Goal: Task Accomplishment & Management: Use online tool/utility

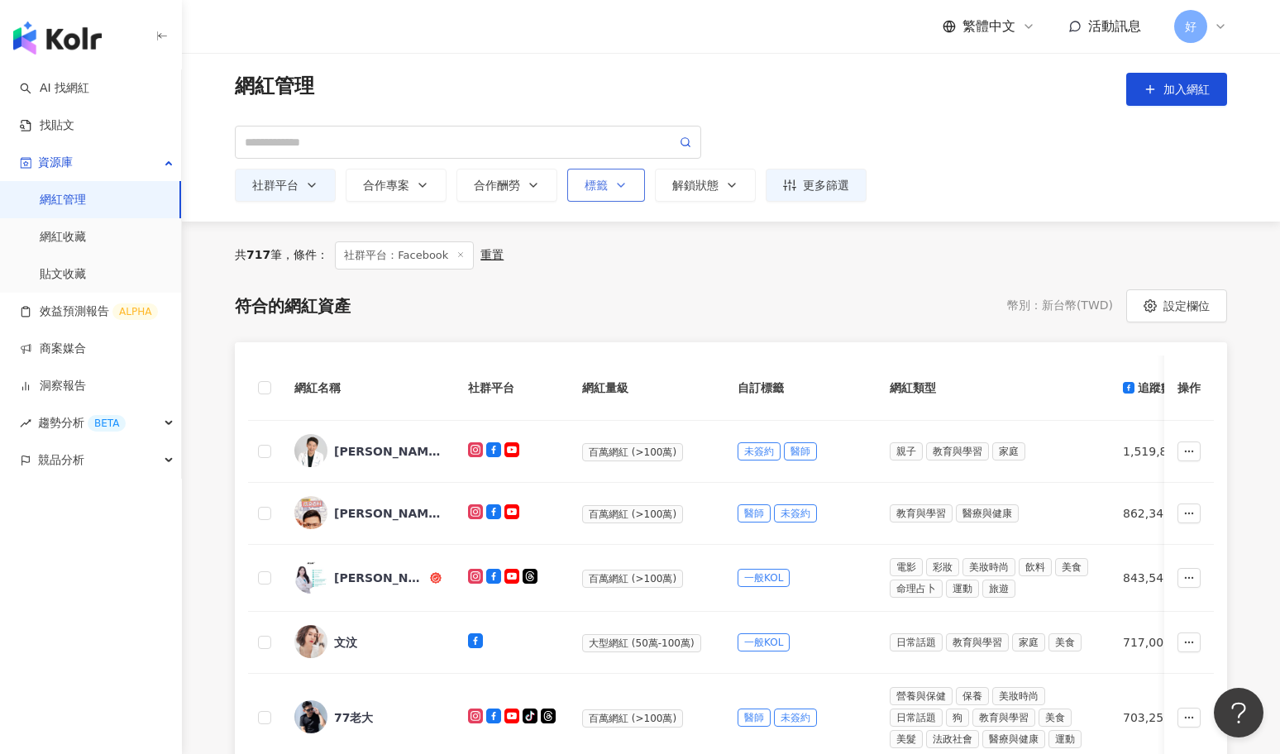
click at [603, 185] on div "標籤" at bounding box center [606, 185] width 43 height 13
click at [605, 250] on div "button" at bounding box center [688, 246] width 194 height 12
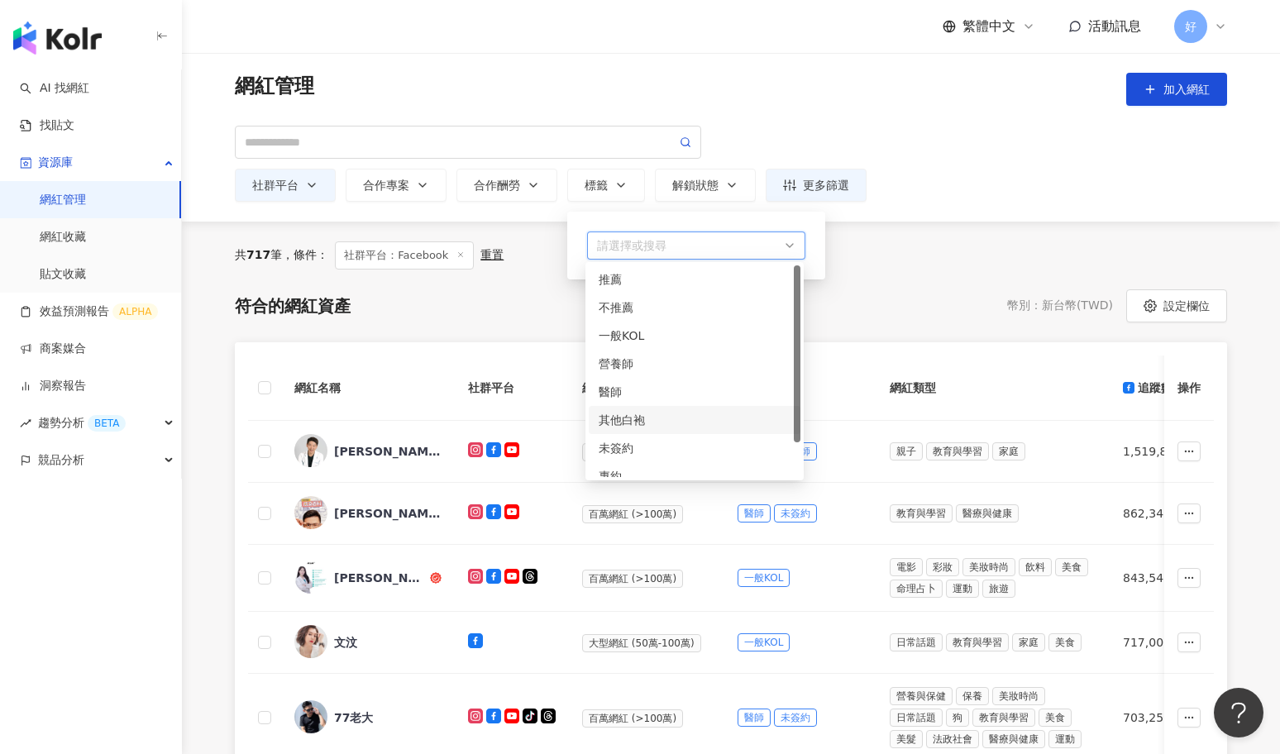
click at [604, 417] on div "其他白袍" at bounding box center [695, 420] width 192 height 18
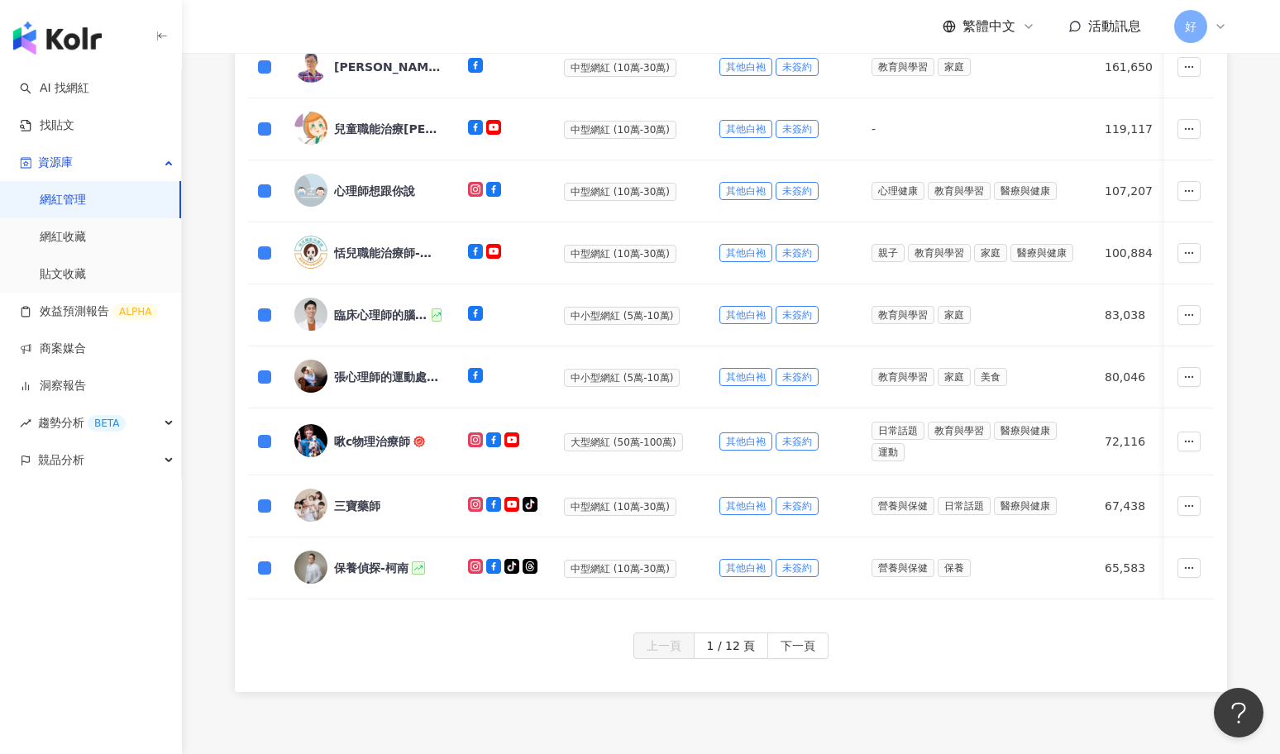
scroll to position [656, 0]
click at [801, 644] on span "下一頁" at bounding box center [798, 646] width 35 height 26
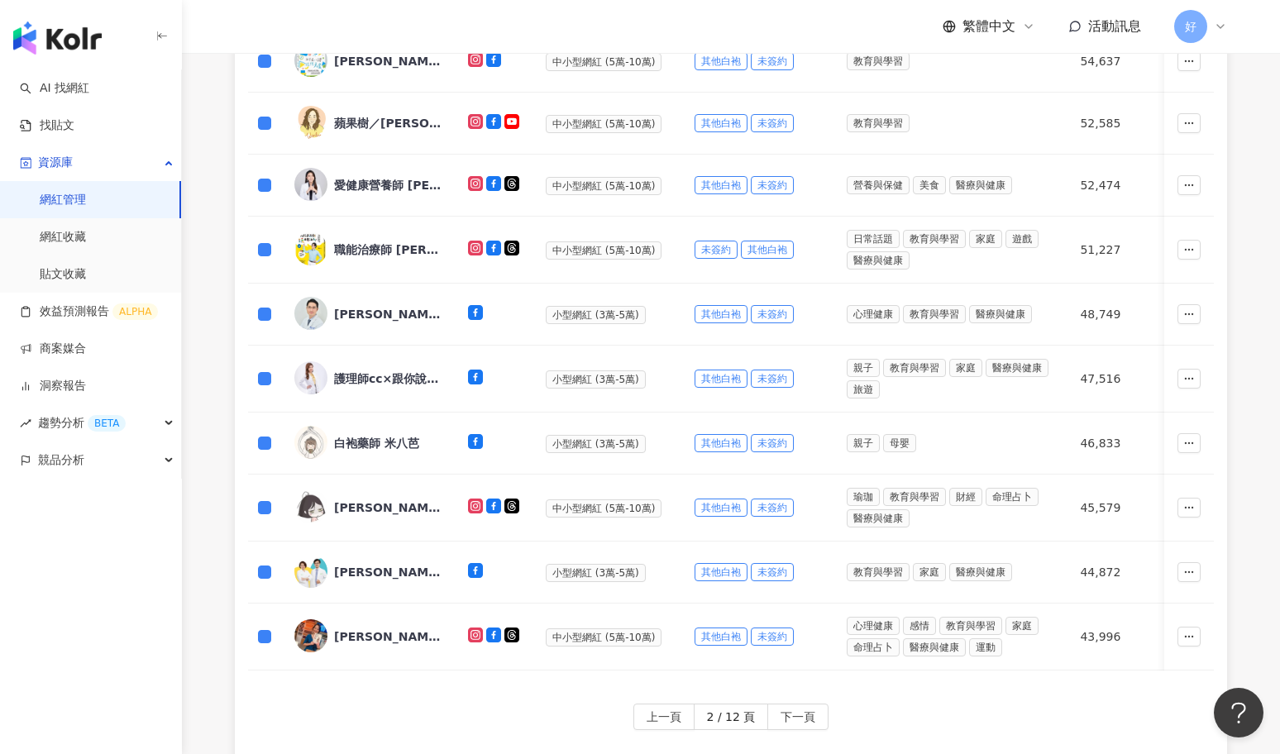
scroll to position [778, 0]
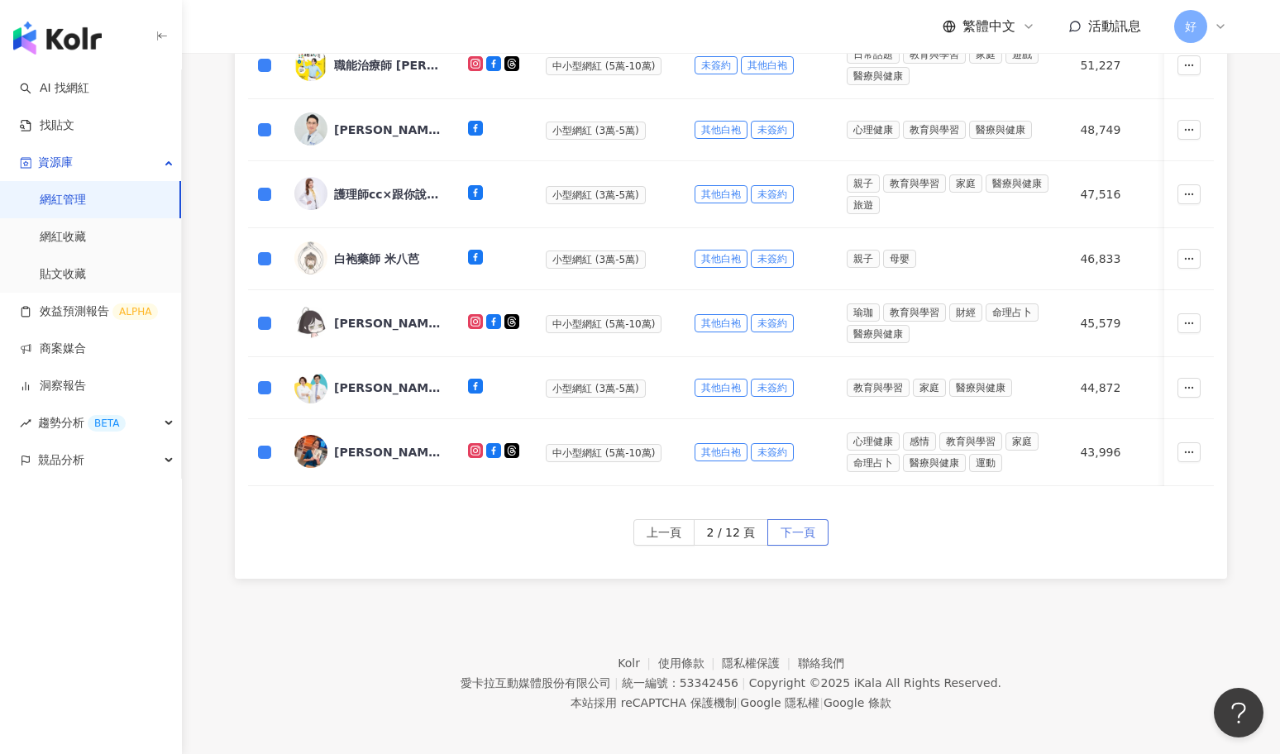
click at [787, 531] on span "下一頁" at bounding box center [798, 533] width 35 height 26
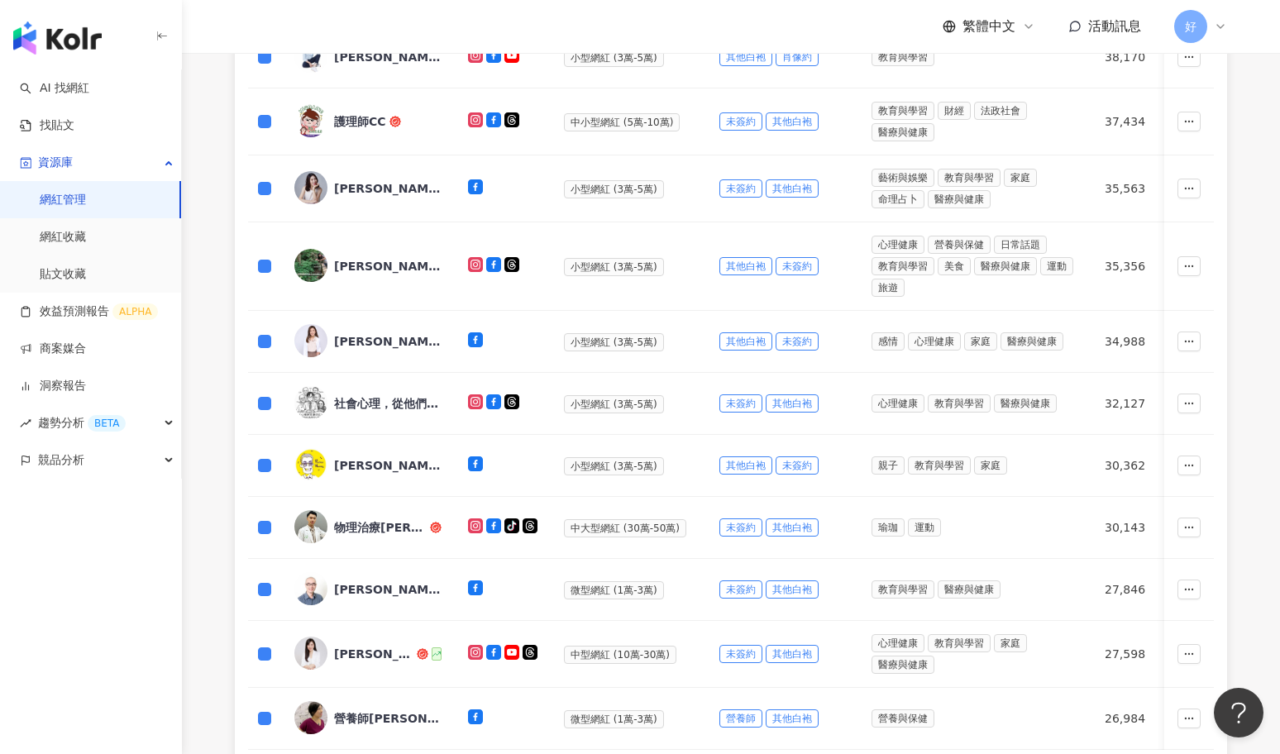
scroll to position [796, 0]
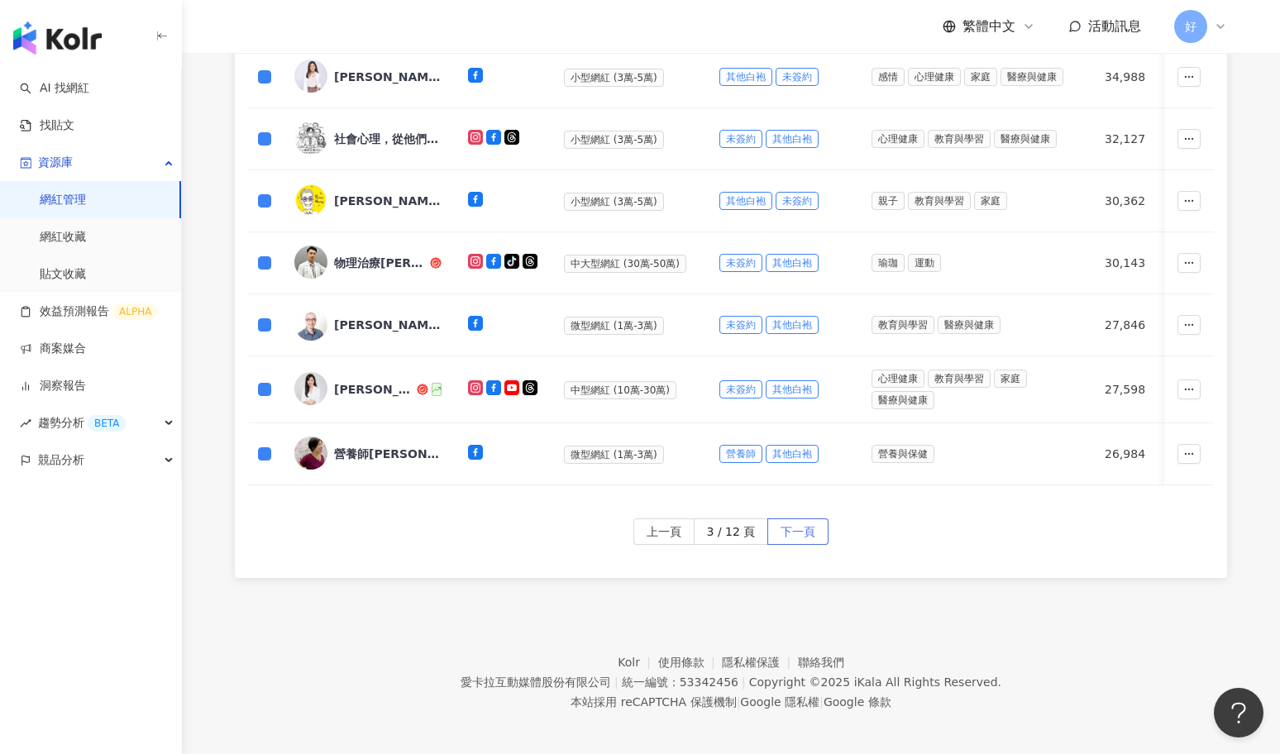
click at [803, 524] on span "下一頁" at bounding box center [798, 532] width 35 height 26
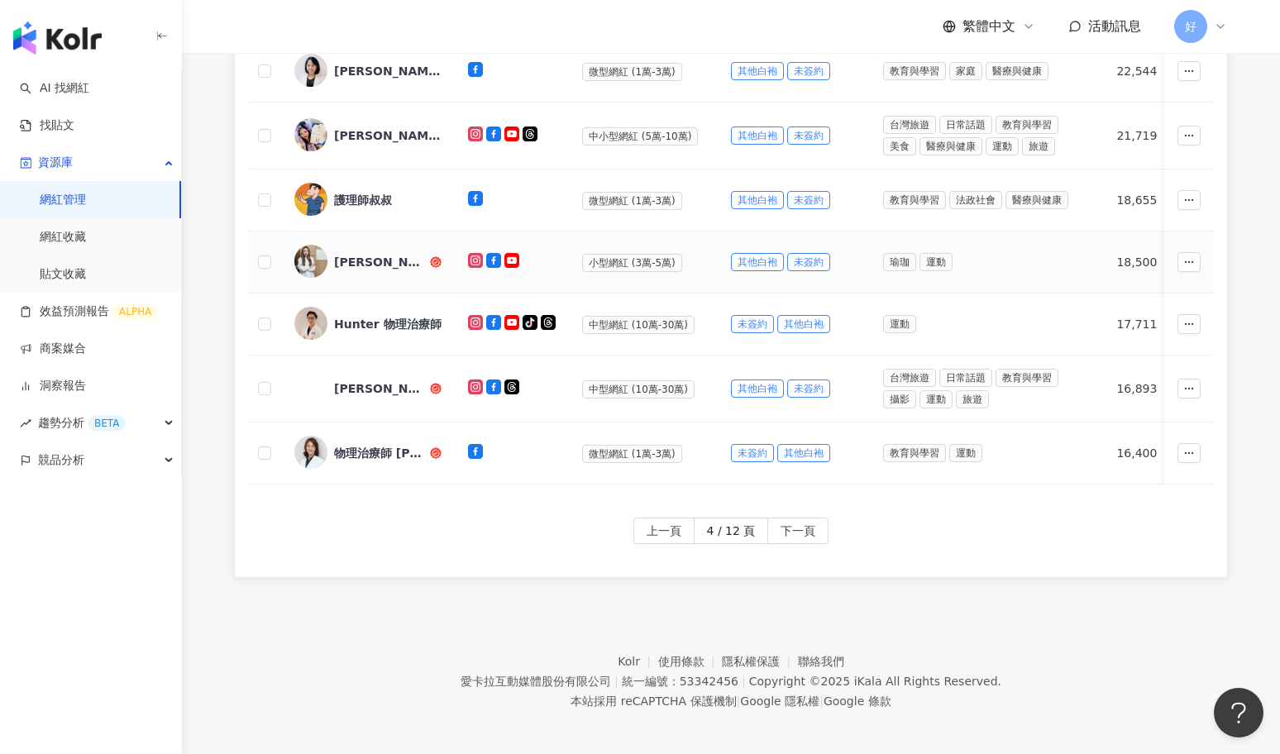
scroll to position [347, 0]
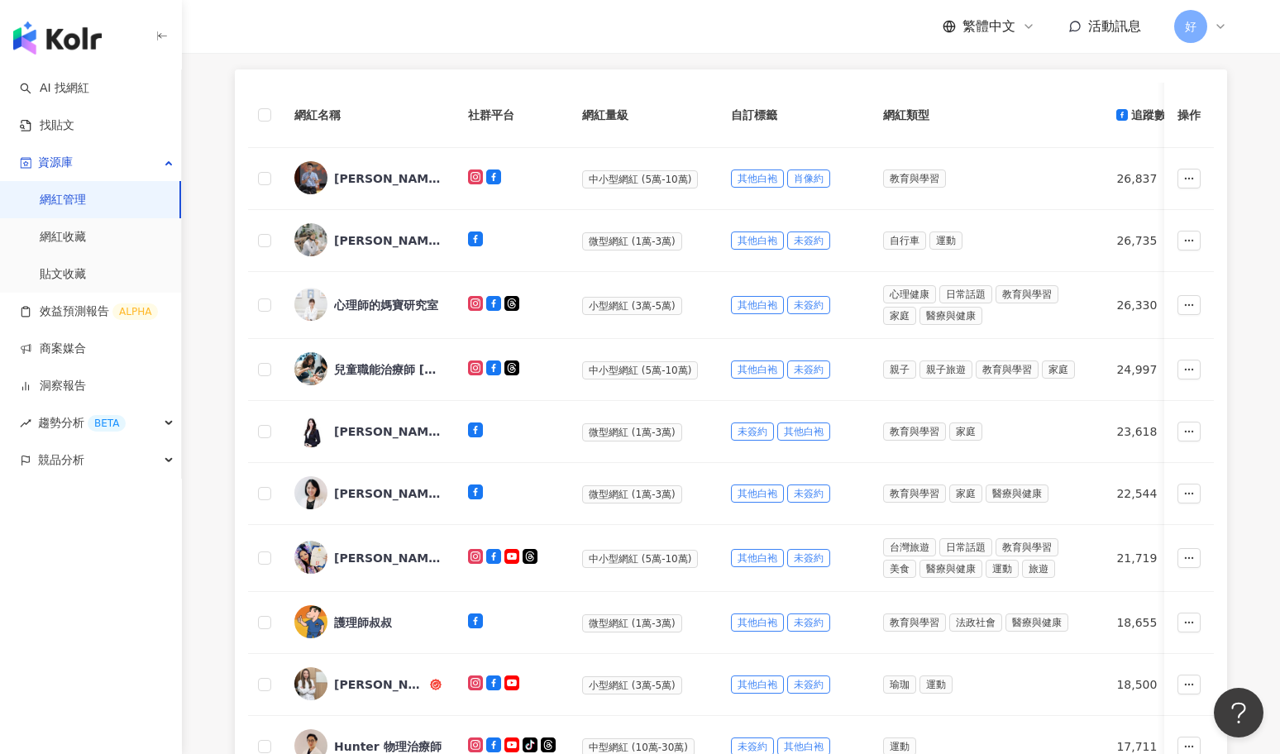
click at [256, 110] on th at bounding box center [264, 115] width 33 height 65
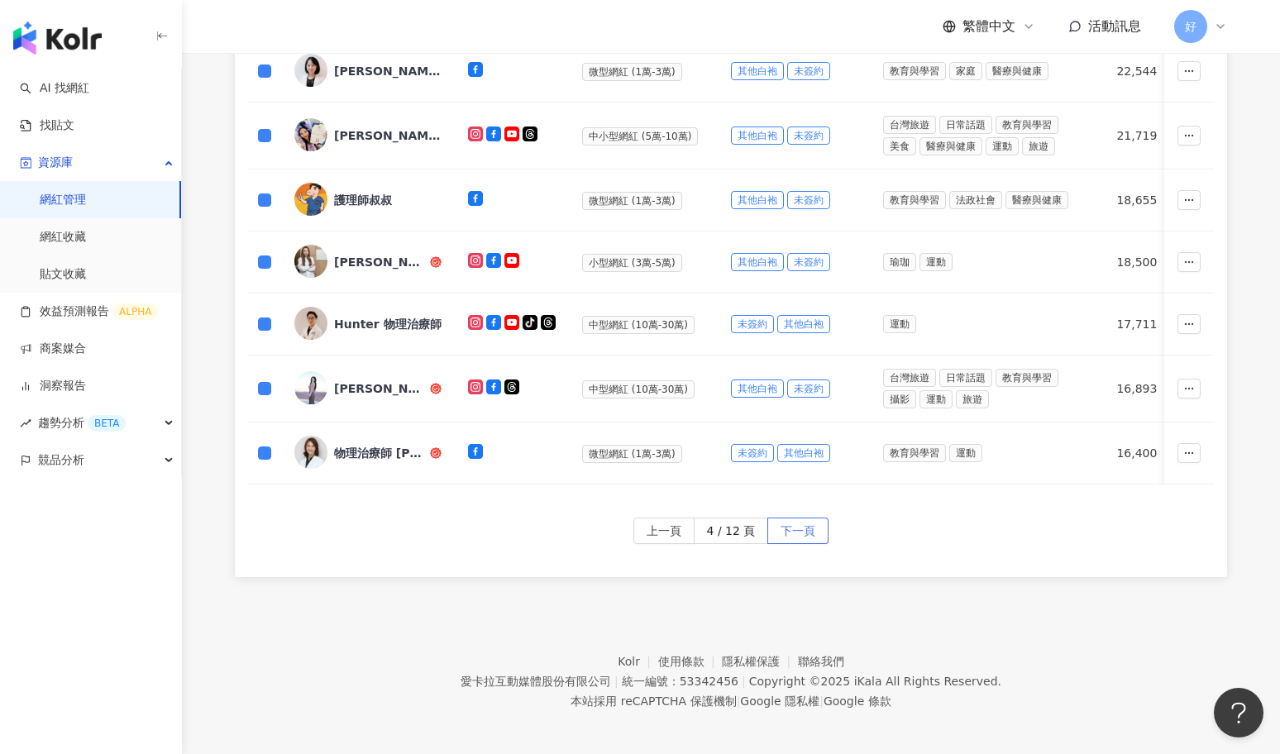
click at [807, 524] on span "下一頁" at bounding box center [798, 532] width 35 height 26
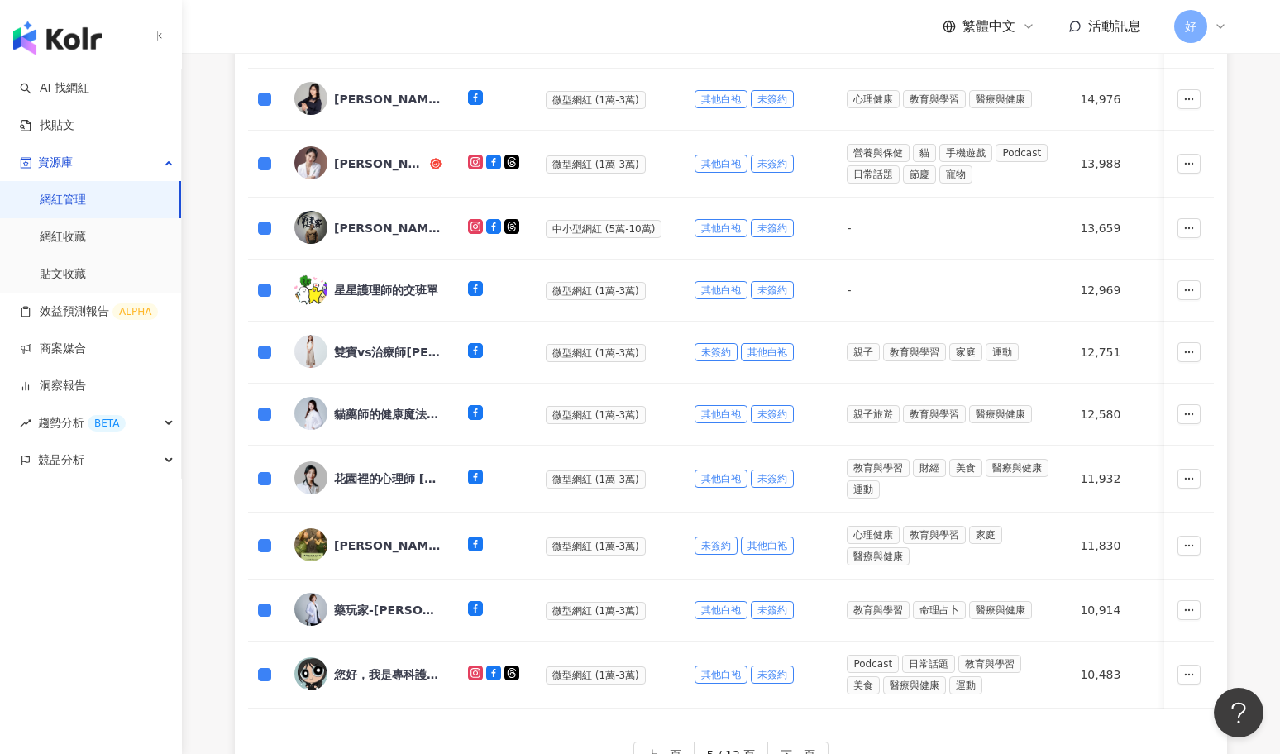
scroll to position [611, 0]
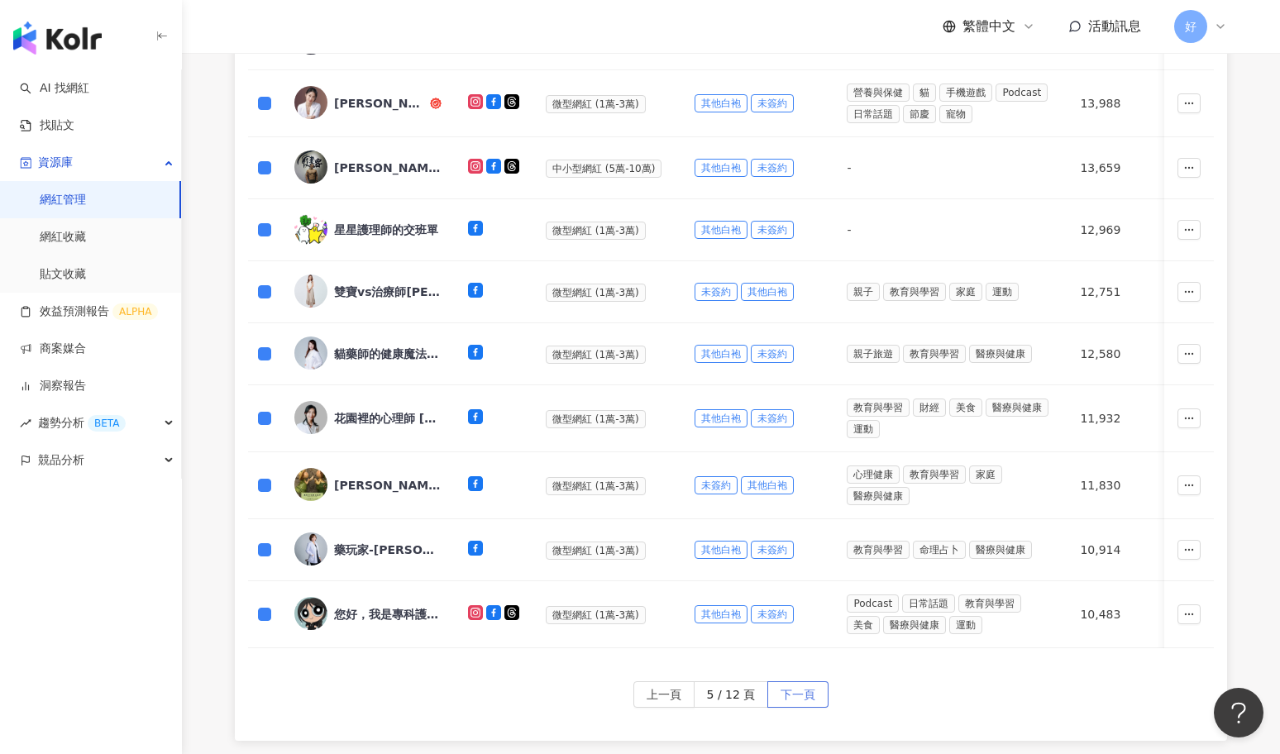
click at [814, 695] on span "下一頁" at bounding box center [798, 695] width 35 height 26
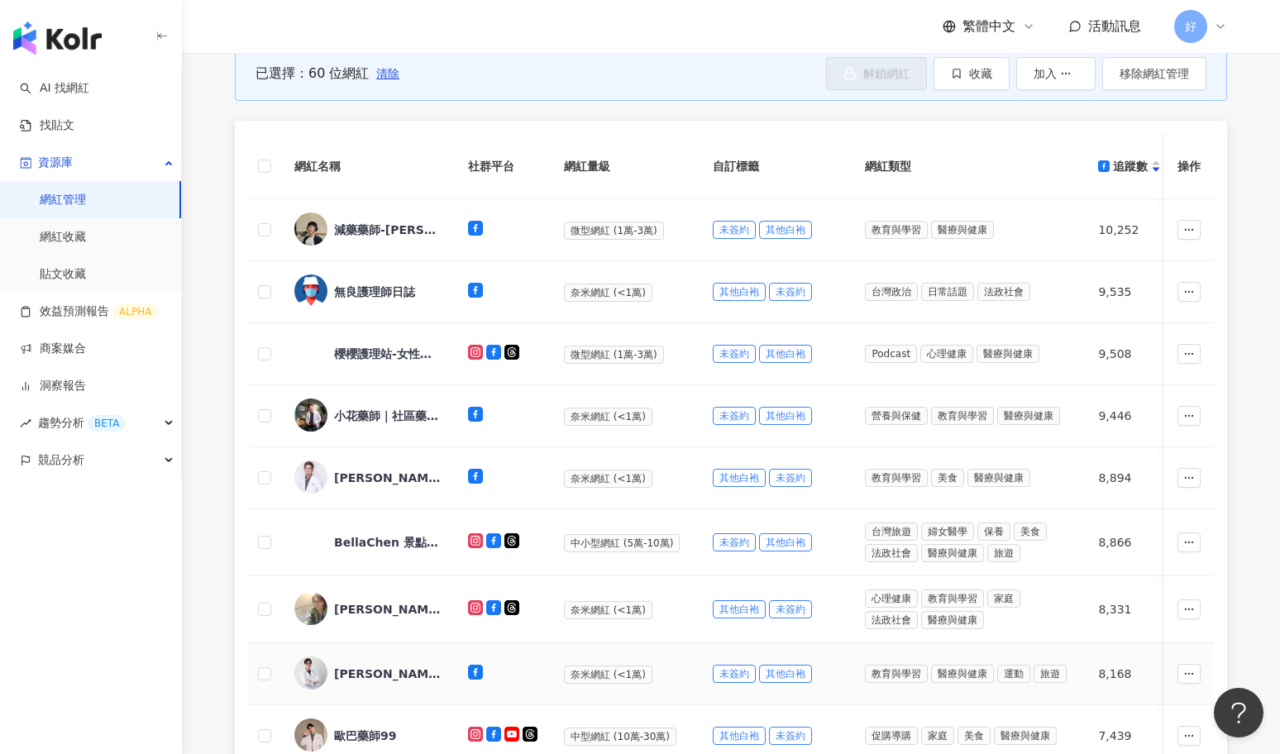
scroll to position [275, 0]
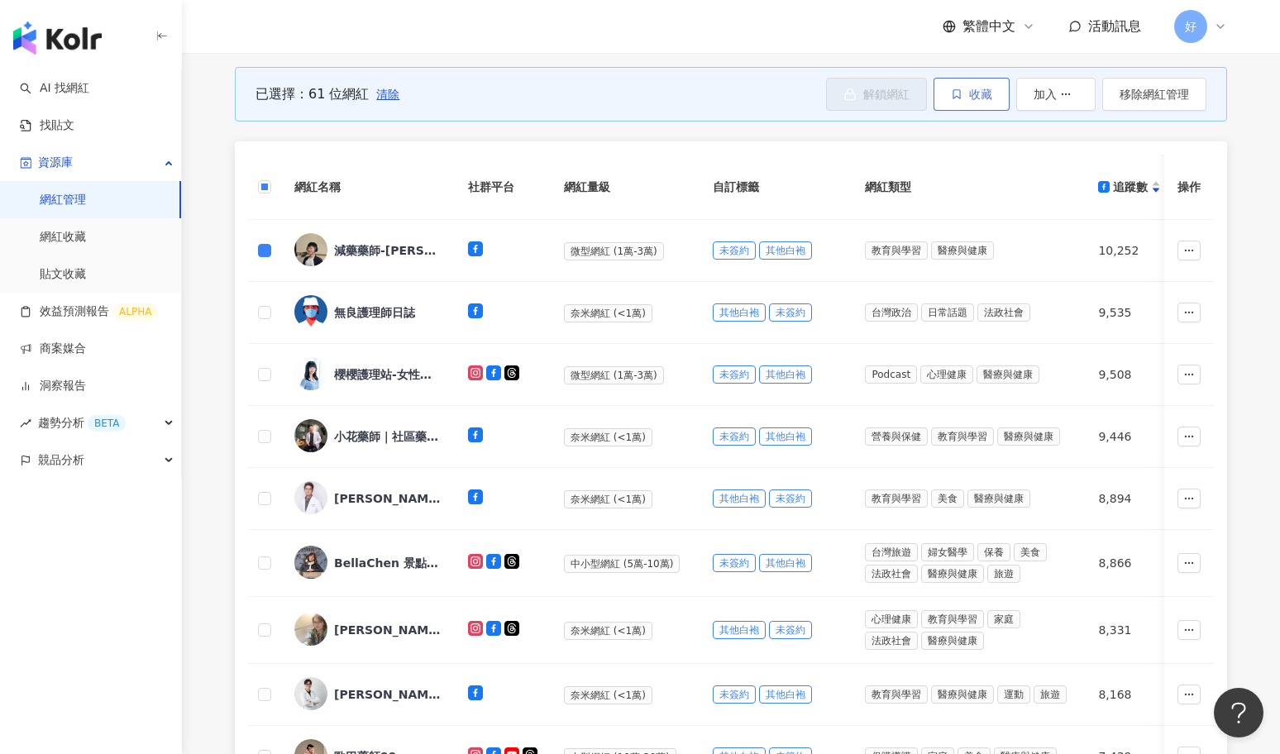
click at [979, 91] on span "收藏" at bounding box center [980, 94] width 23 height 13
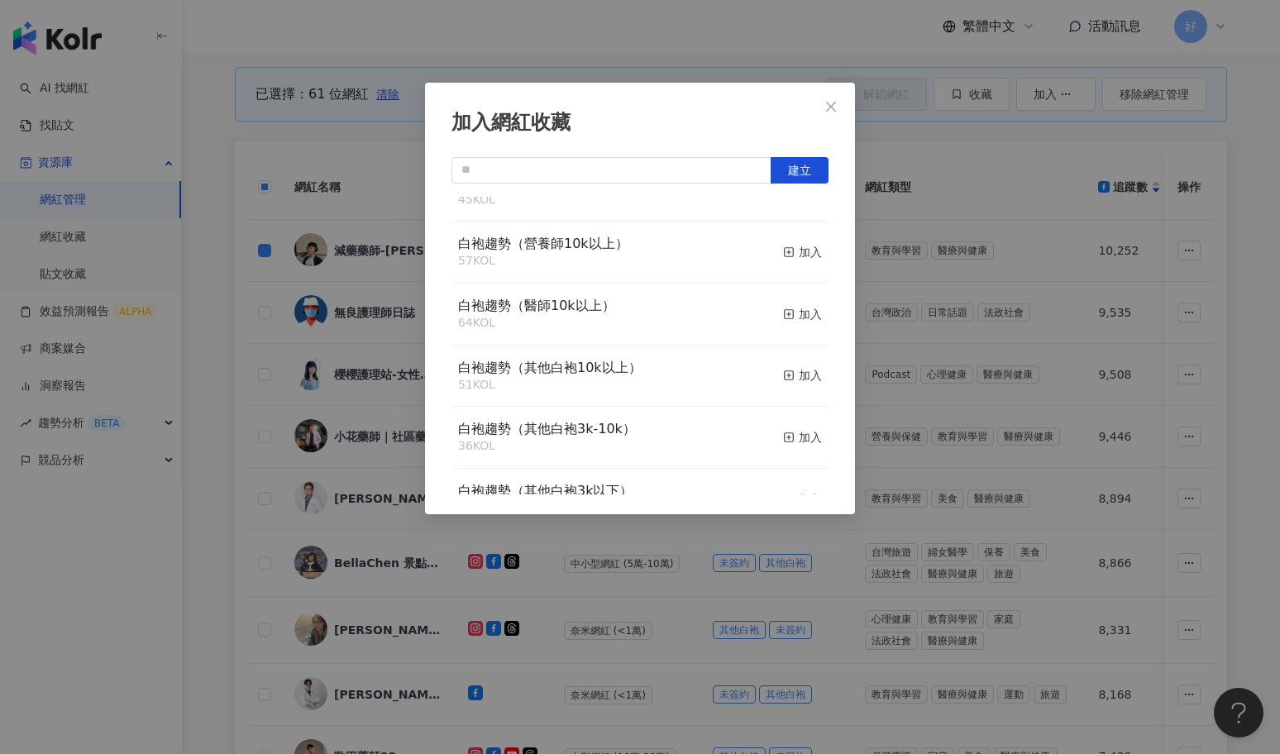
scroll to position [165, 0]
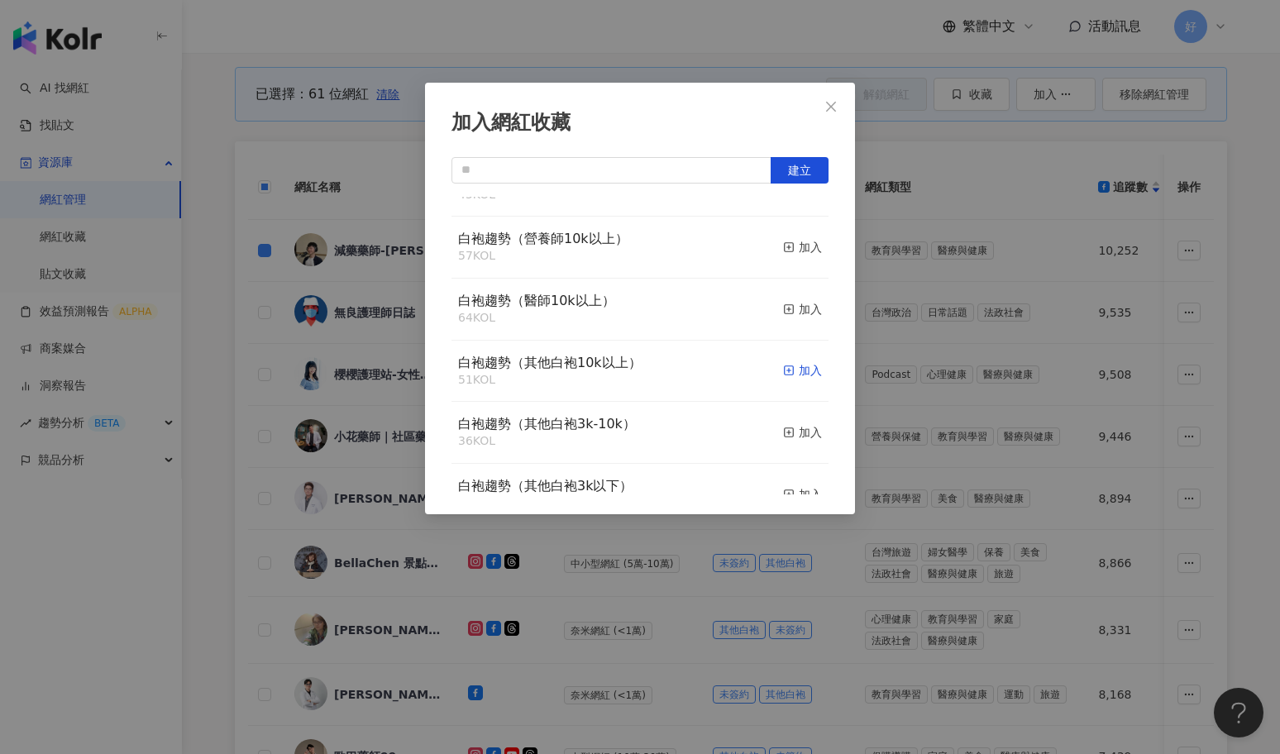
click at [802, 372] on div "加入" at bounding box center [802, 370] width 39 height 18
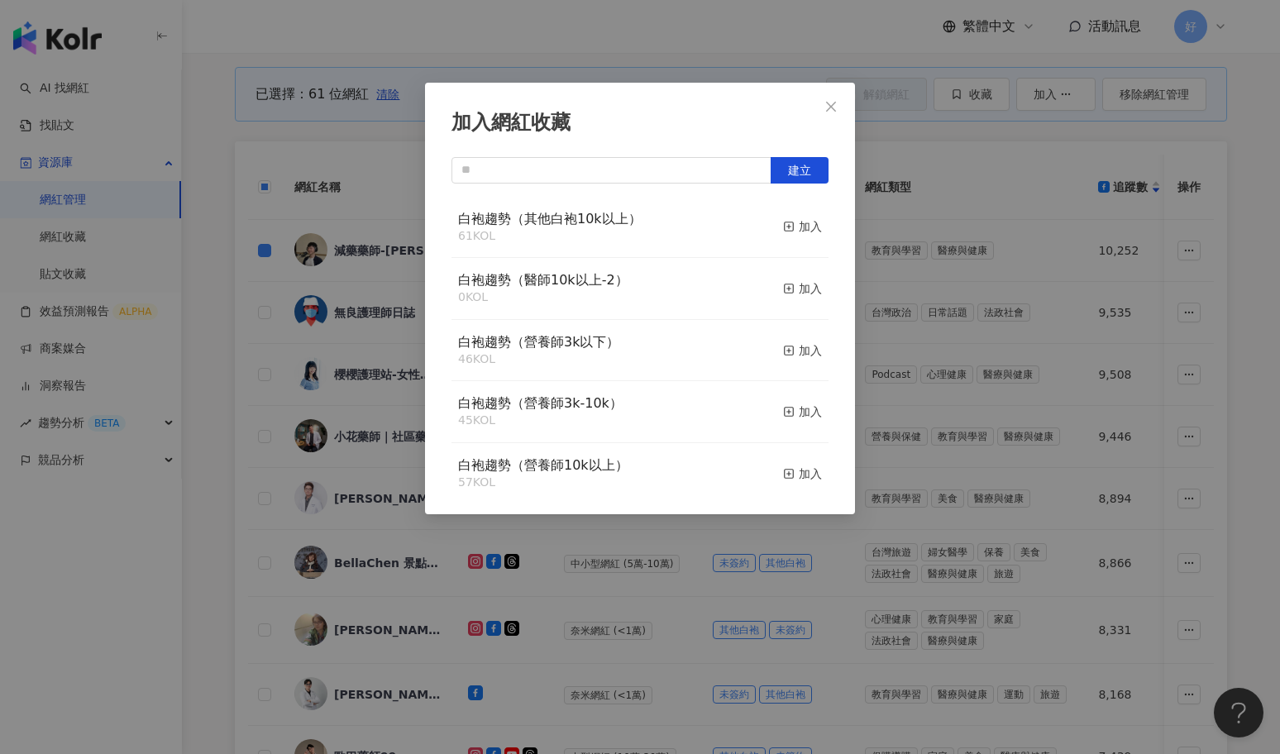
click at [906, 242] on div "加入網紅收藏 建立 白袍趨勢（其他白袍10k以上） 61 KOL 加入 白袍趨勢（醫師10k以上-2） 0 KOL 加入 白袍趨勢（營養師3k以下） 46 K…" at bounding box center [640, 377] width 1280 height 754
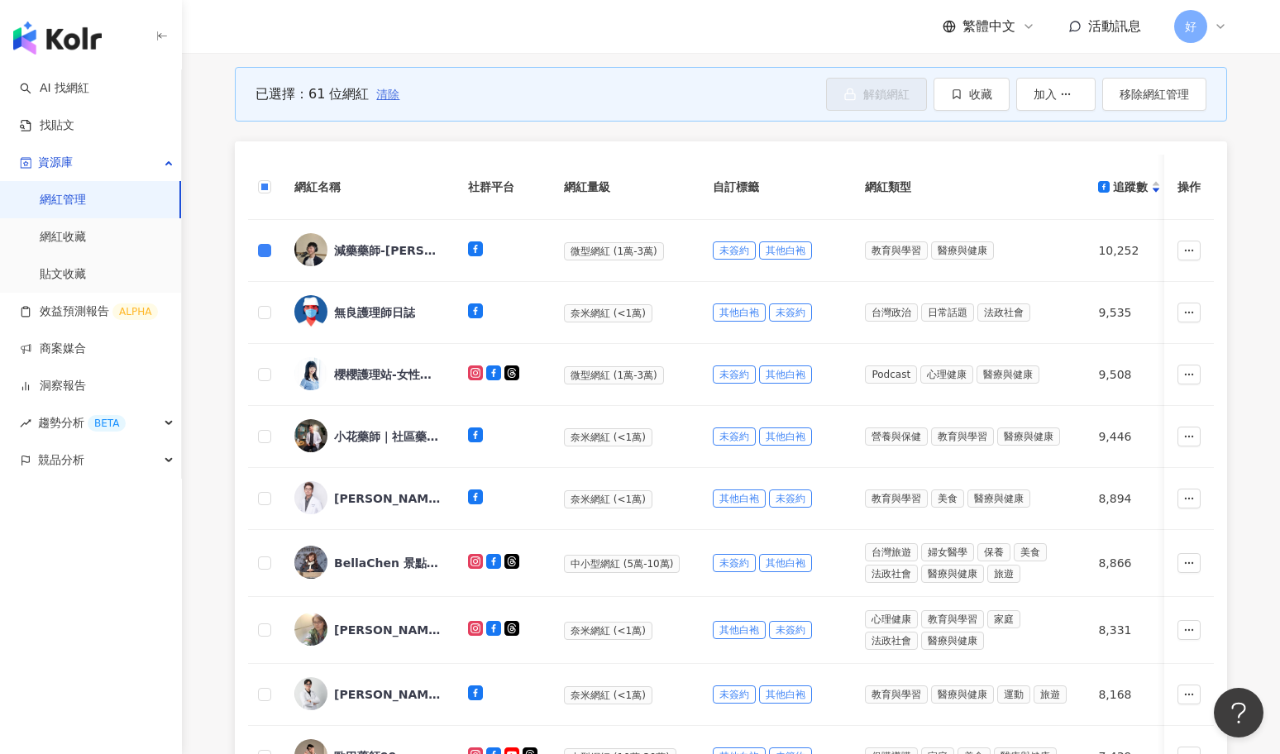
click at [382, 95] on span "清除" at bounding box center [387, 94] width 23 height 13
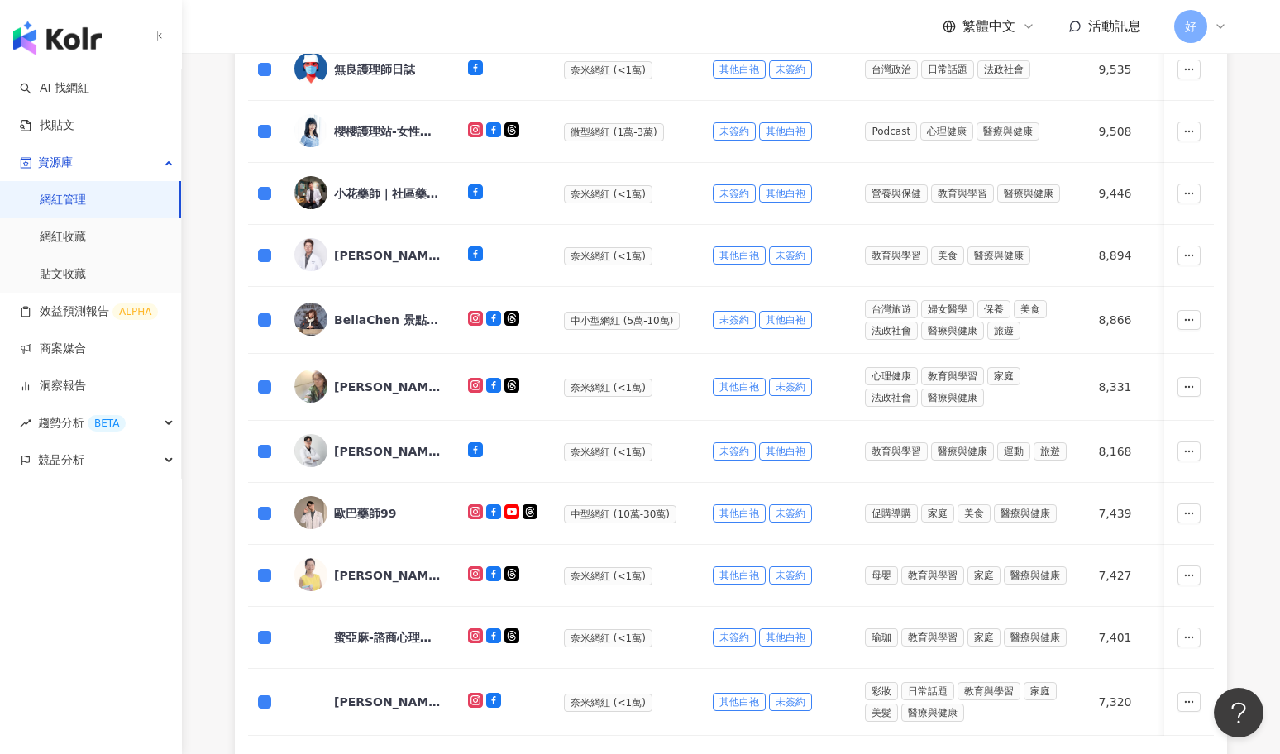
scroll to position [770, 0]
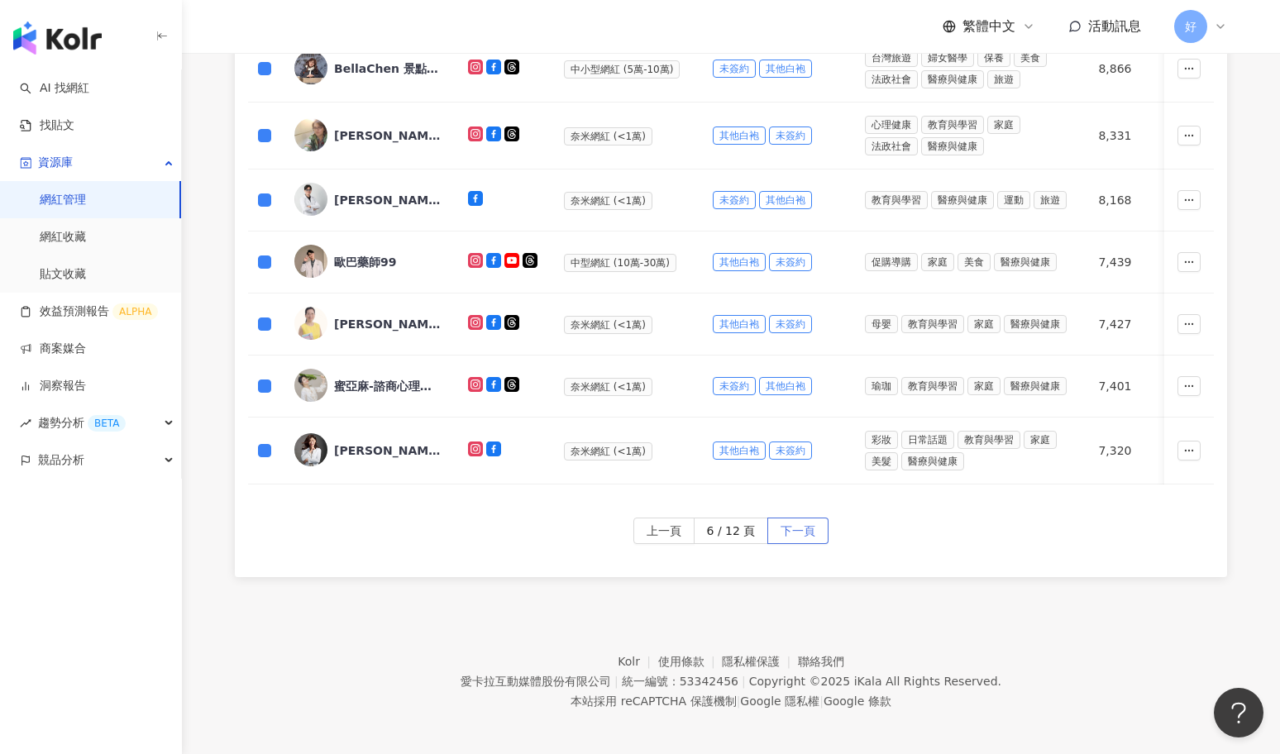
click at [795, 524] on span "下一頁" at bounding box center [798, 532] width 35 height 26
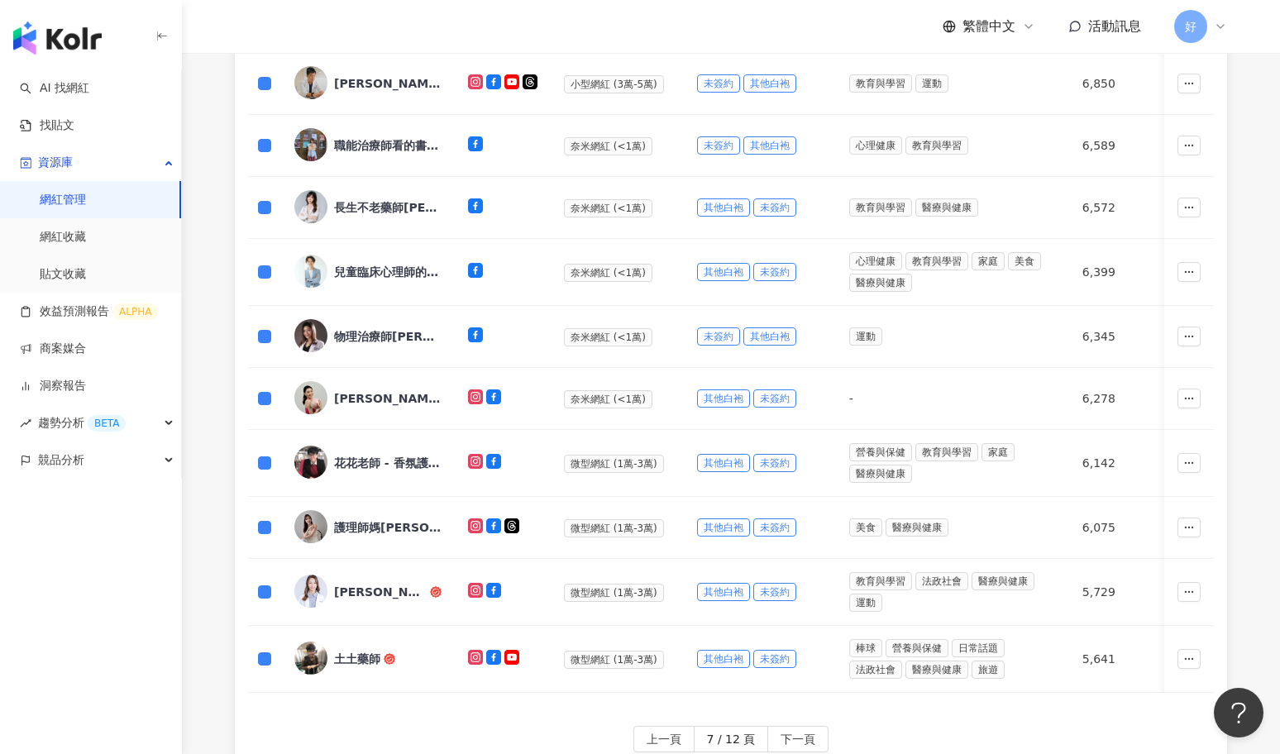
scroll to position [778, 0]
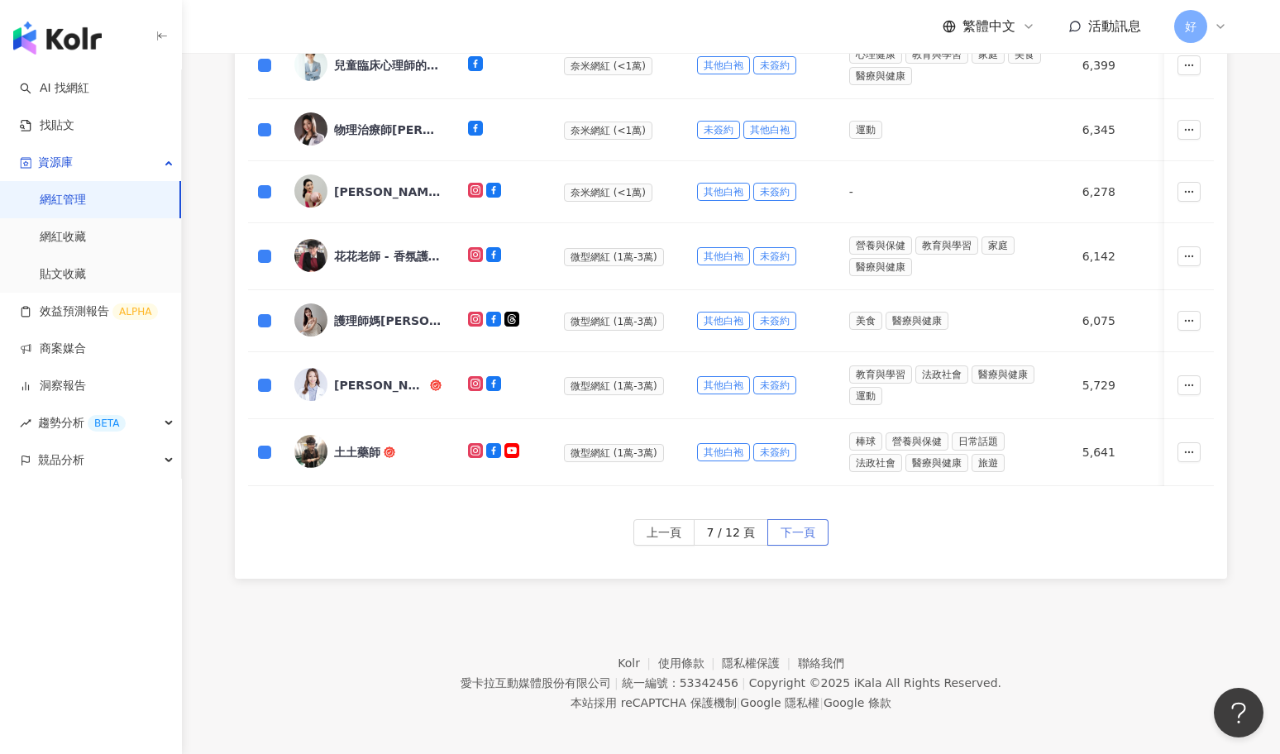
click at [803, 522] on span "下一頁" at bounding box center [798, 533] width 35 height 26
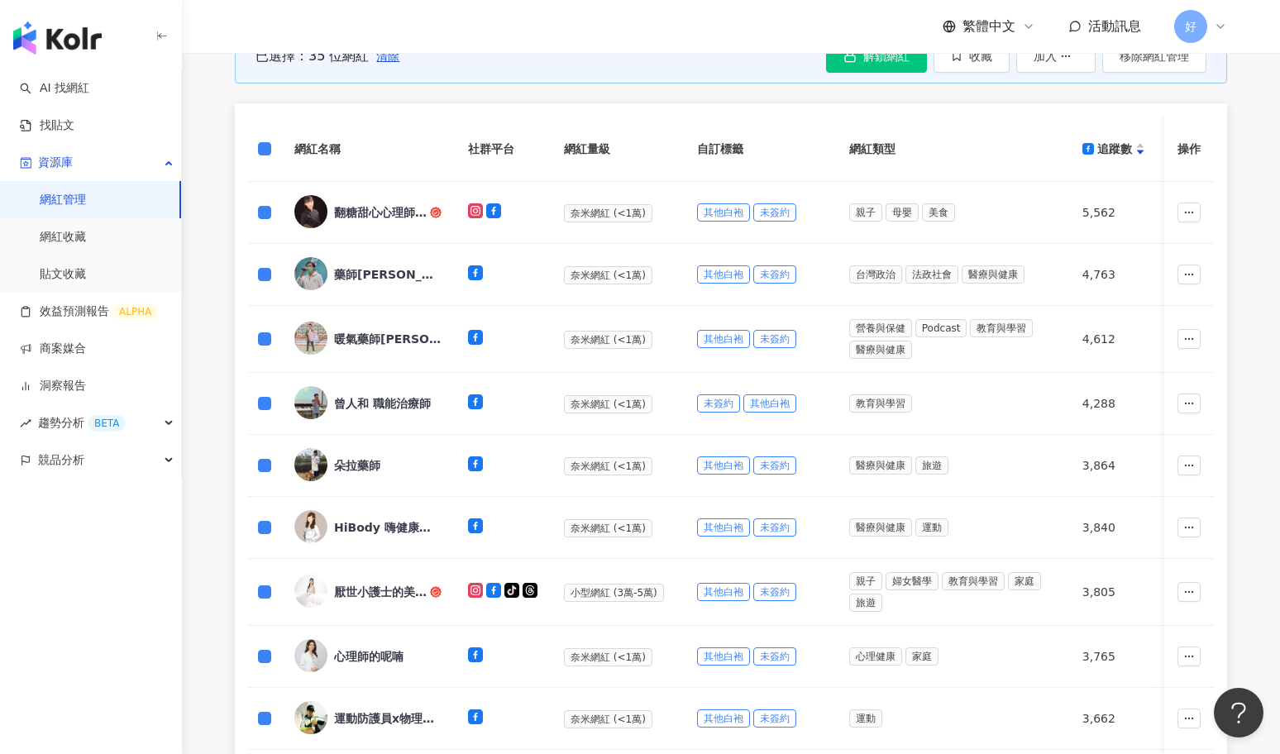
scroll to position [770, 0]
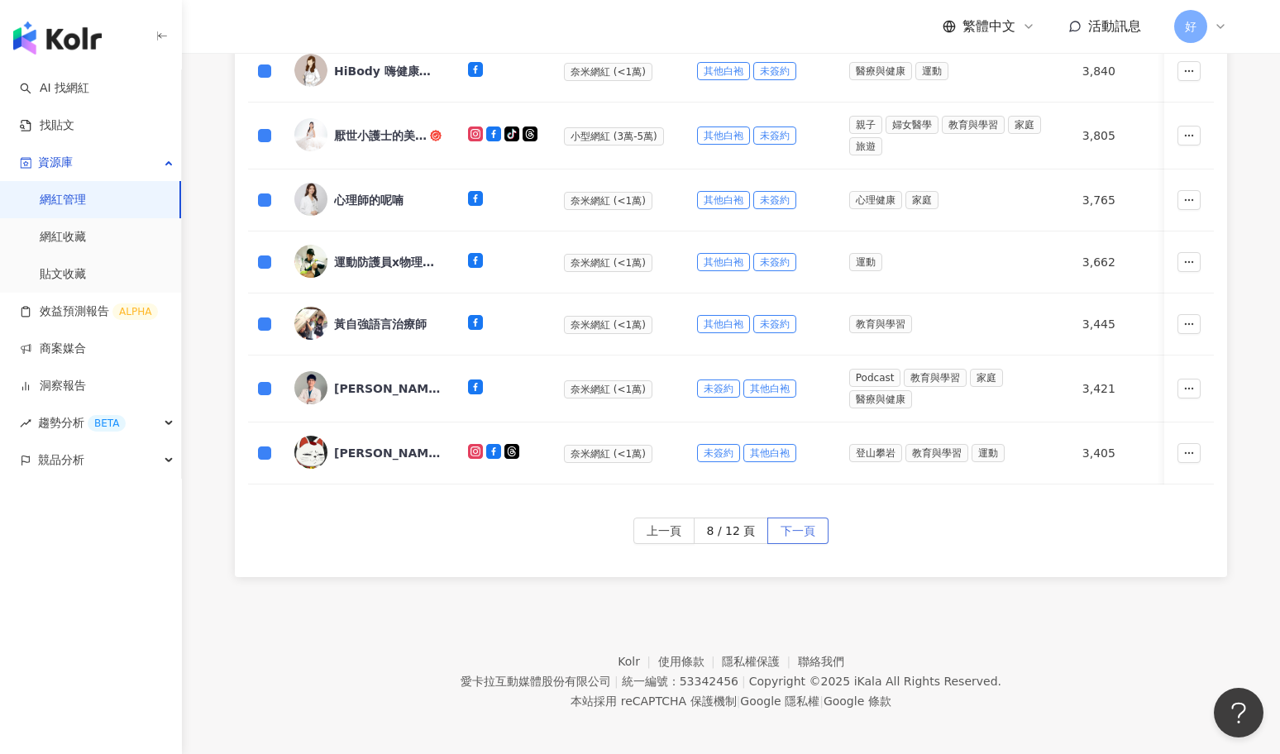
click at [809, 521] on span "下一頁" at bounding box center [798, 532] width 35 height 26
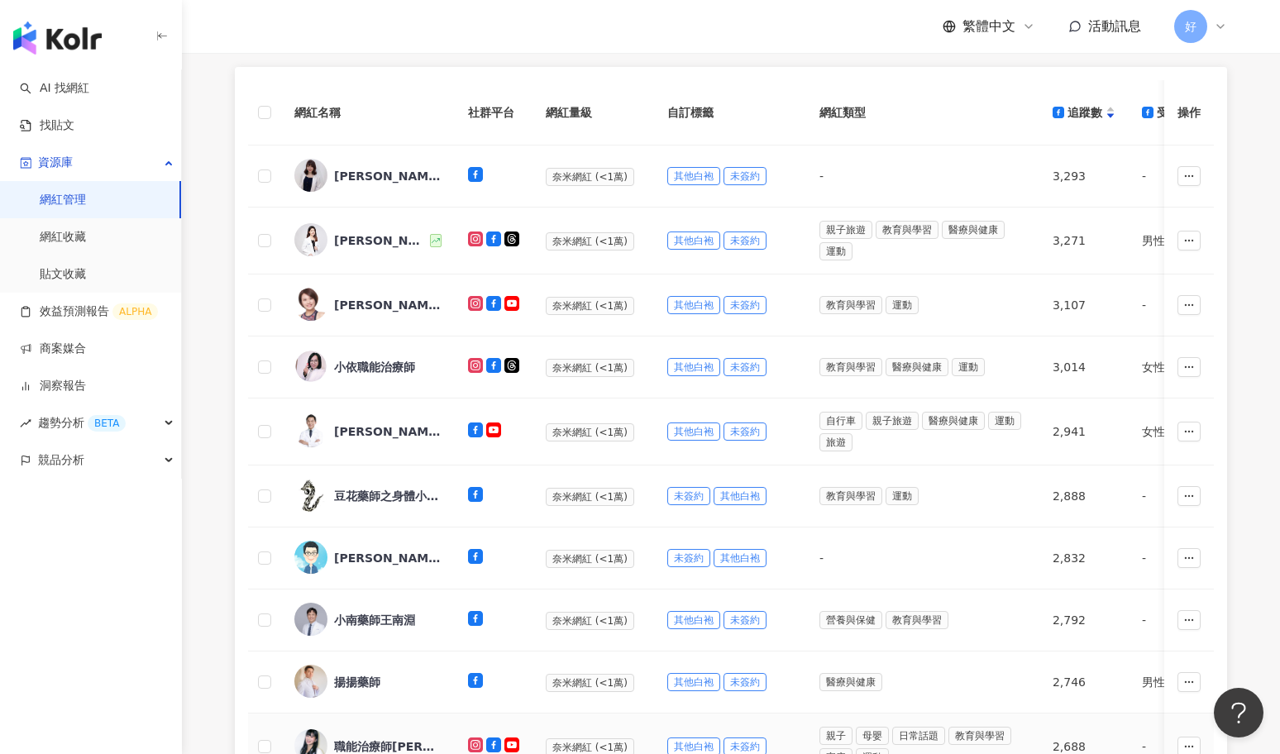
scroll to position [347, 0]
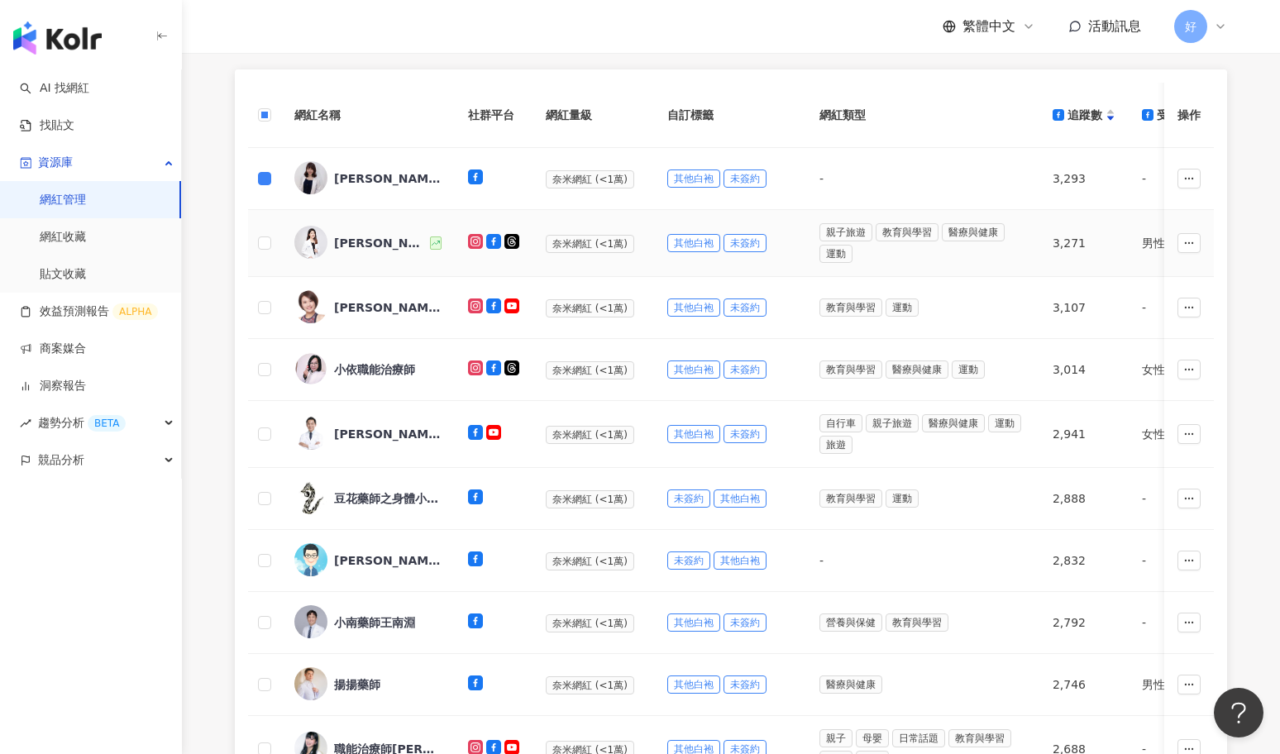
click at [267, 254] on td at bounding box center [264, 243] width 33 height 67
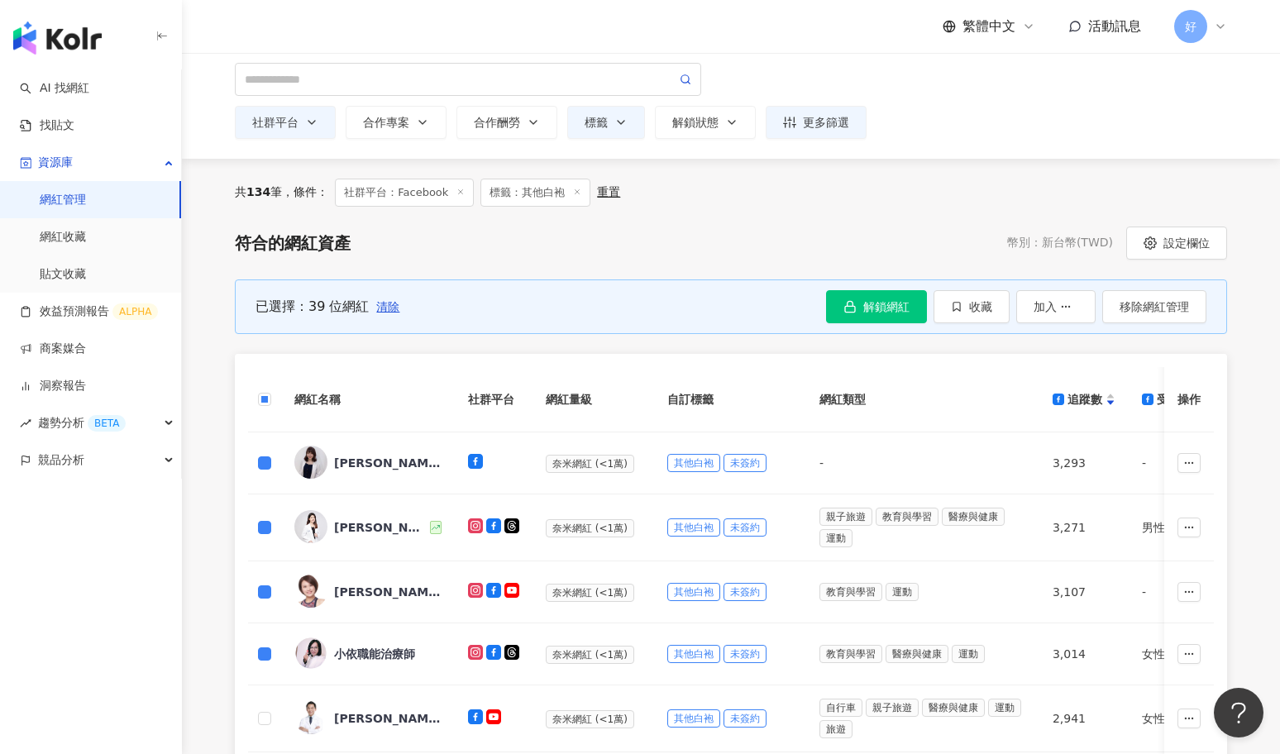
scroll to position [55, 0]
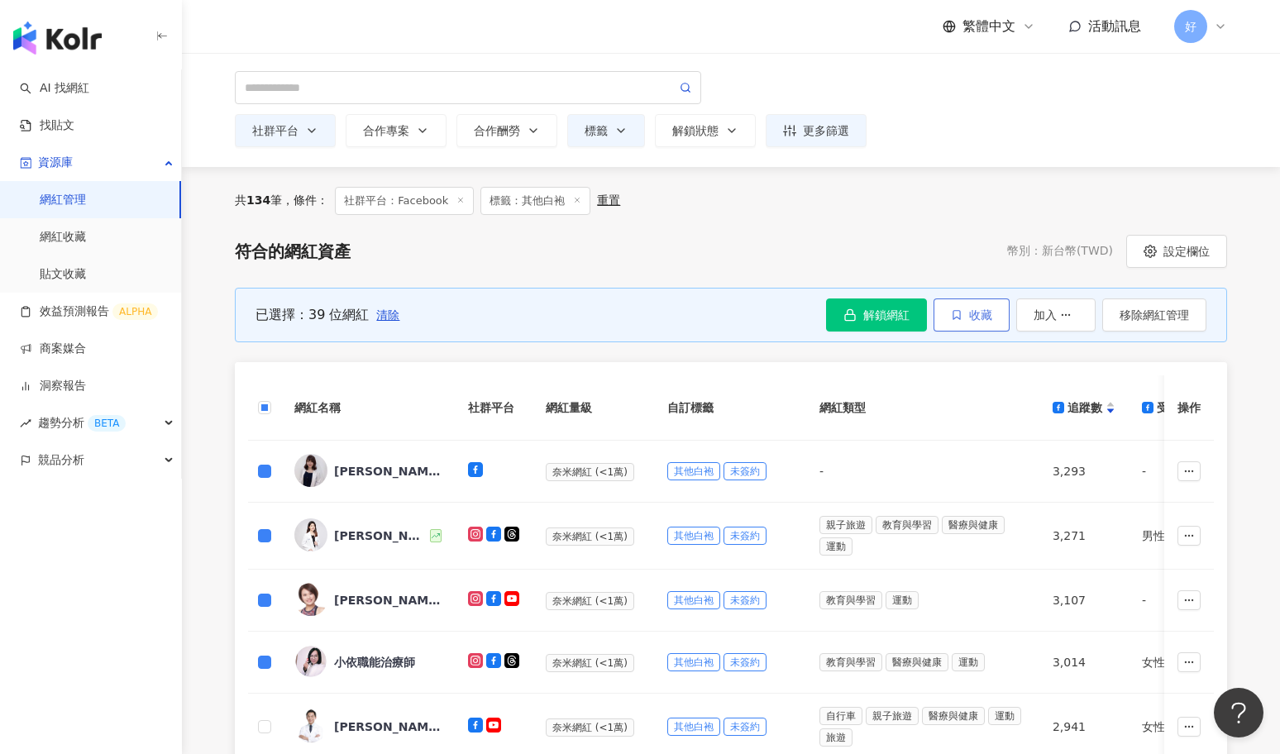
click at [955, 312] on icon "button" at bounding box center [957, 315] width 12 height 12
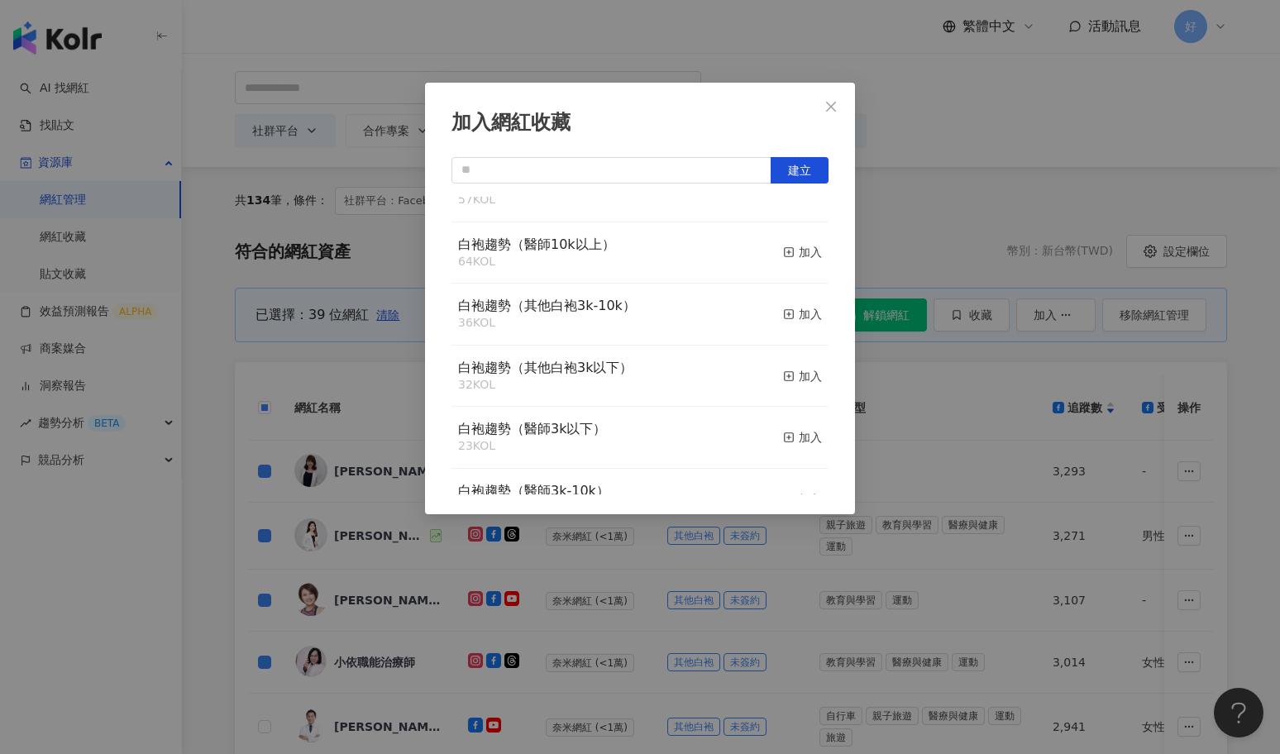
scroll to position [320, 0]
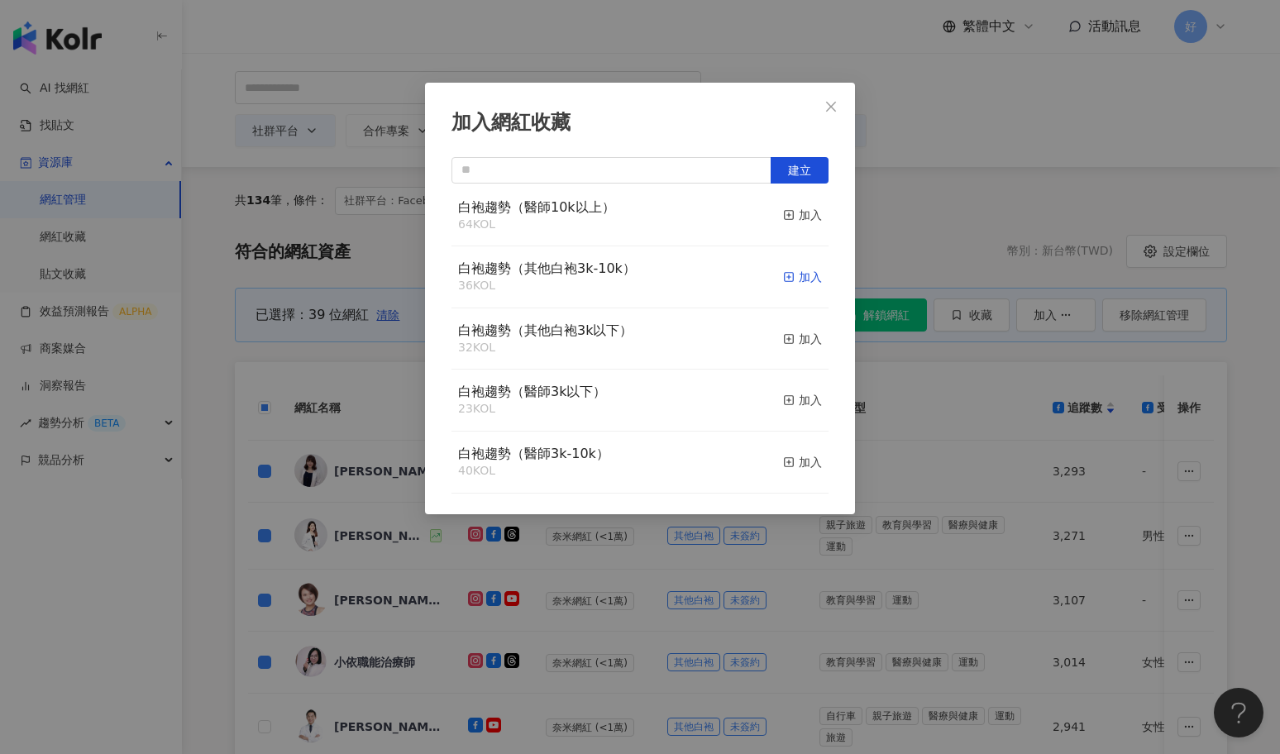
click at [803, 279] on div "加入" at bounding box center [802, 277] width 39 height 18
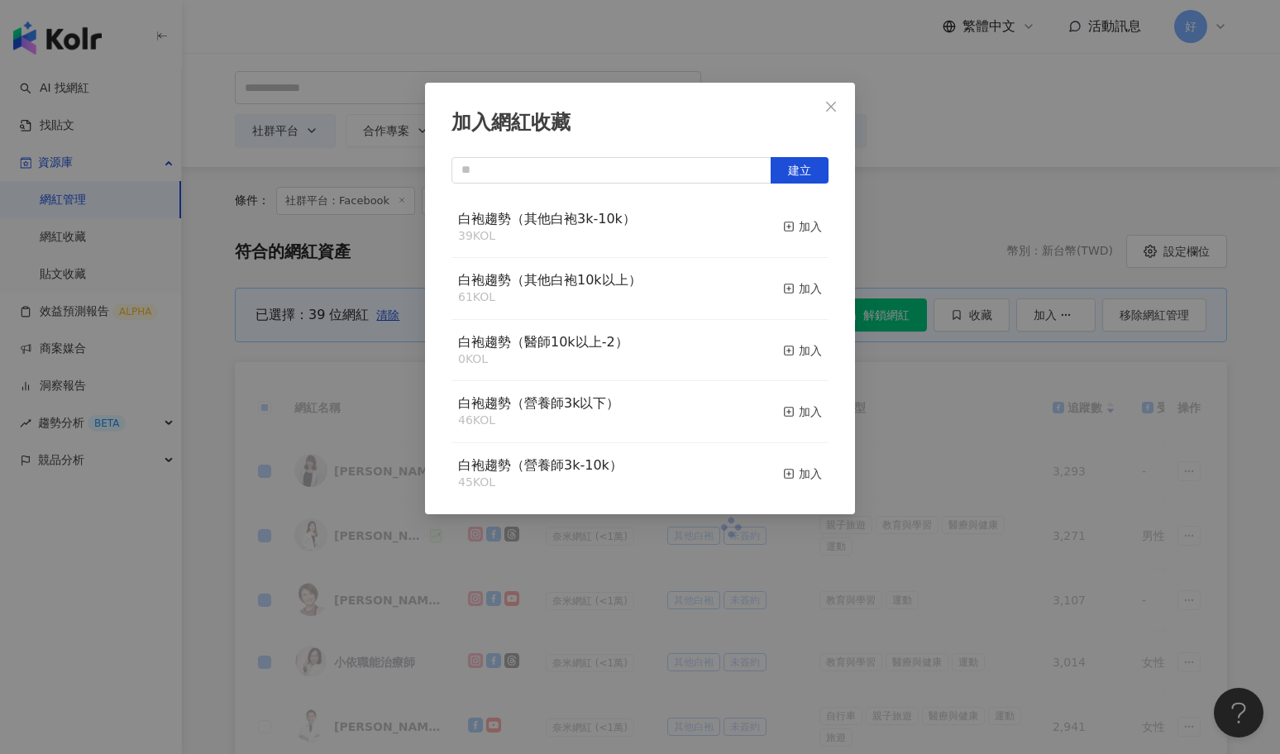
click at [964, 409] on div "加入網紅收藏 建立 白袍趨勢（其他白袍3k-10k） 39 KOL 加入 白袍趨勢（其他白袍10k以上） 61 KOL 加入 白袍趨勢（醫師10k以上-2） …" at bounding box center [640, 377] width 1280 height 754
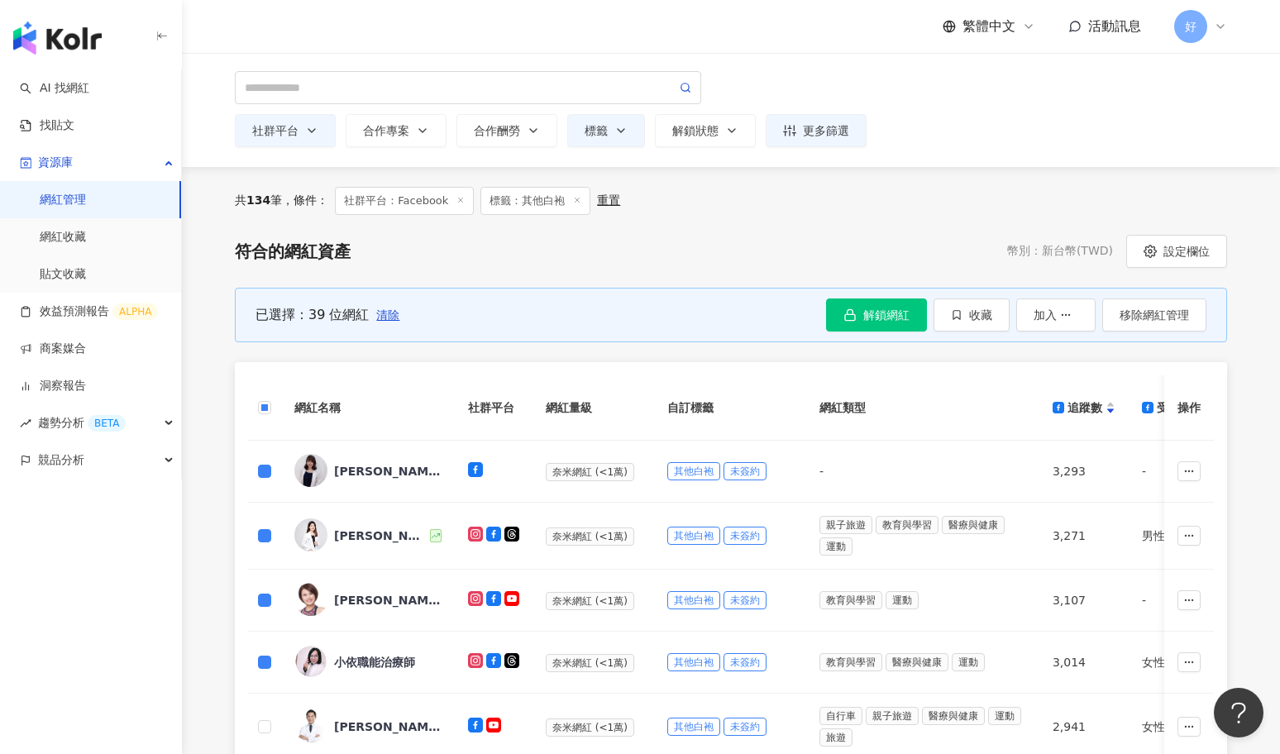
drag, startPoint x: 386, startPoint y: 310, endPoint x: 316, endPoint y: 381, distance: 100.0
click at [386, 310] on span "清除" at bounding box center [387, 314] width 23 height 13
click at [265, 476] on label at bounding box center [264, 471] width 13 height 18
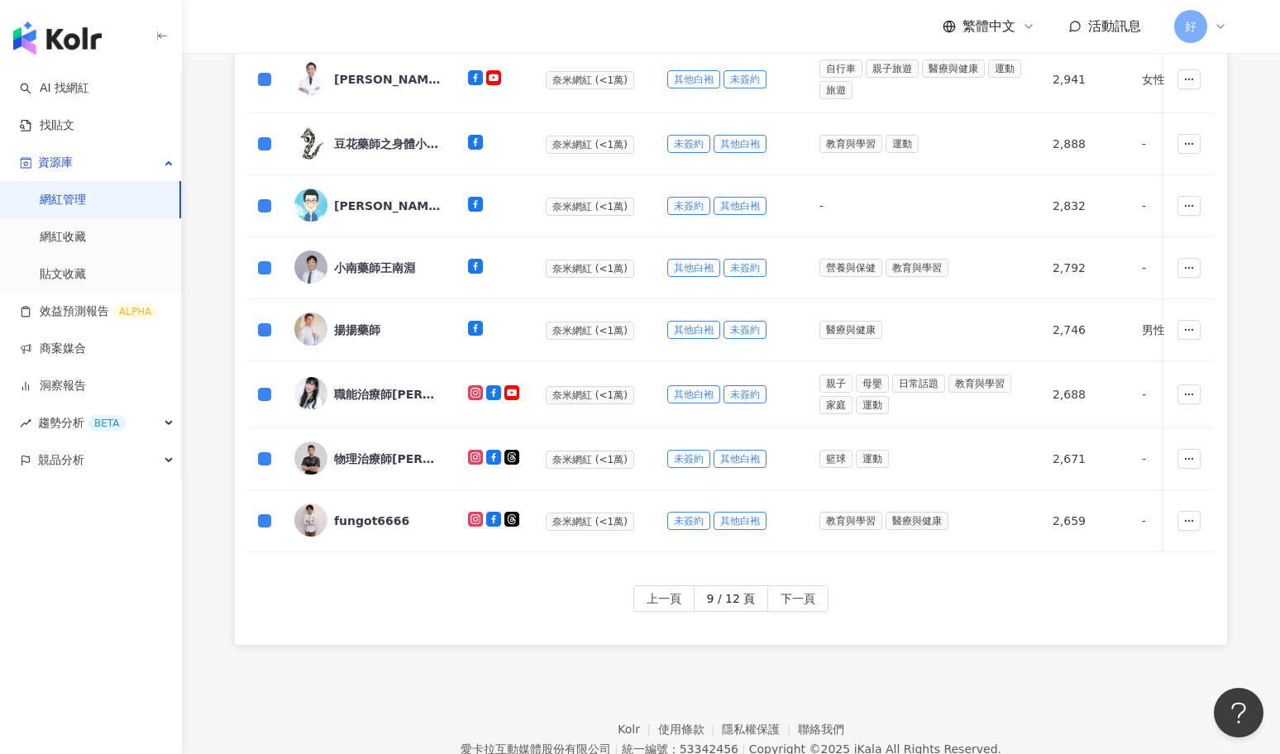
scroll to position [770, 0]
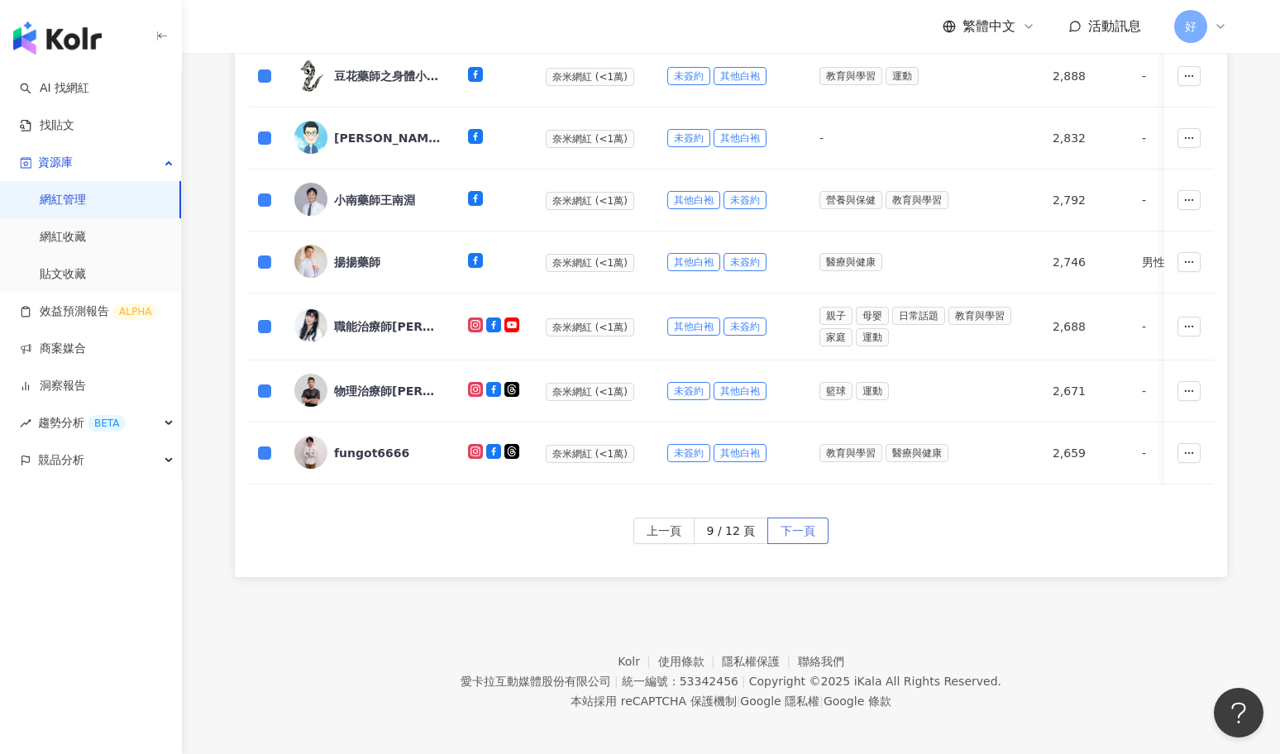
click at [789, 528] on span "下一頁" at bounding box center [798, 532] width 35 height 26
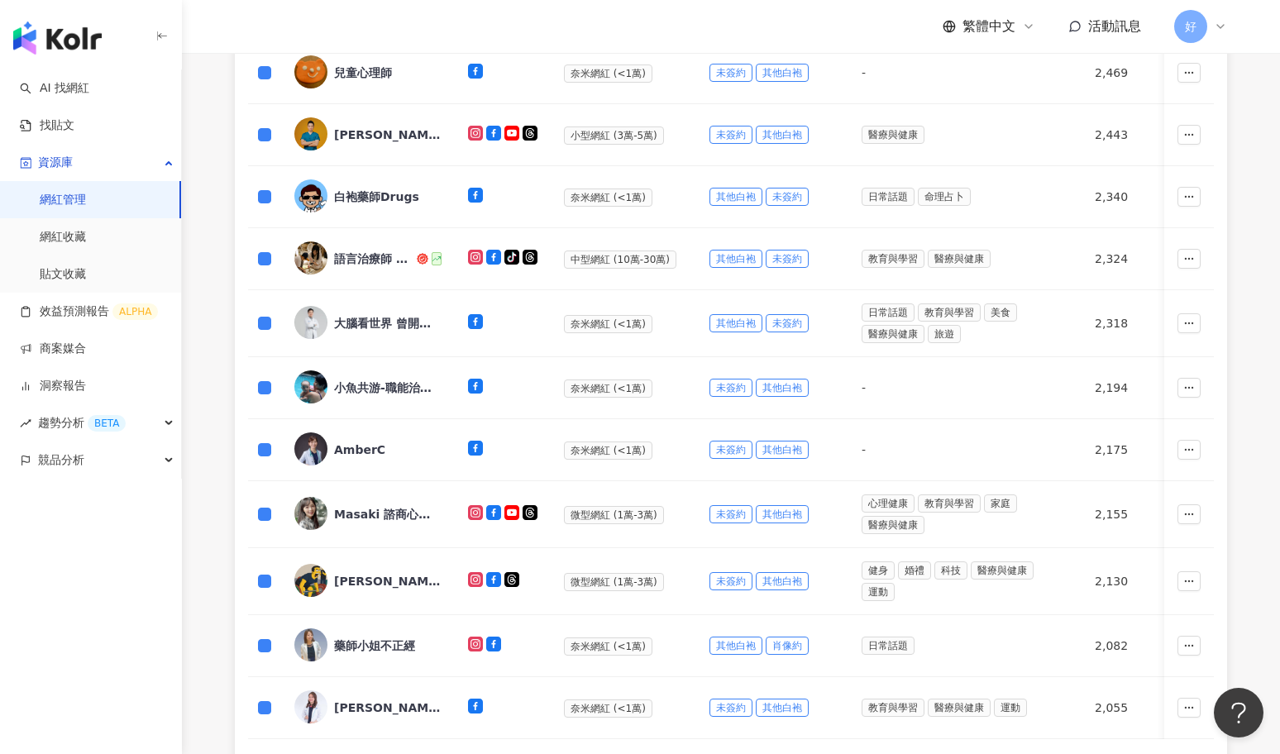
scroll to position [613, 0]
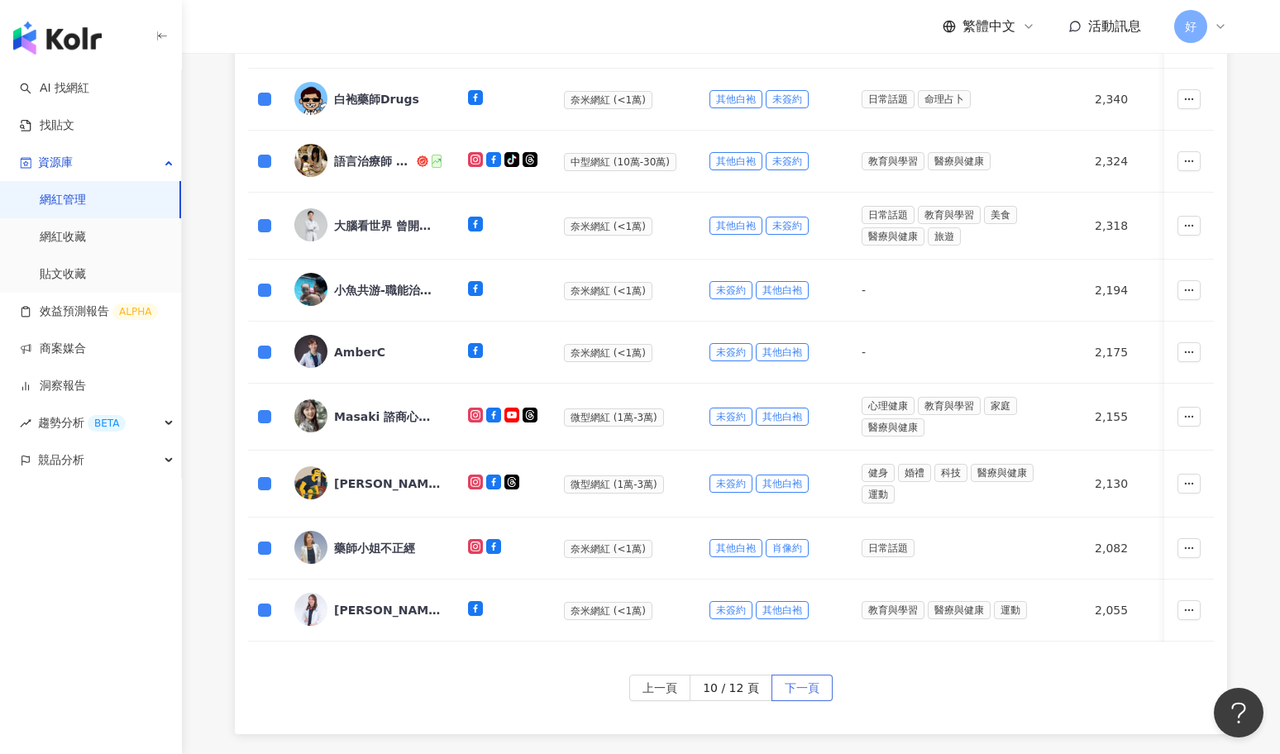
click at [807, 681] on span "下一頁" at bounding box center [802, 689] width 35 height 26
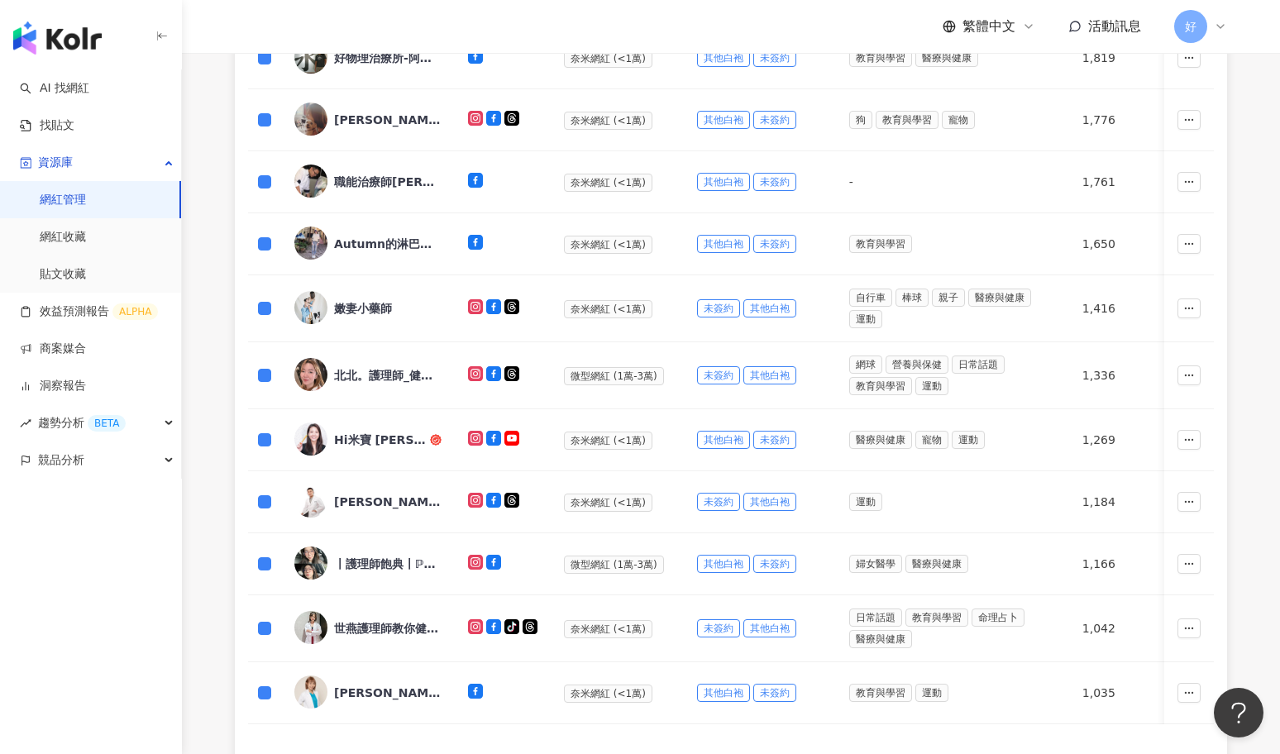
scroll to position [774, 0]
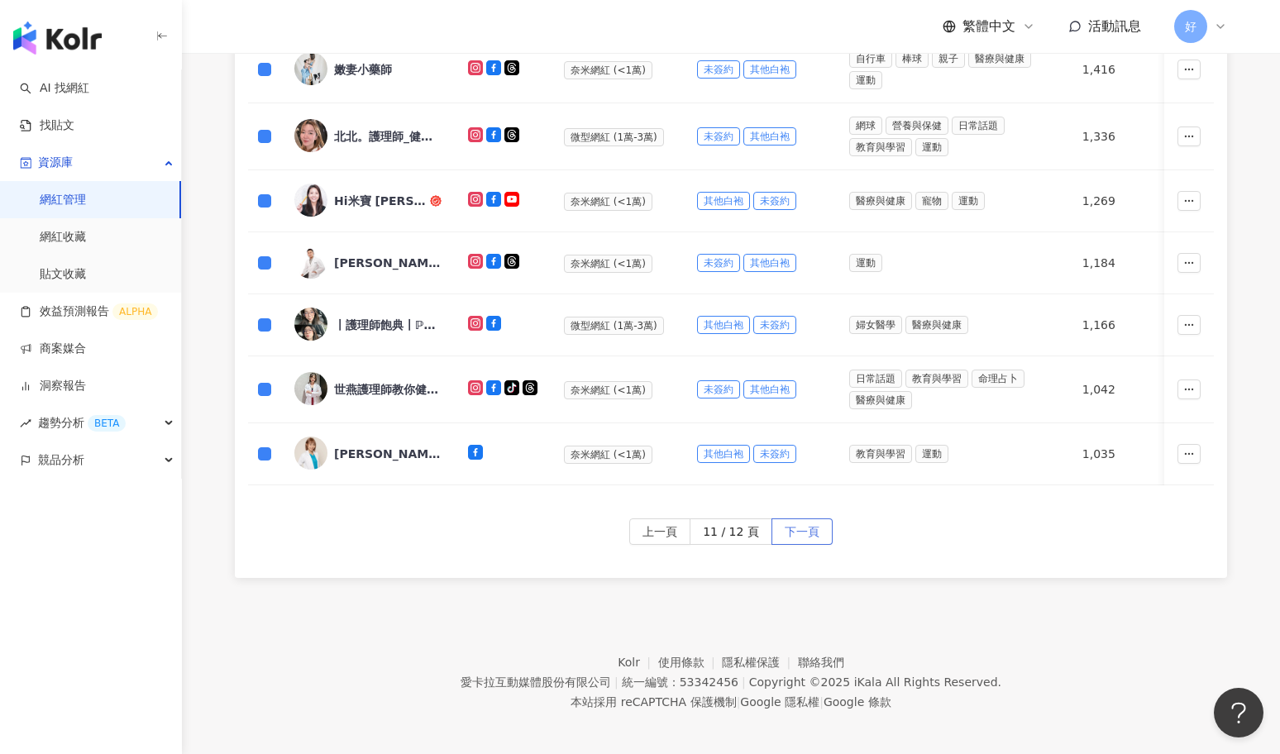
click at [808, 526] on span "下一頁" at bounding box center [802, 532] width 35 height 26
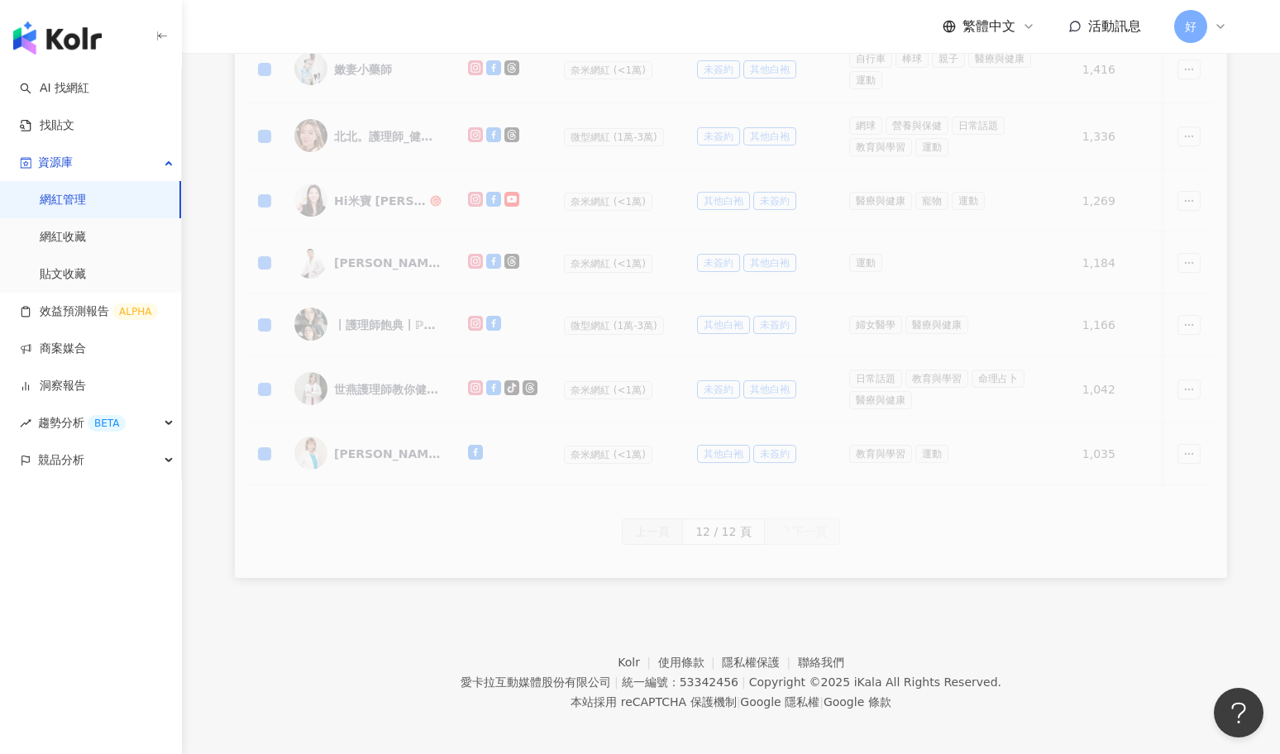
scroll to position [140, 0]
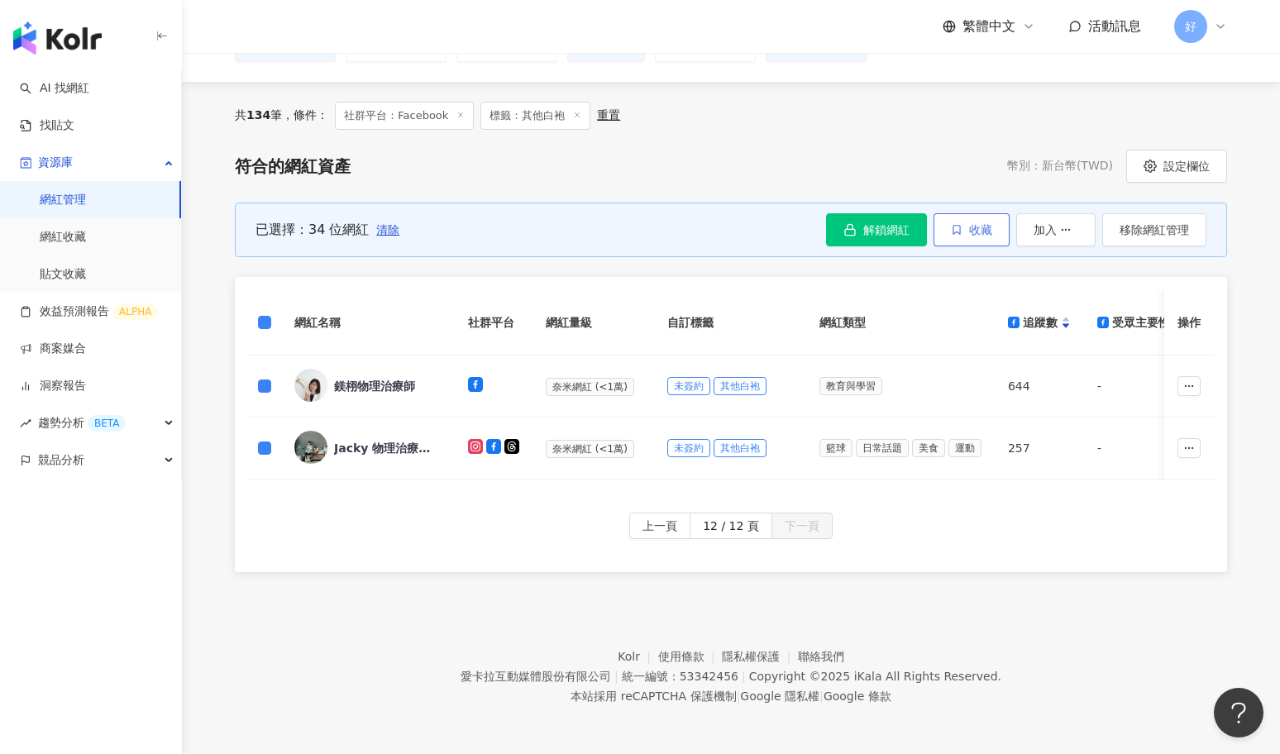
click at [979, 226] on span "收藏" at bounding box center [980, 229] width 23 height 13
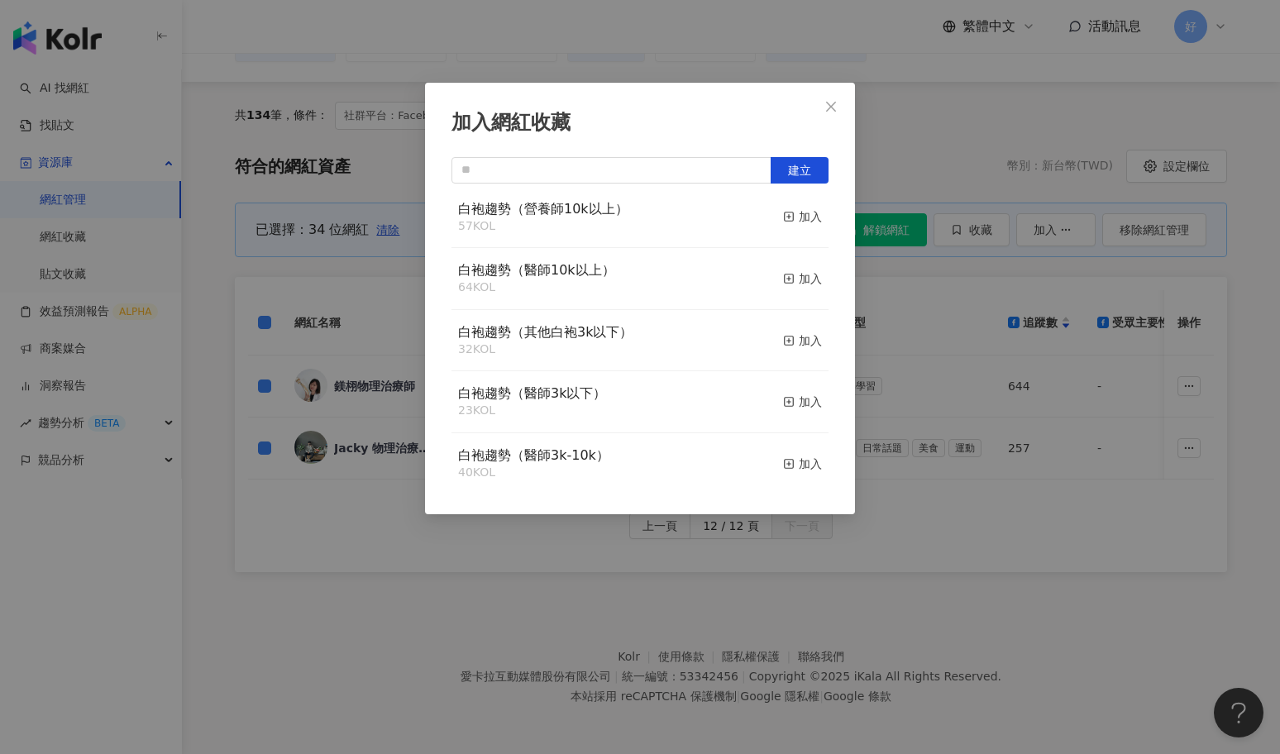
scroll to position [308, 0]
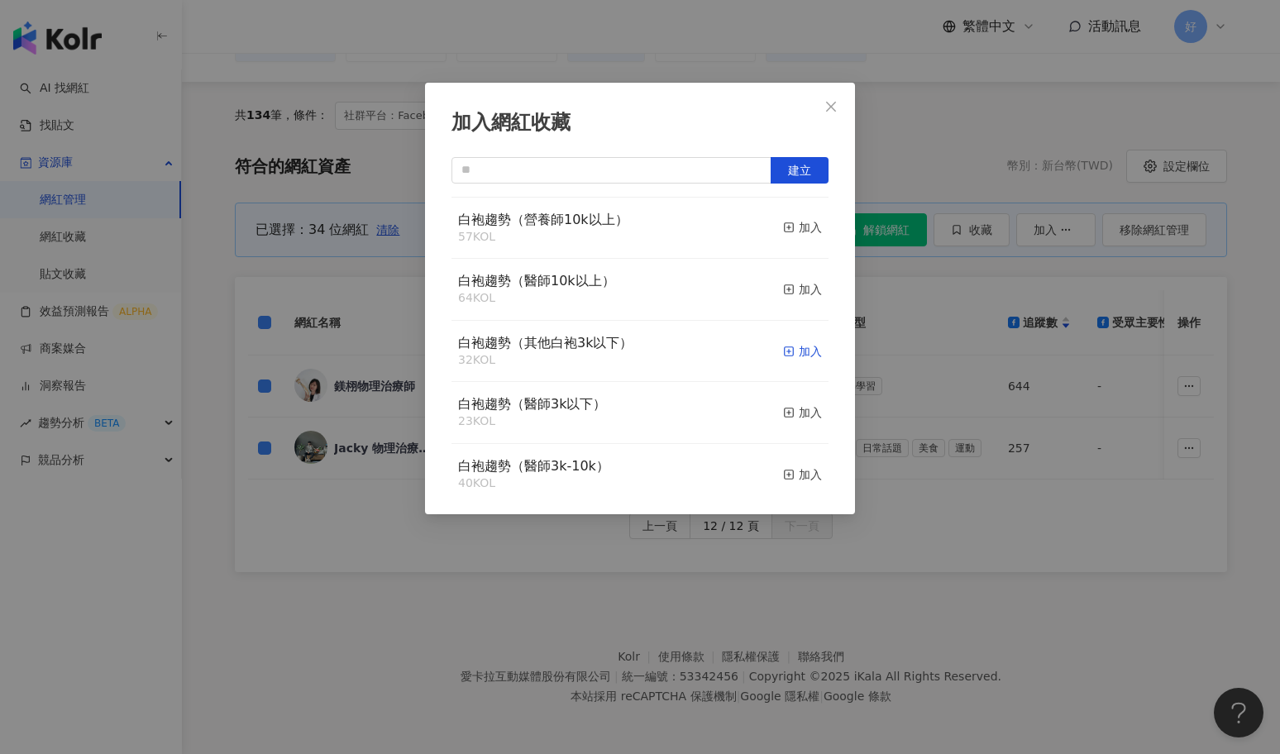
click at [792, 350] on rect "button" at bounding box center [789, 351] width 9 height 9
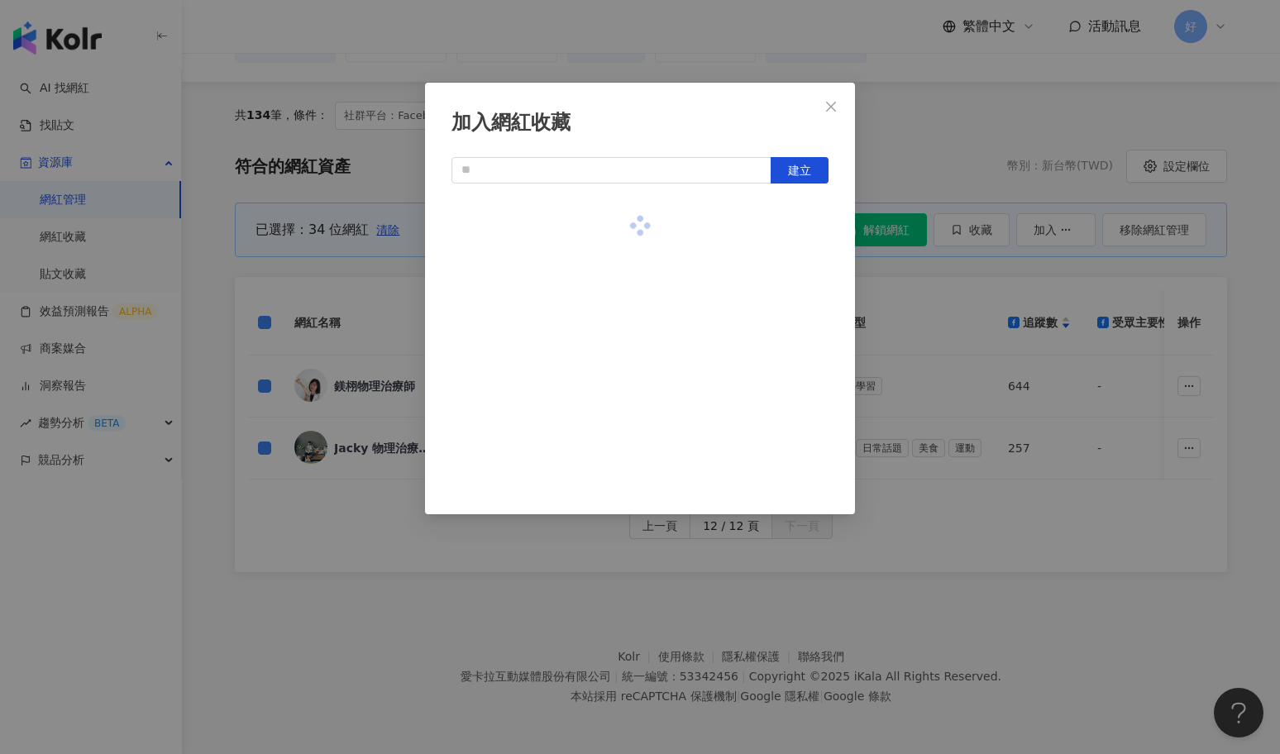
scroll to position [0, 0]
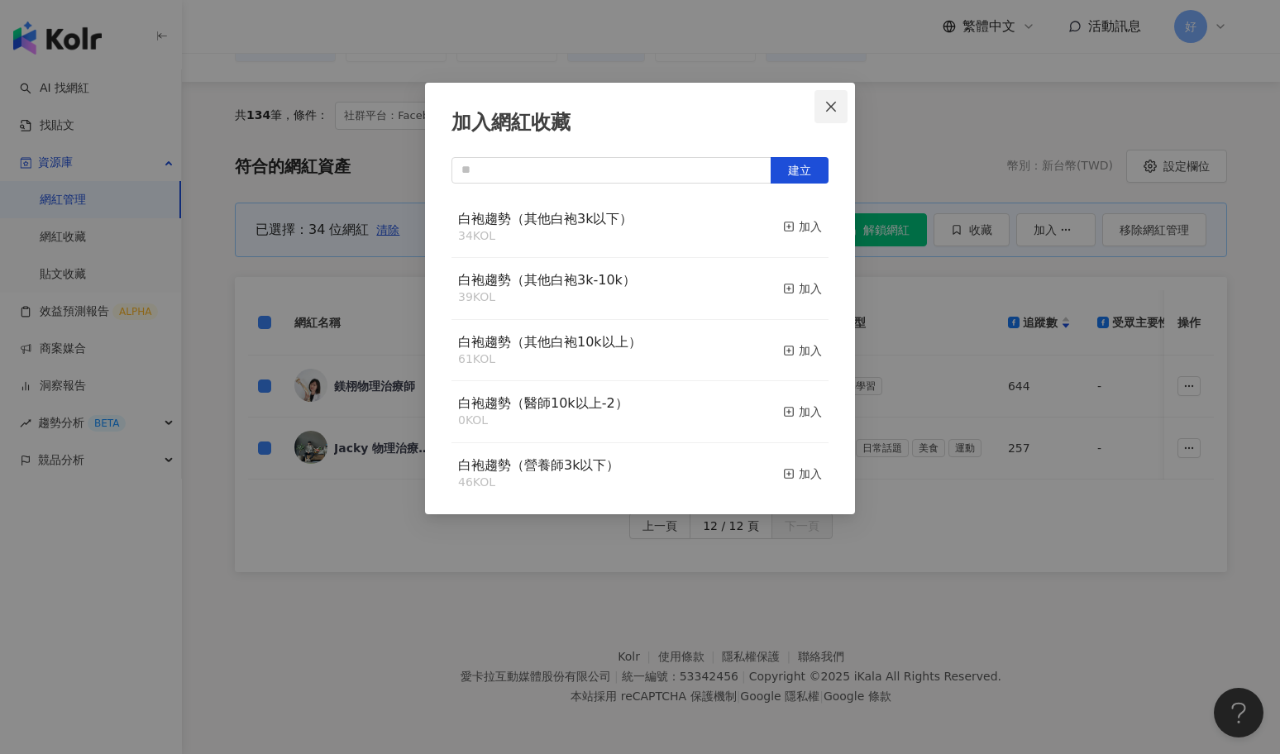
click at [830, 102] on icon "close" at bounding box center [831, 106] width 13 height 13
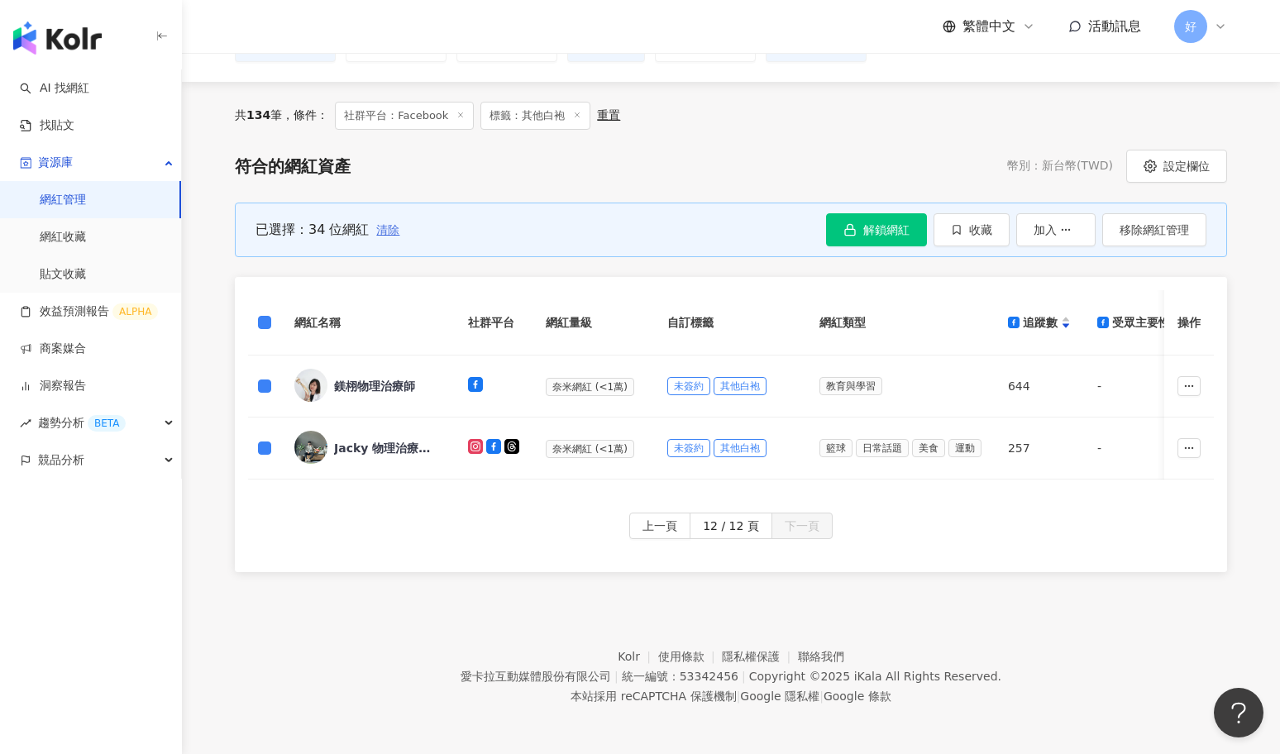
click at [388, 228] on span "清除" at bounding box center [387, 229] width 23 height 13
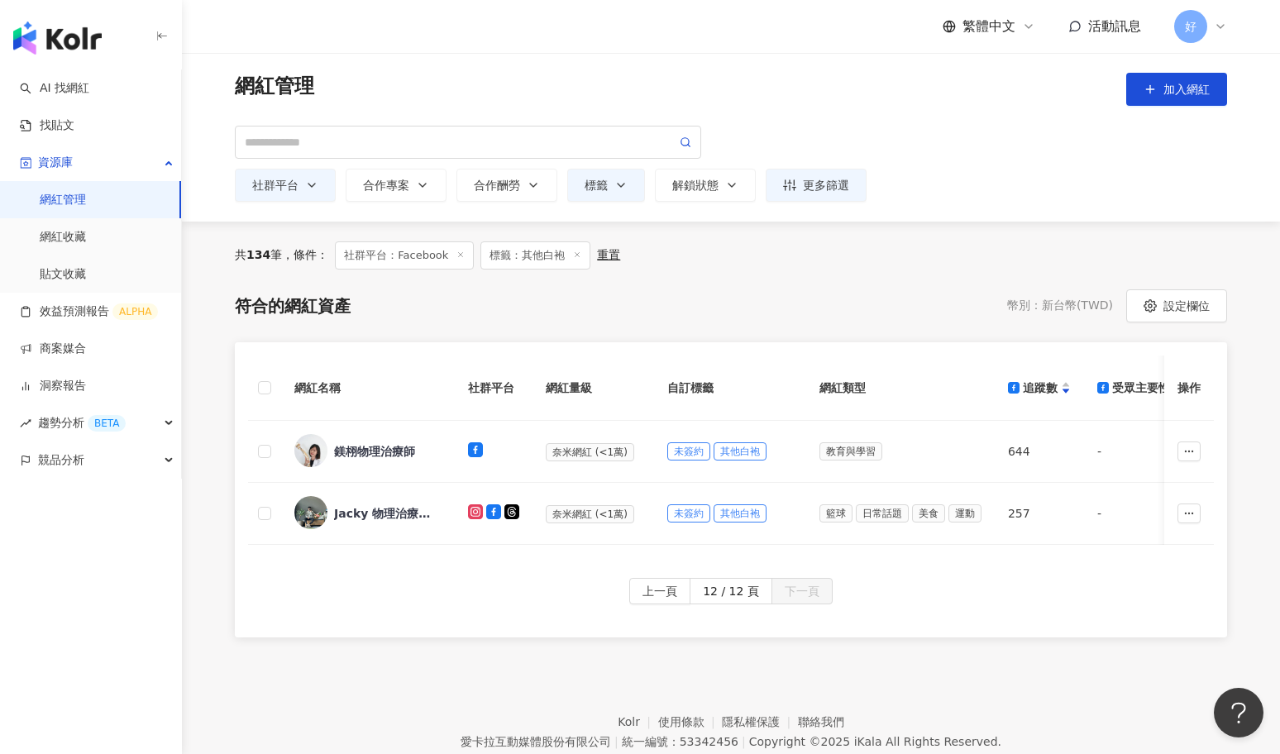
click at [575, 252] on icon at bounding box center [577, 255] width 8 height 8
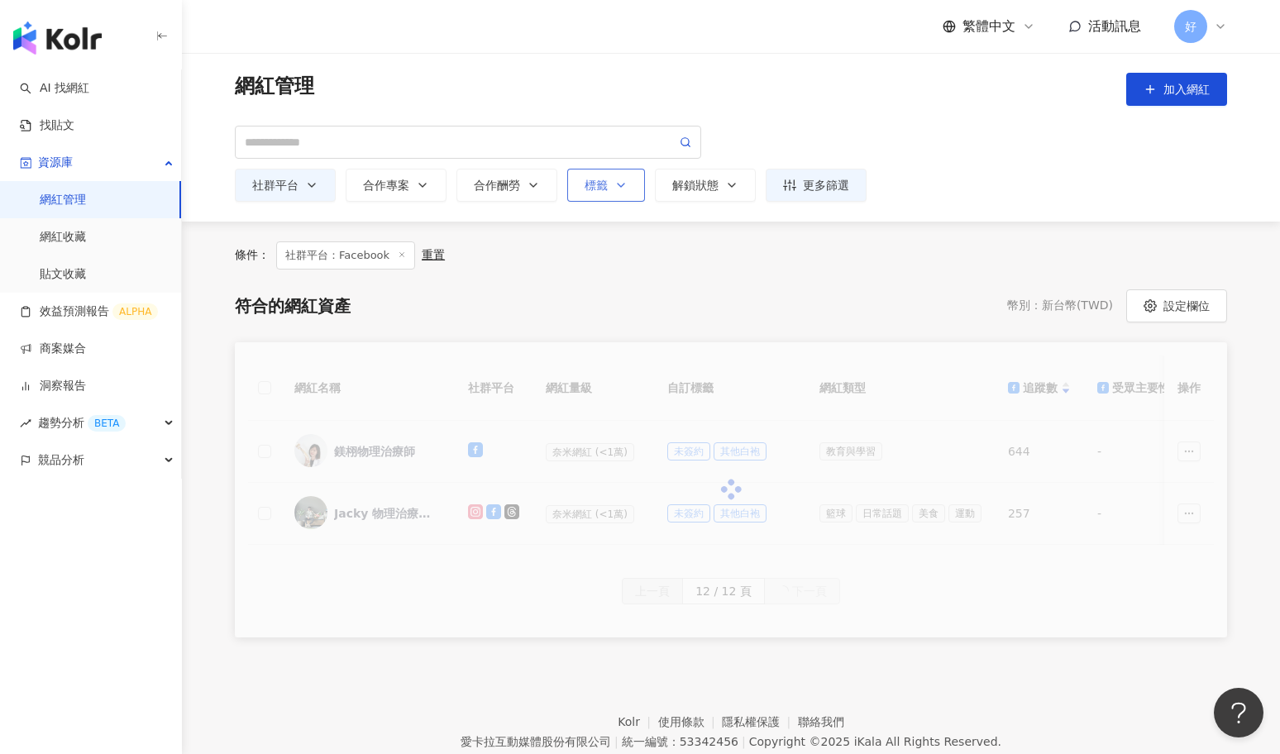
click at [609, 184] on div "標籤" at bounding box center [606, 185] width 43 height 13
click at [631, 250] on div "button" at bounding box center [688, 246] width 194 height 12
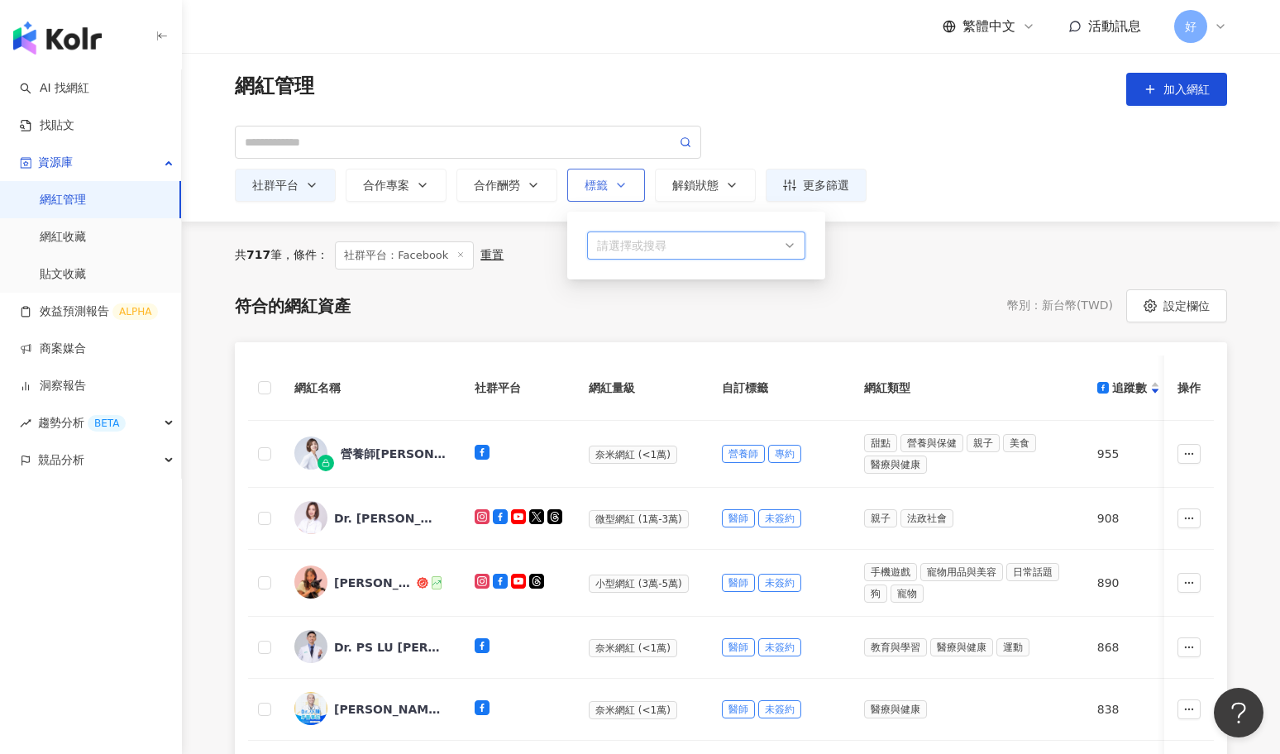
click at [789, 246] on div "請選擇或搜尋" at bounding box center [696, 246] width 218 height 28
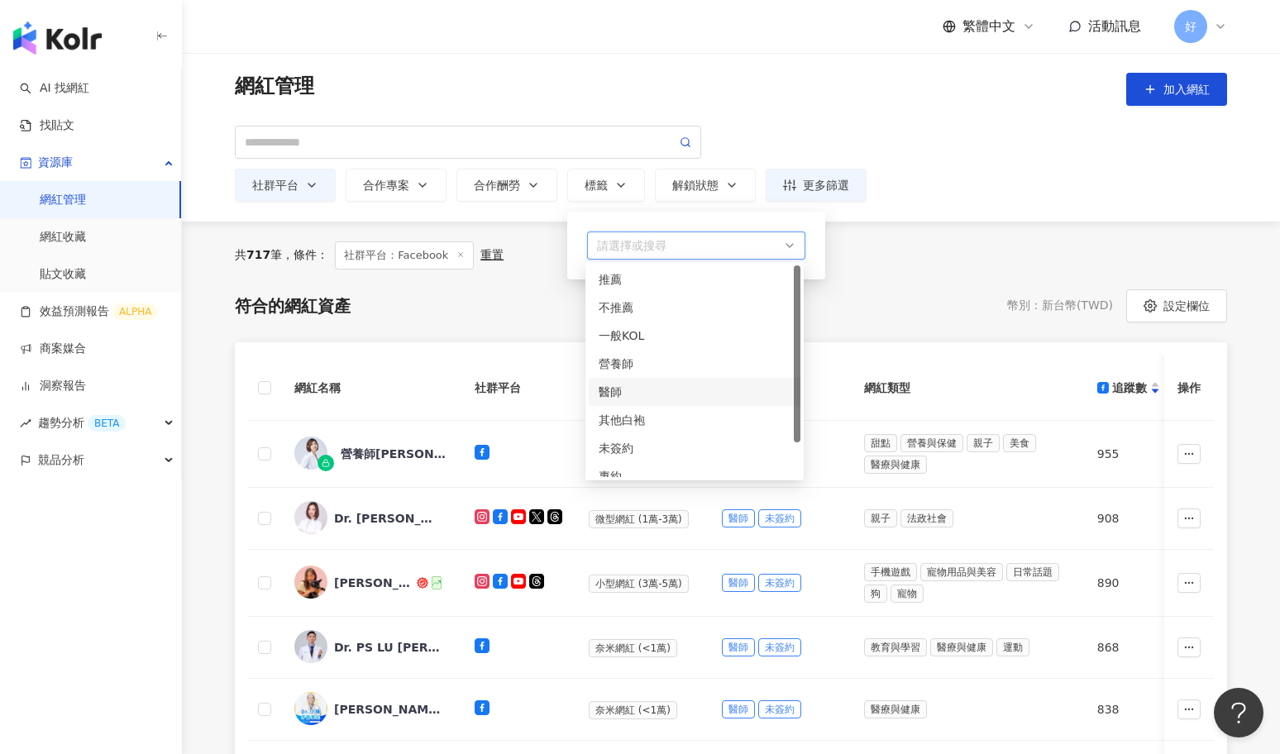
click at [601, 395] on div "醫師" at bounding box center [695, 392] width 192 height 18
click at [886, 281] on div "共 717 筆 ， 條件： 社群平台：Facebook 重置 符合的網紅資產 幣別 ： 新台幣 ( TWD ) 設定欄位 網紅名稱 社群平台 網紅量級 自訂標…" at bounding box center [731, 755] width 1059 height 1026
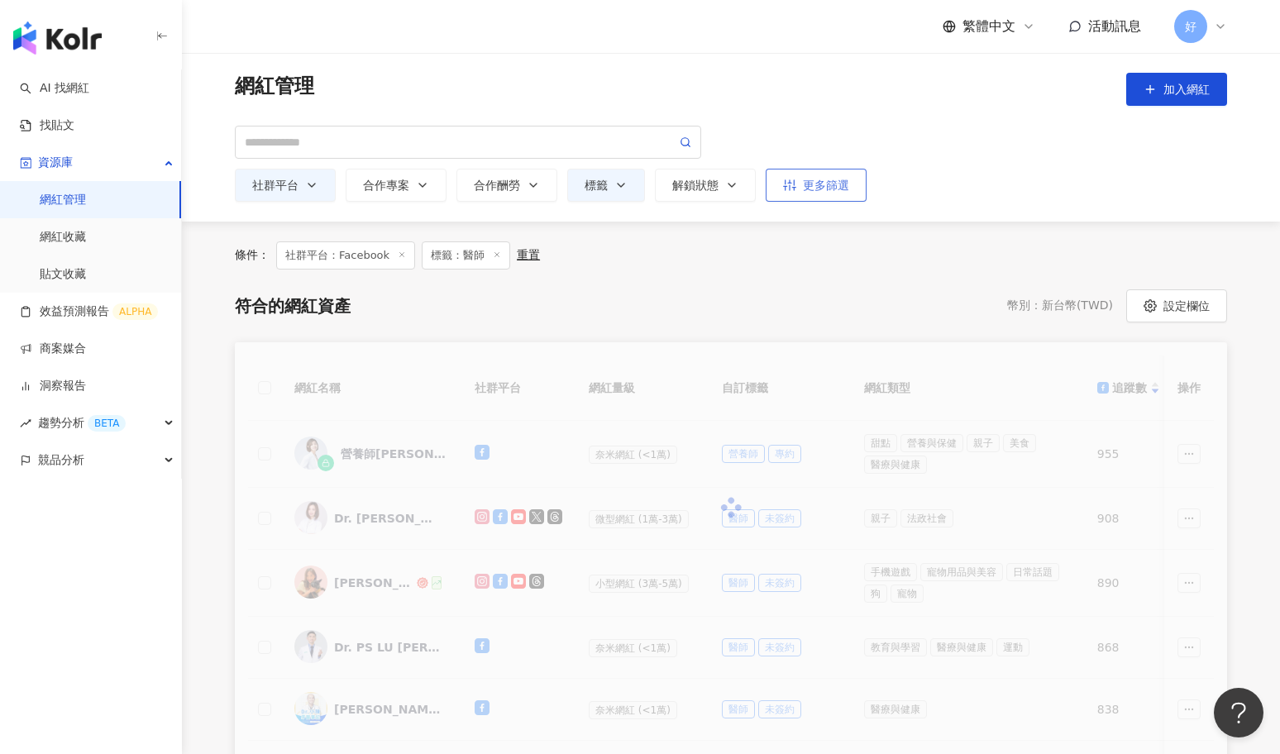
click at [795, 192] on button "更多篩選" at bounding box center [816, 185] width 101 height 33
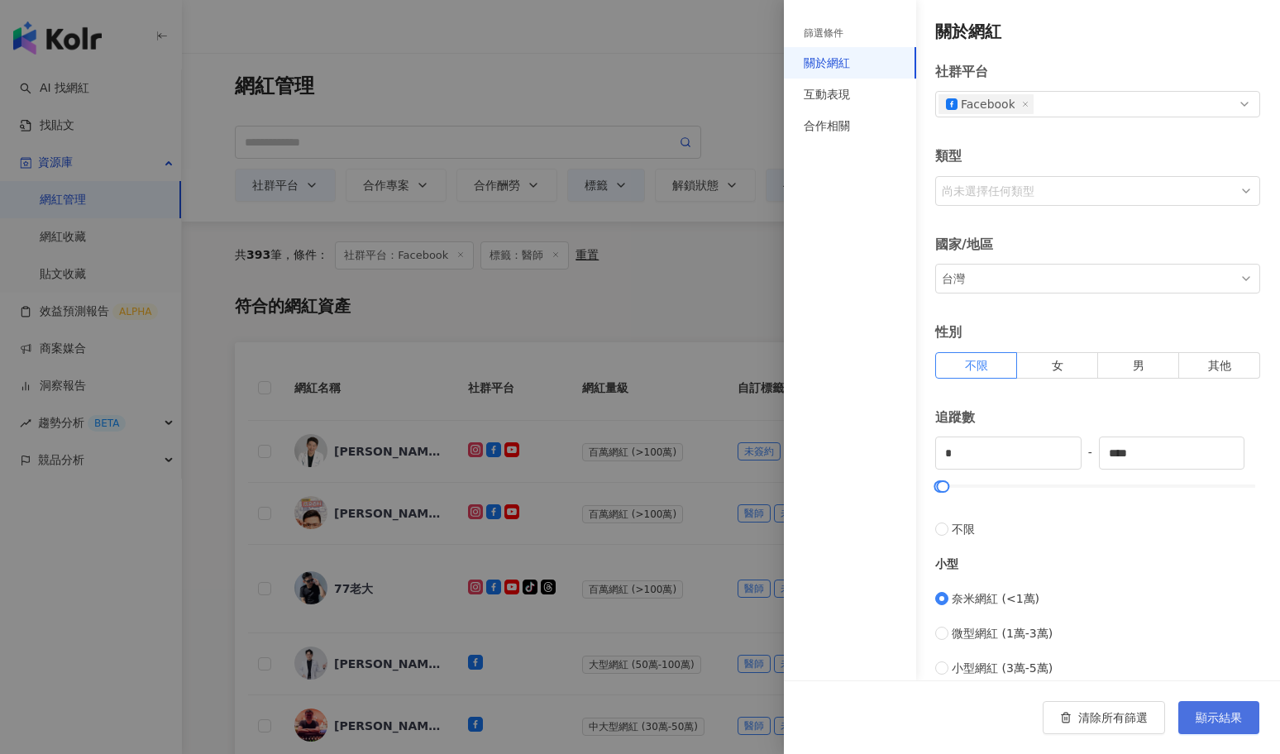
click at [1211, 715] on span "顯示結果" at bounding box center [1219, 717] width 46 height 13
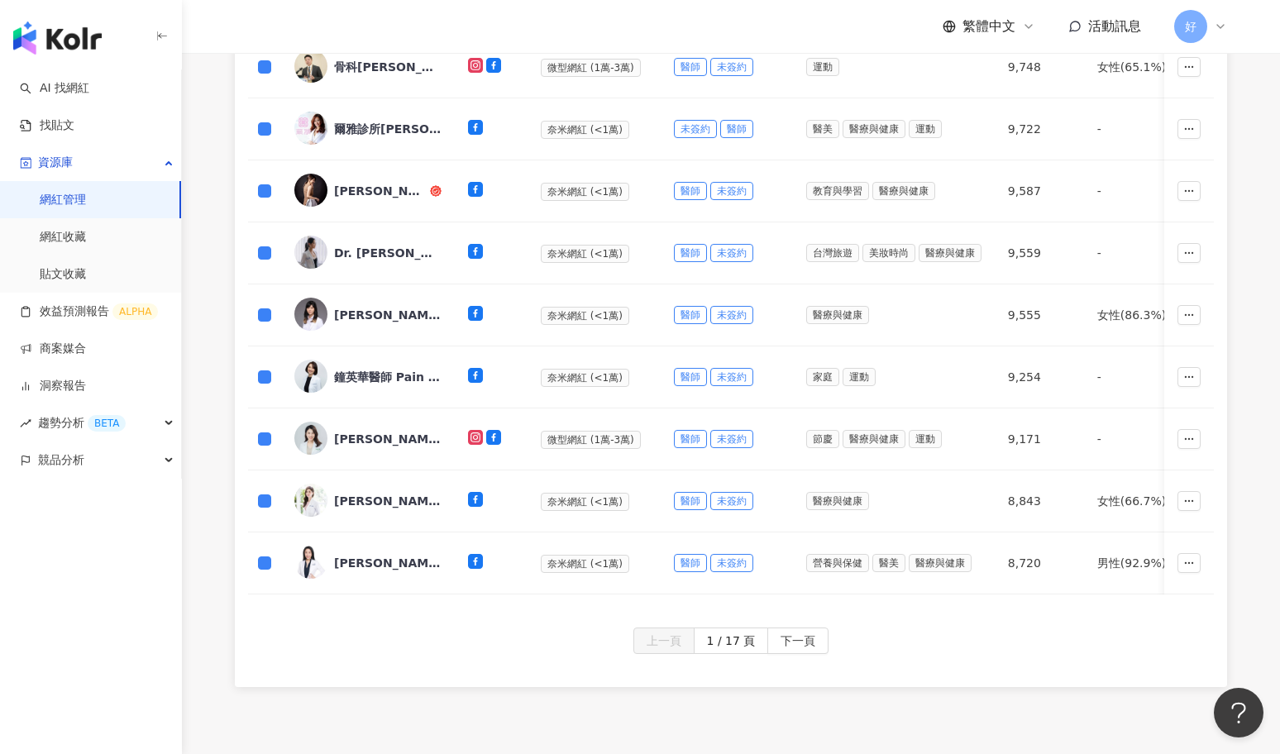
scroll to position [710, 0]
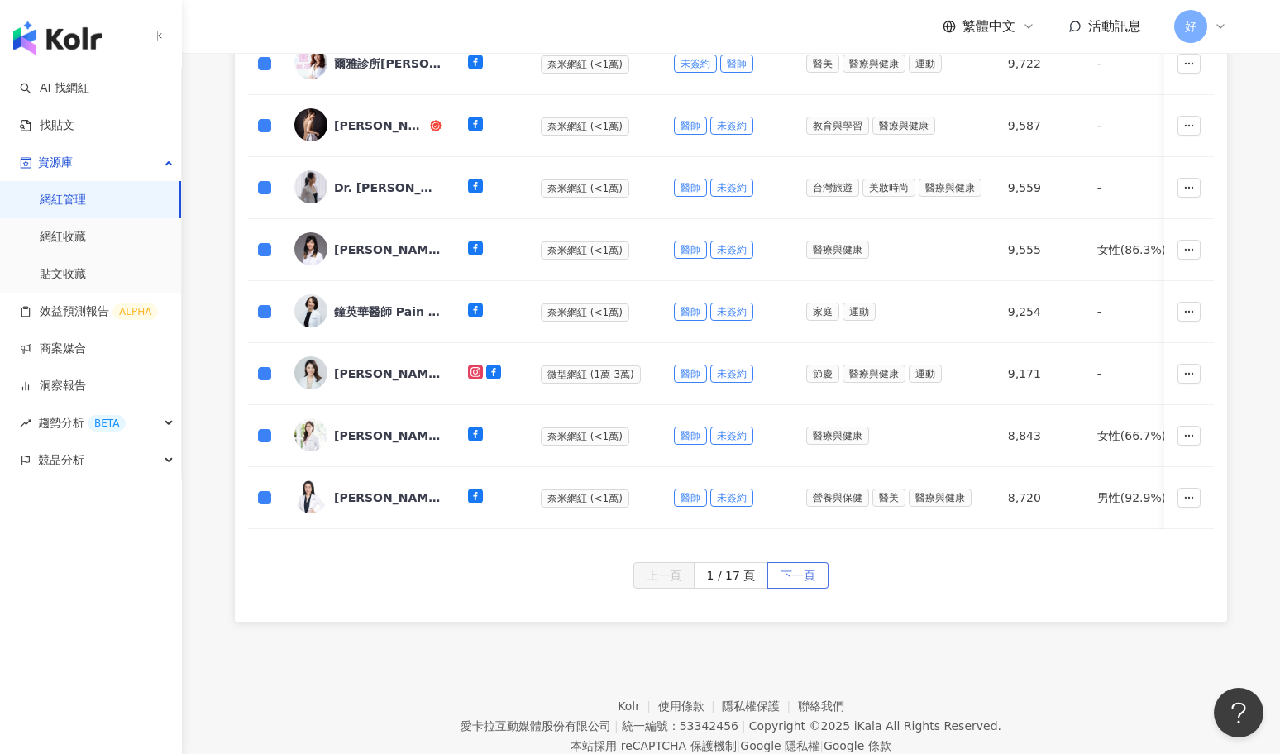
click at [801, 575] on span "下一頁" at bounding box center [798, 576] width 35 height 26
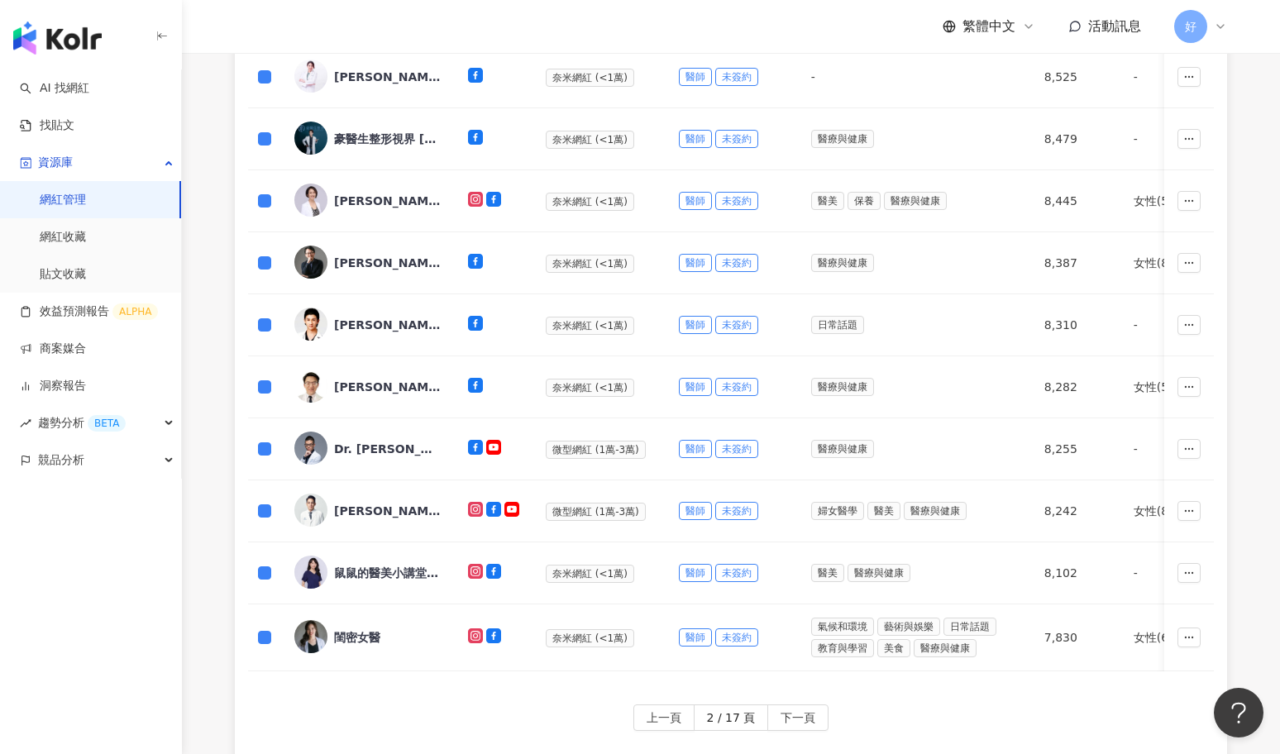
scroll to position [766, 0]
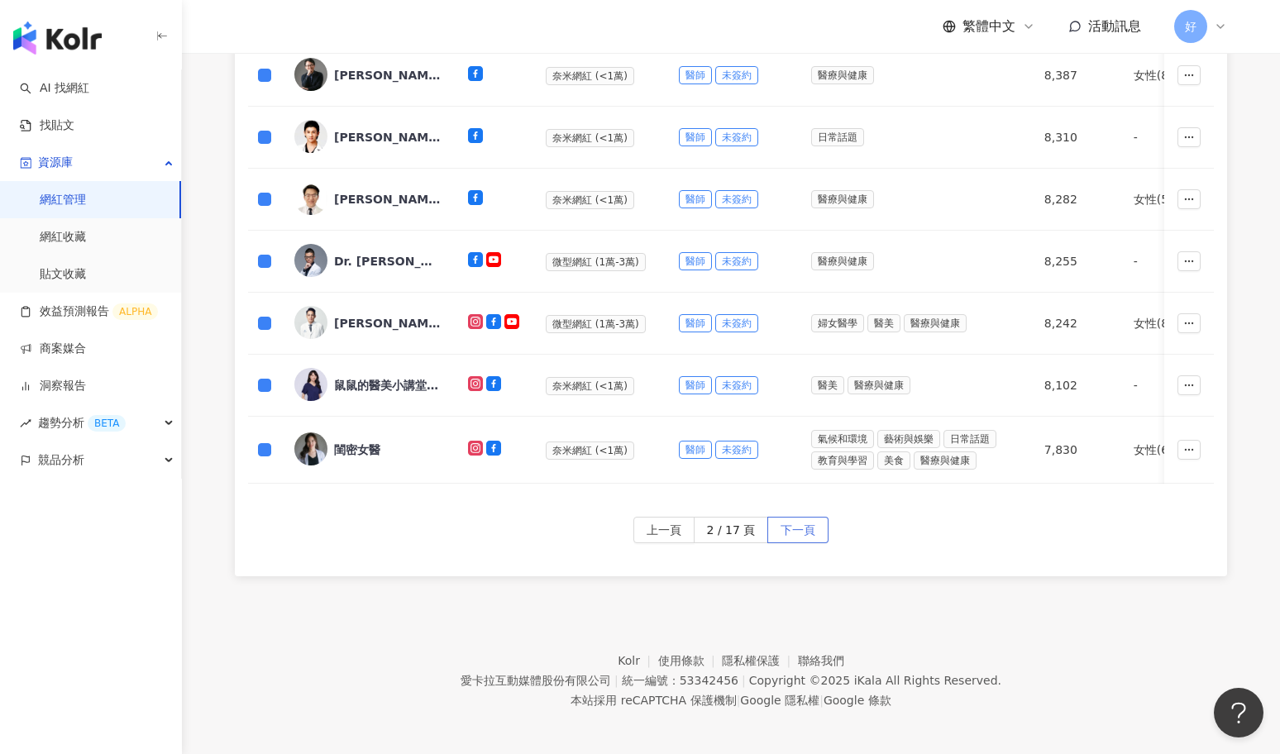
click at [801, 521] on span "下一頁" at bounding box center [798, 531] width 35 height 26
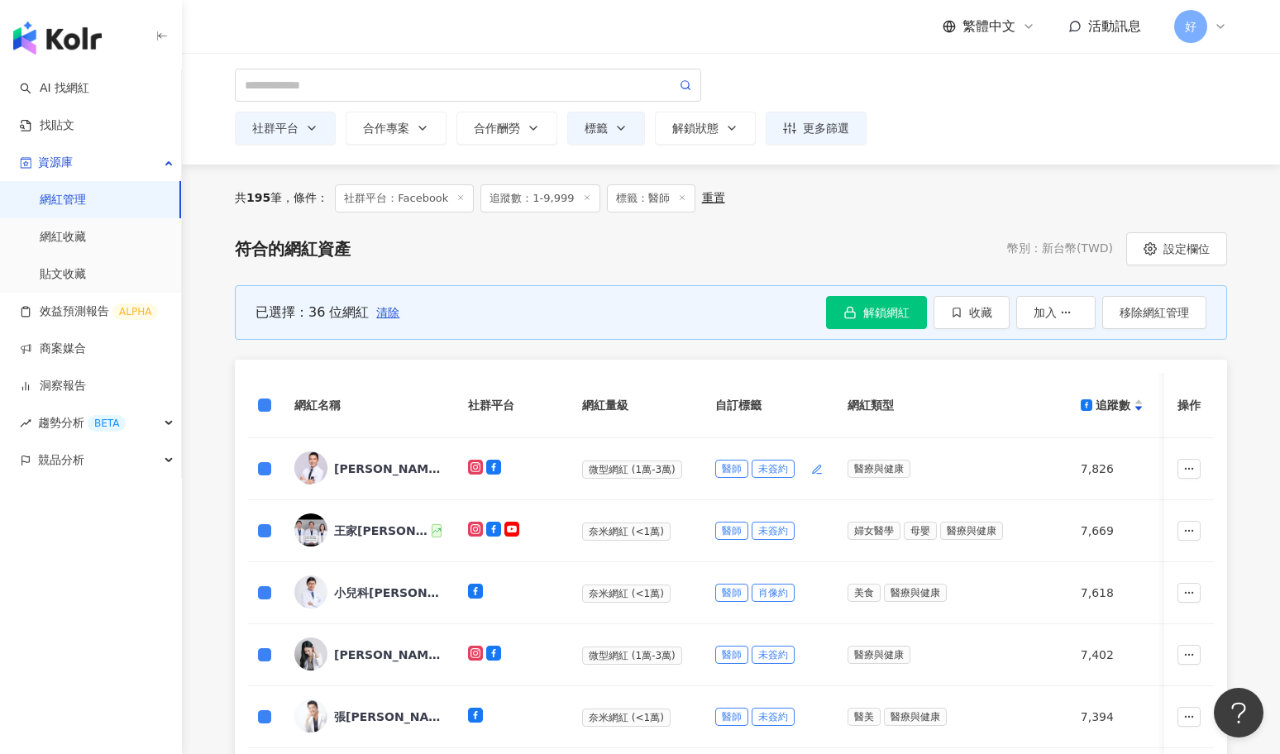
scroll to position [762, 0]
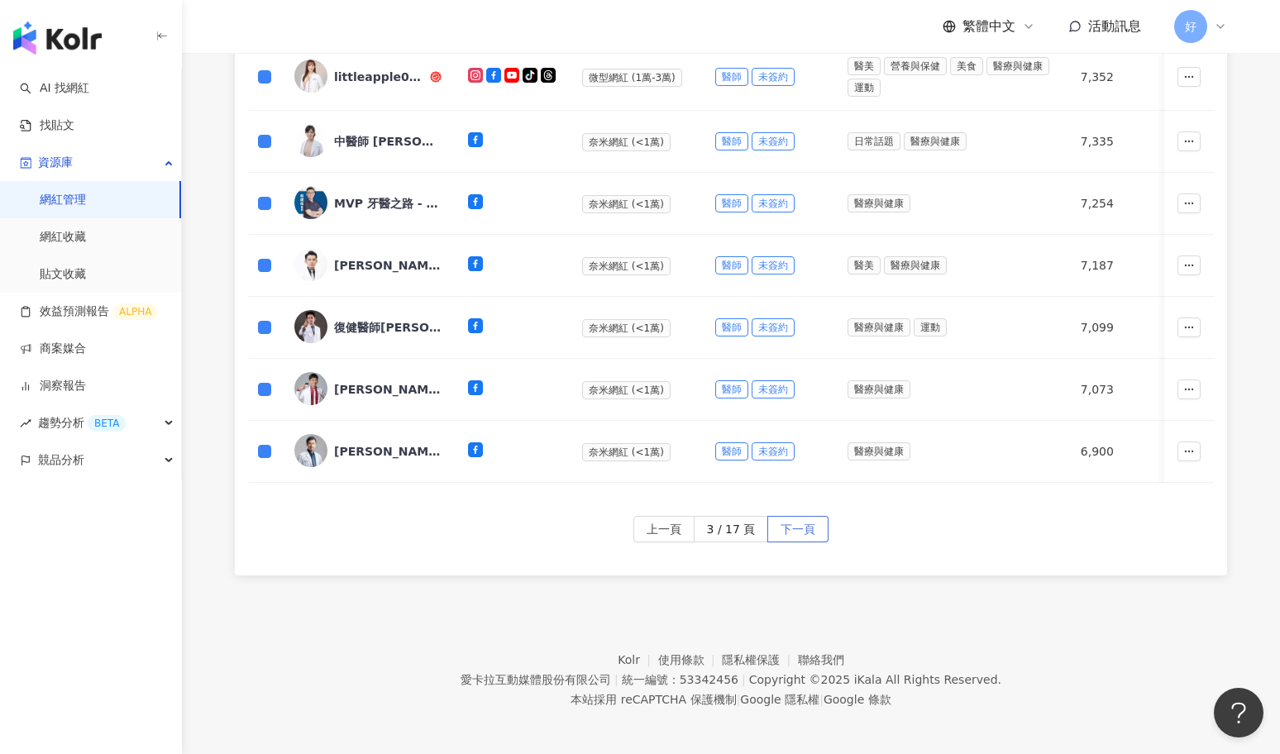
click at [793, 519] on span "下一頁" at bounding box center [798, 530] width 35 height 26
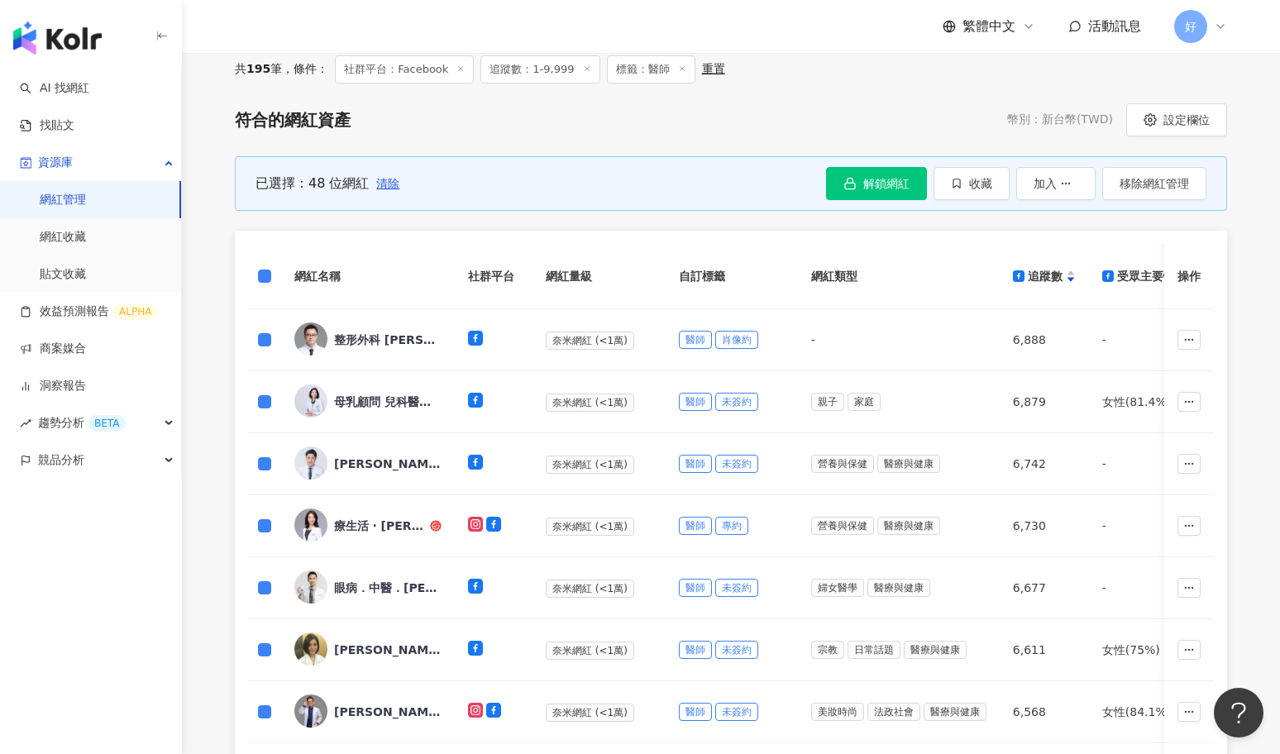
scroll to position [758, 0]
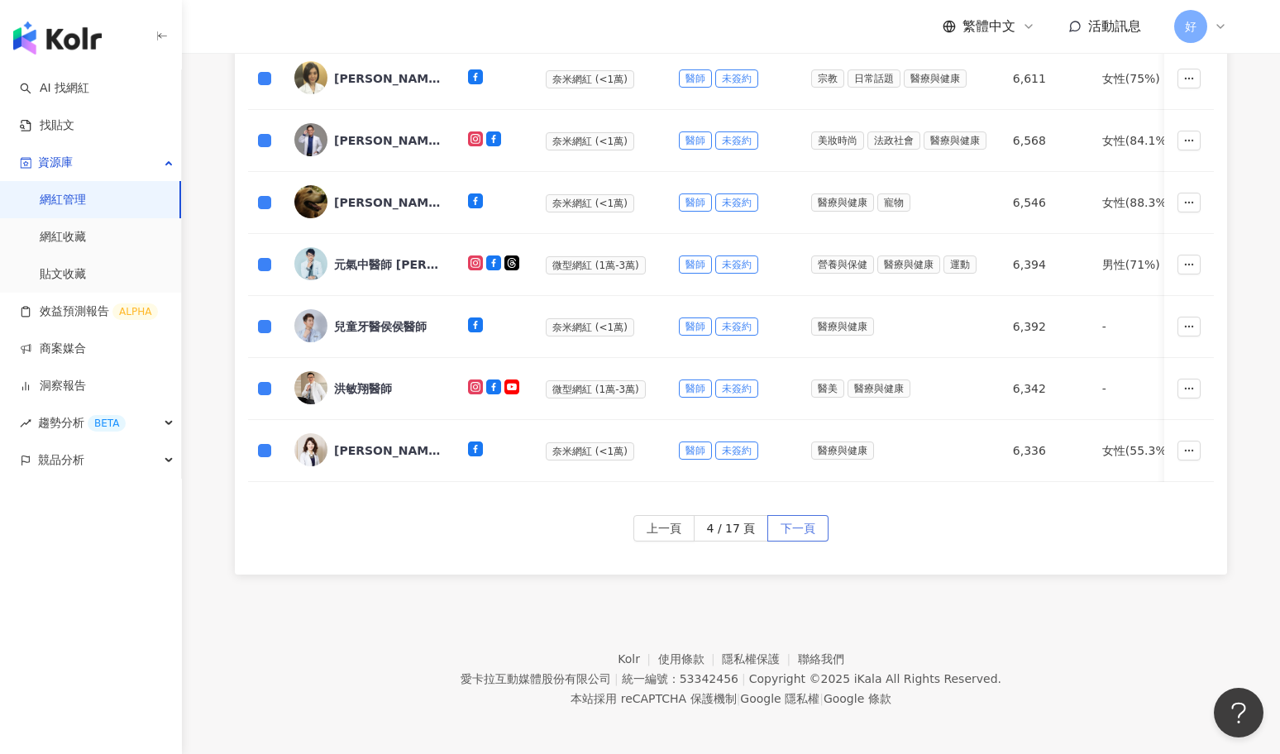
click at [803, 529] on span "下一頁" at bounding box center [798, 529] width 35 height 26
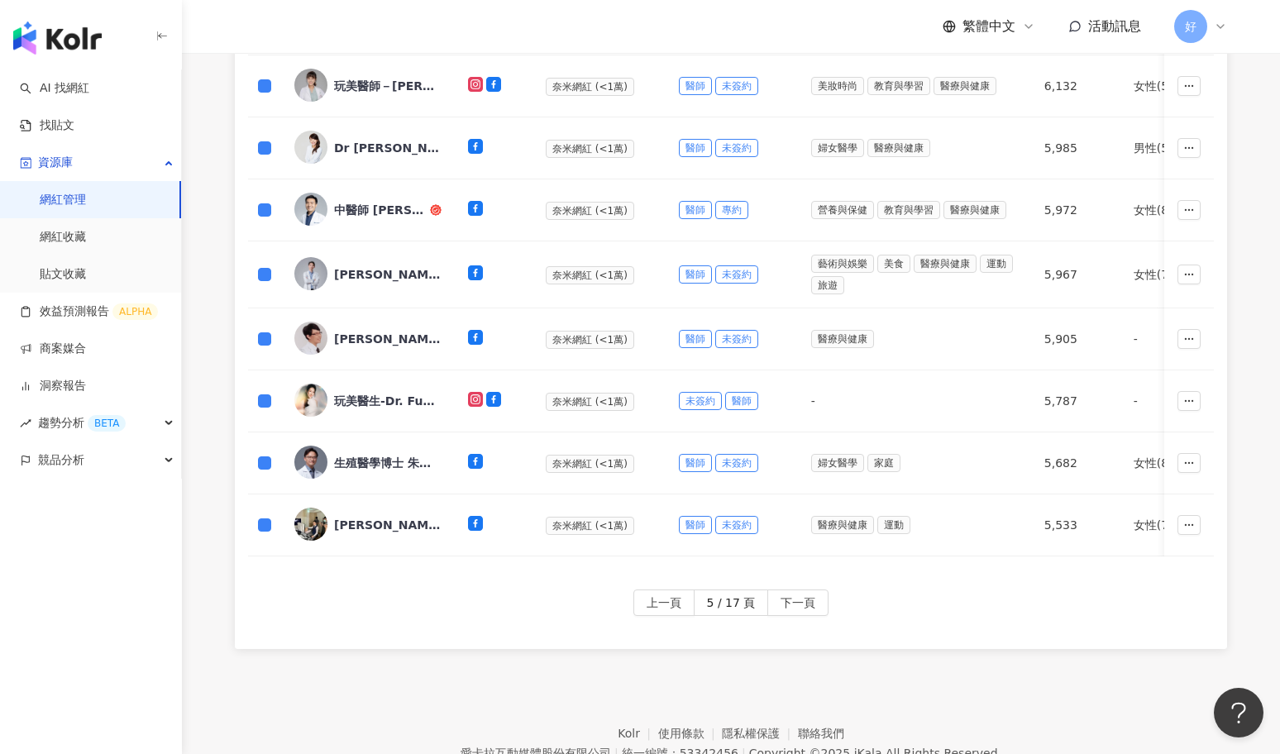
scroll to position [762, 0]
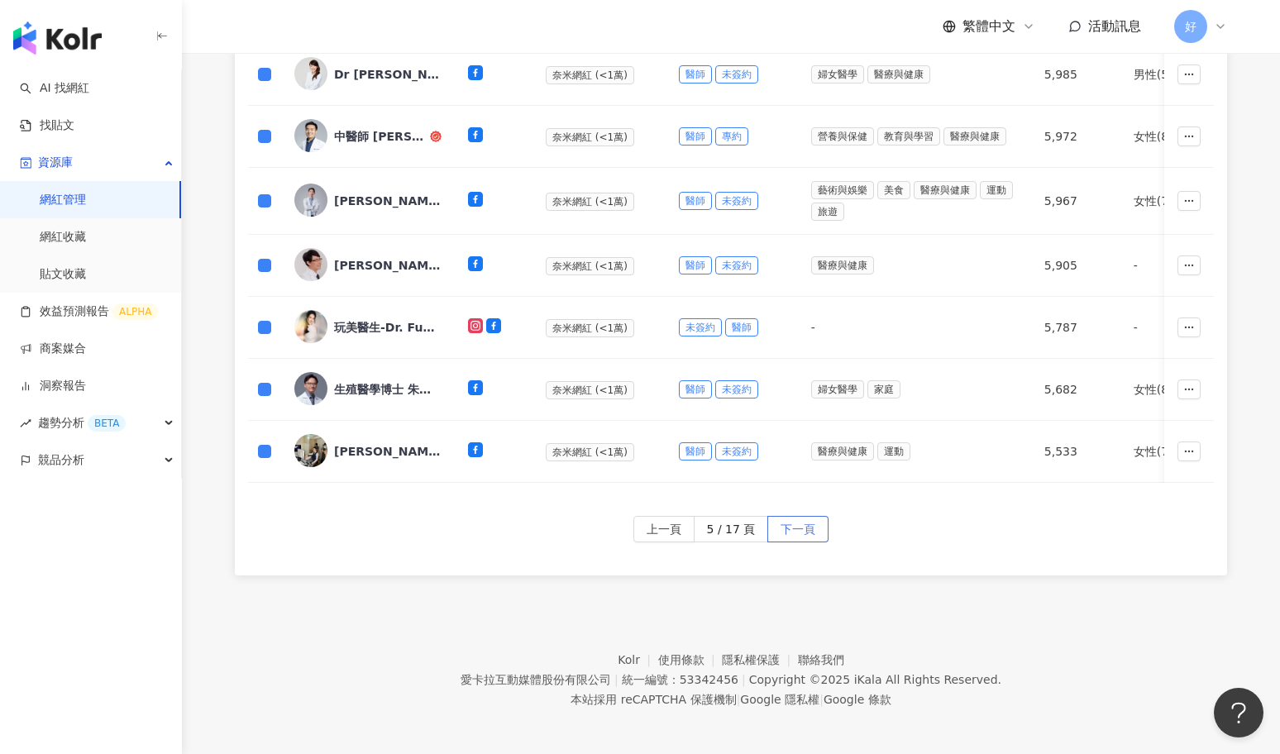
click at [792, 535] on span "下一頁" at bounding box center [798, 530] width 35 height 26
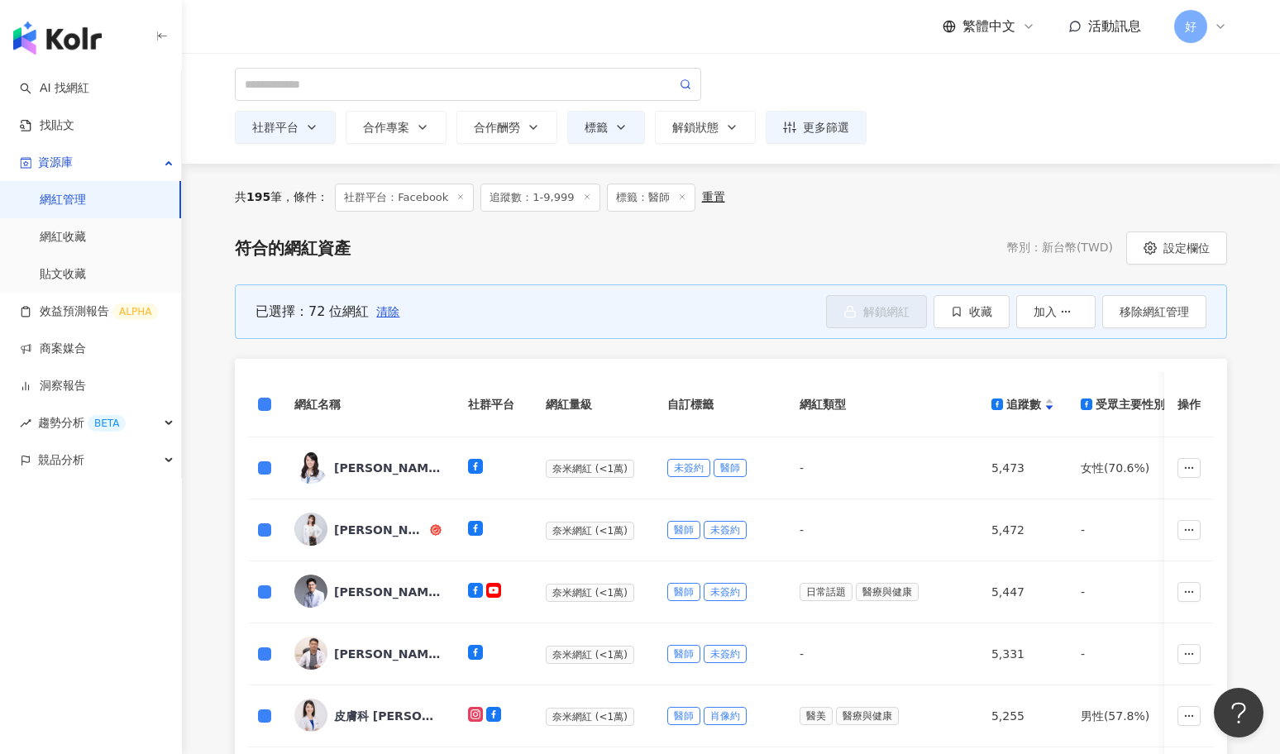
scroll to position [758, 0]
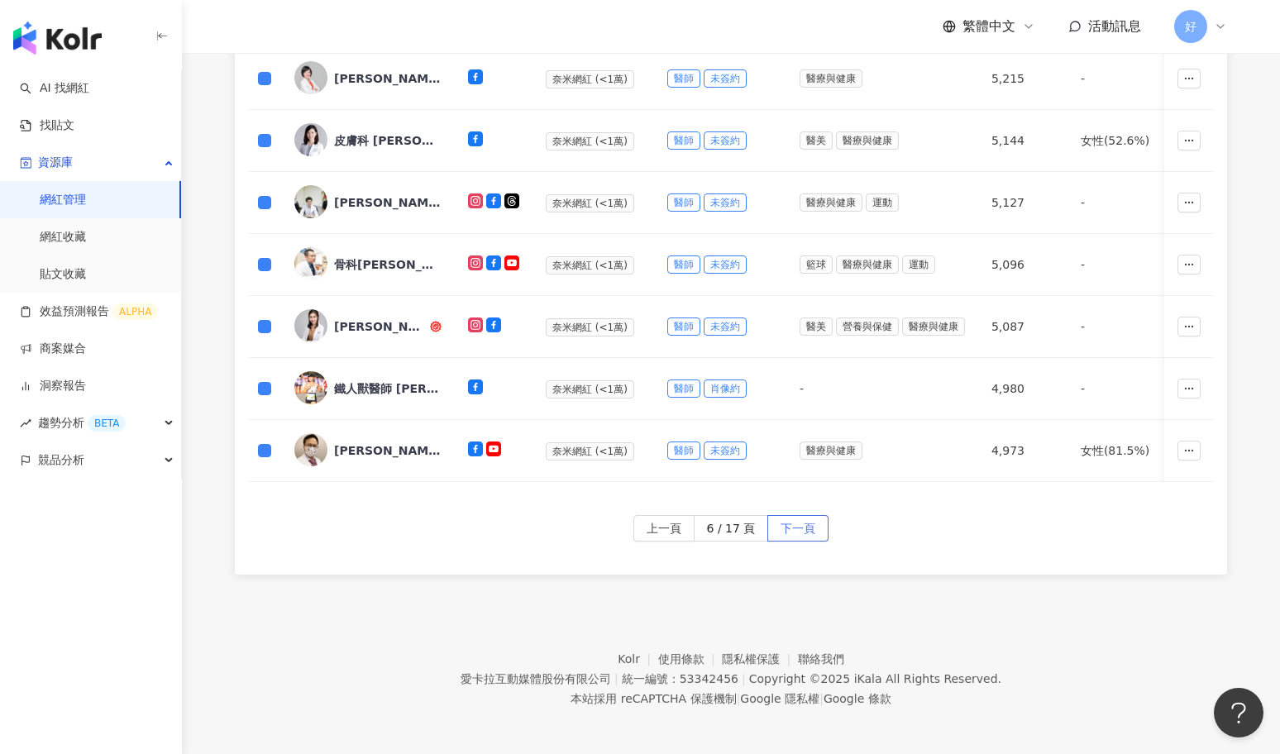
click at [811, 528] on span "下一頁" at bounding box center [798, 529] width 35 height 26
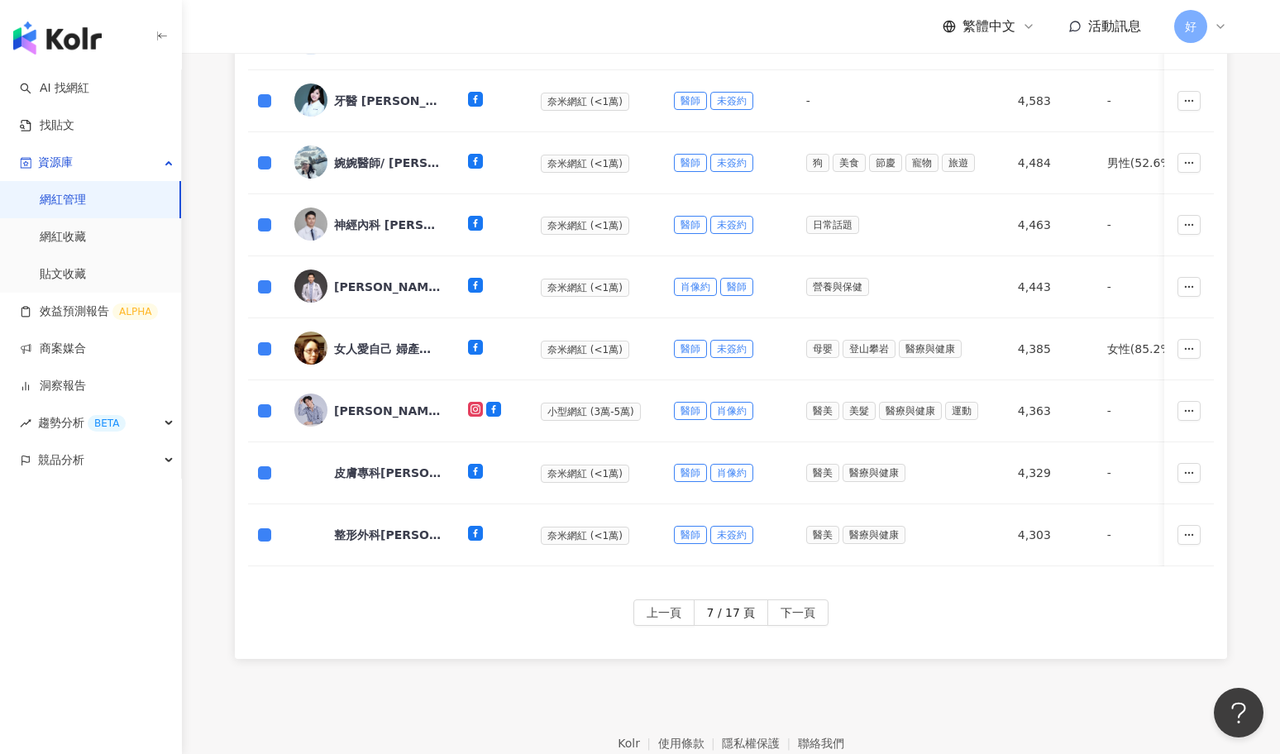
scroll to position [675, 0]
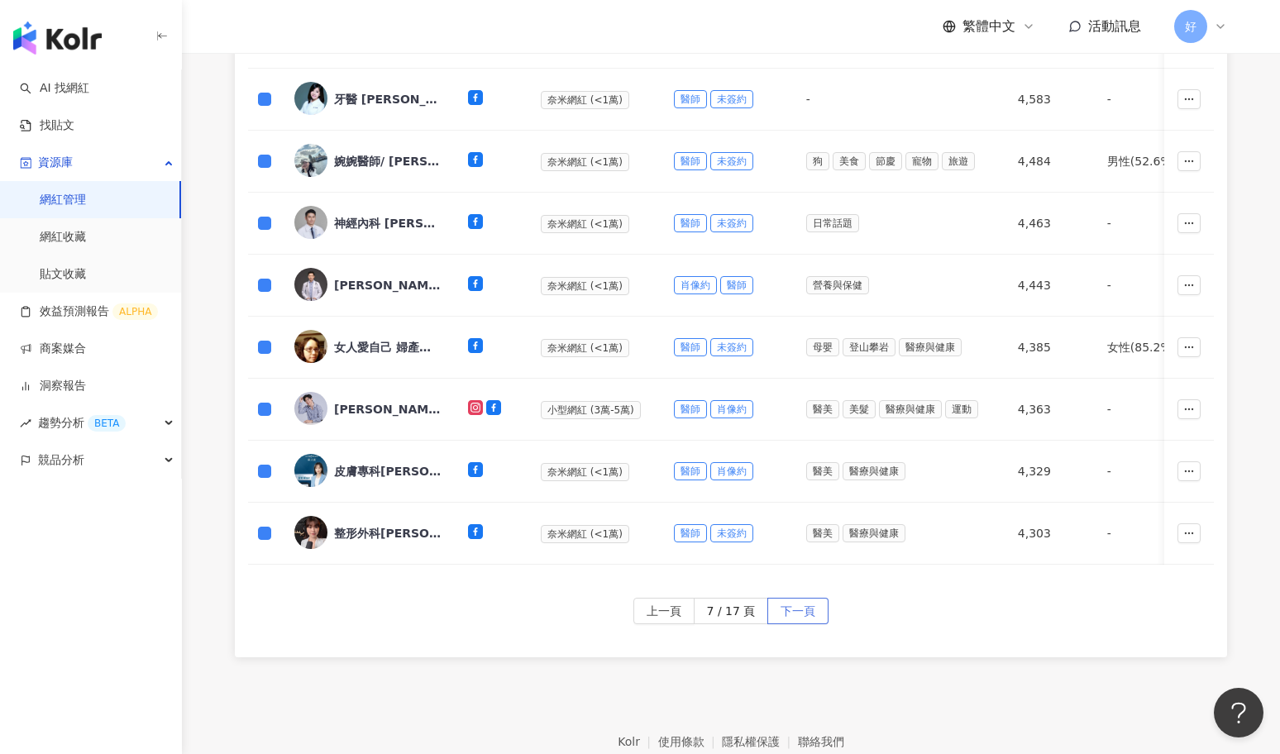
click at [805, 604] on span "下一頁" at bounding box center [798, 612] width 35 height 26
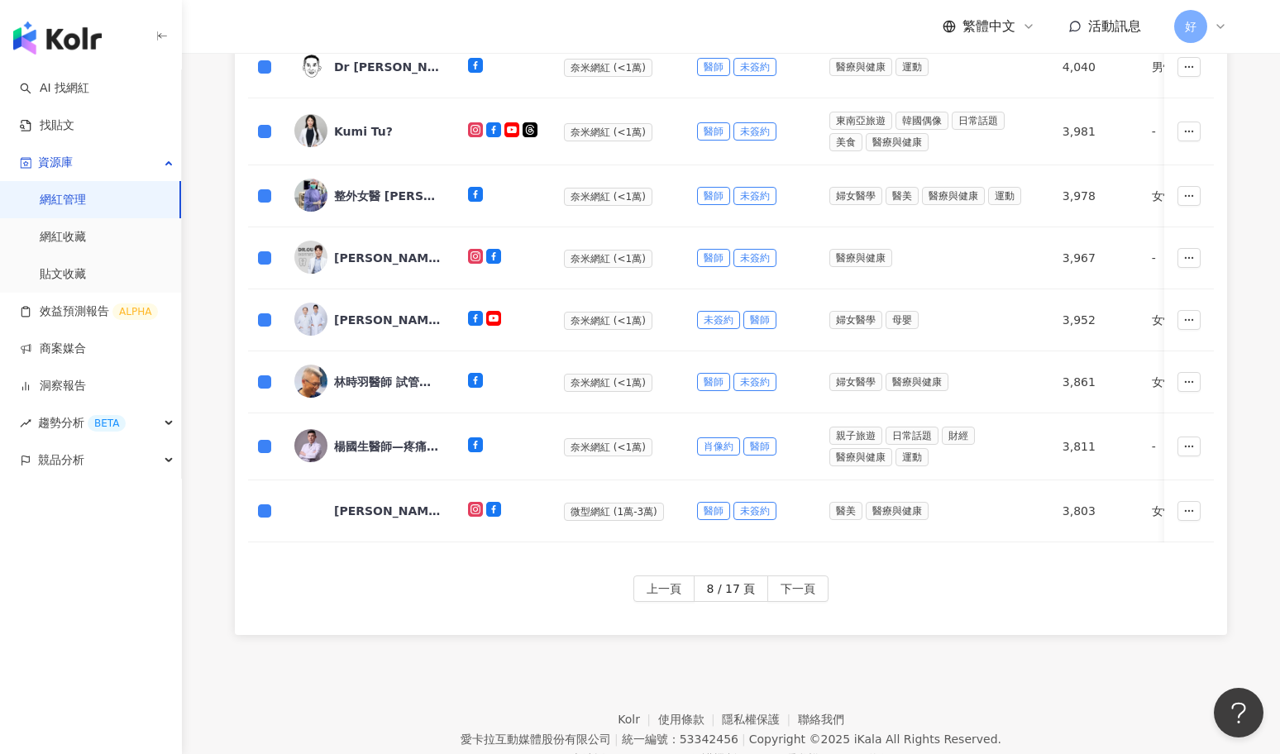
scroll to position [715, 0]
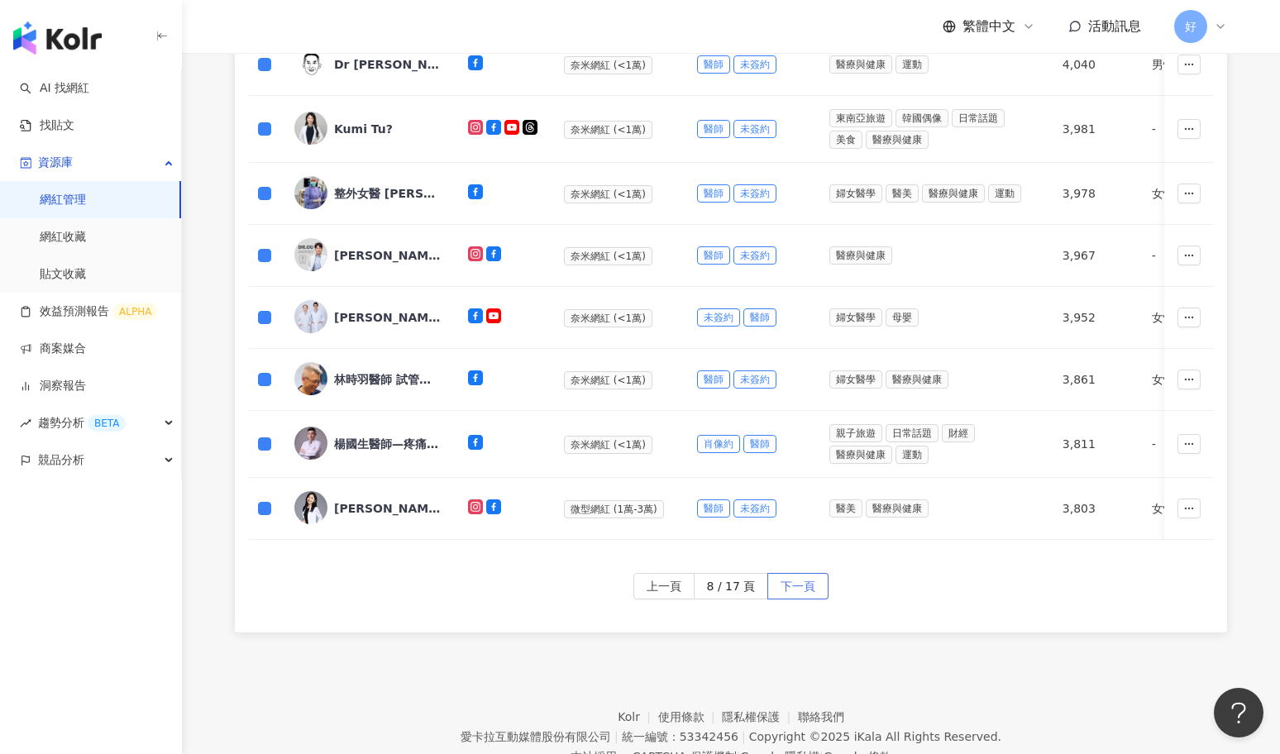
click at [803, 590] on span "下一頁" at bounding box center [798, 587] width 35 height 26
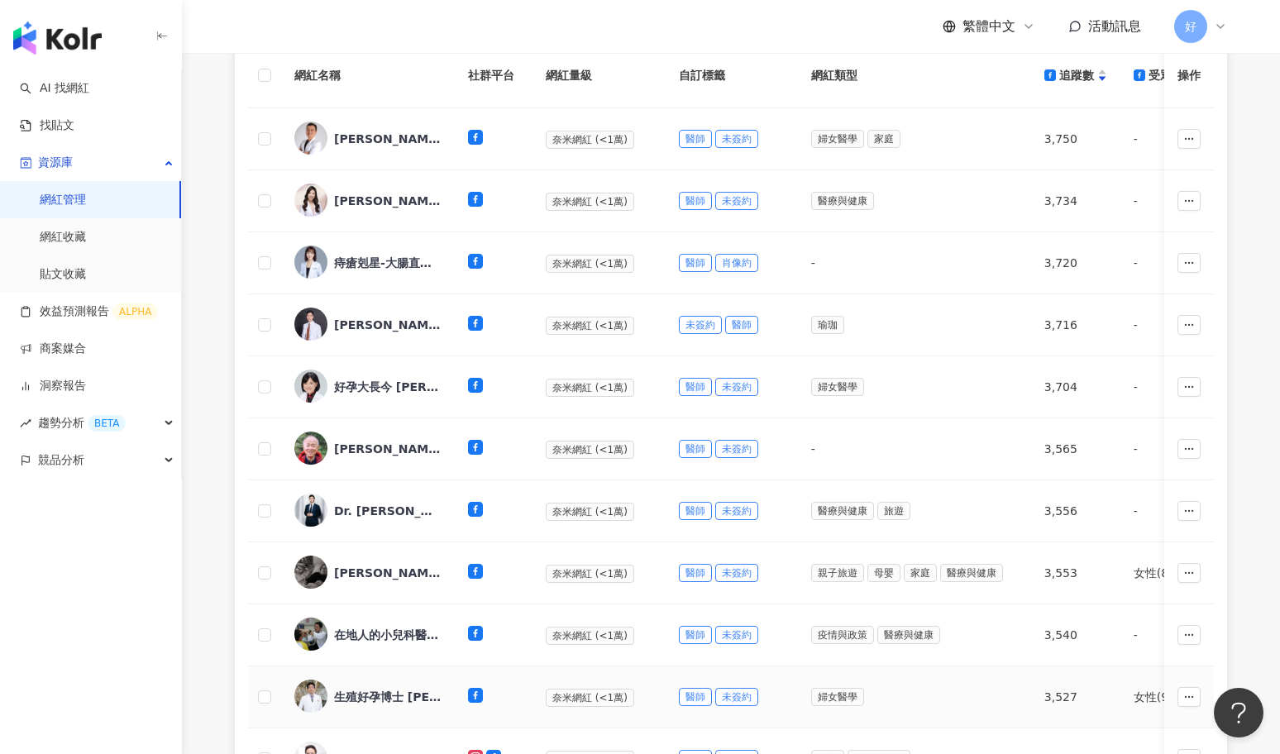
scroll to position [284, 0]
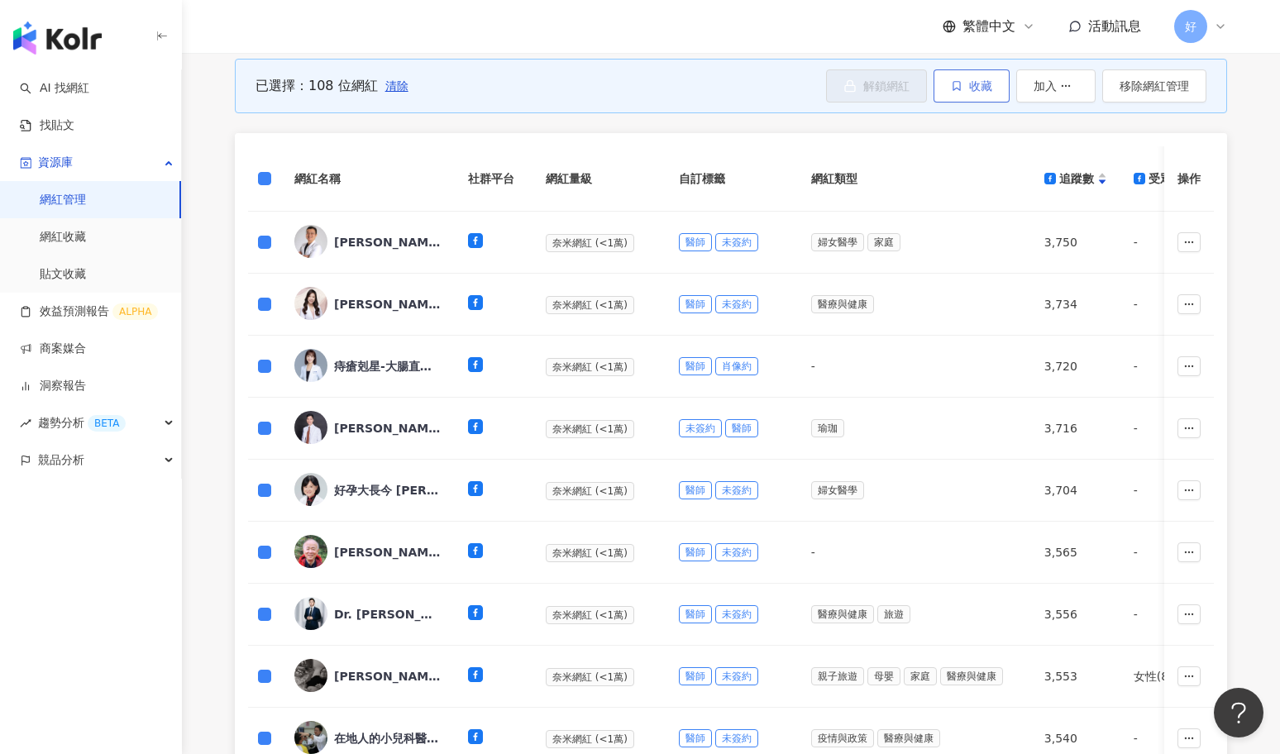
click at [988, 85] on span "收藏" at bounding box center [980, 85] width 23 height 13
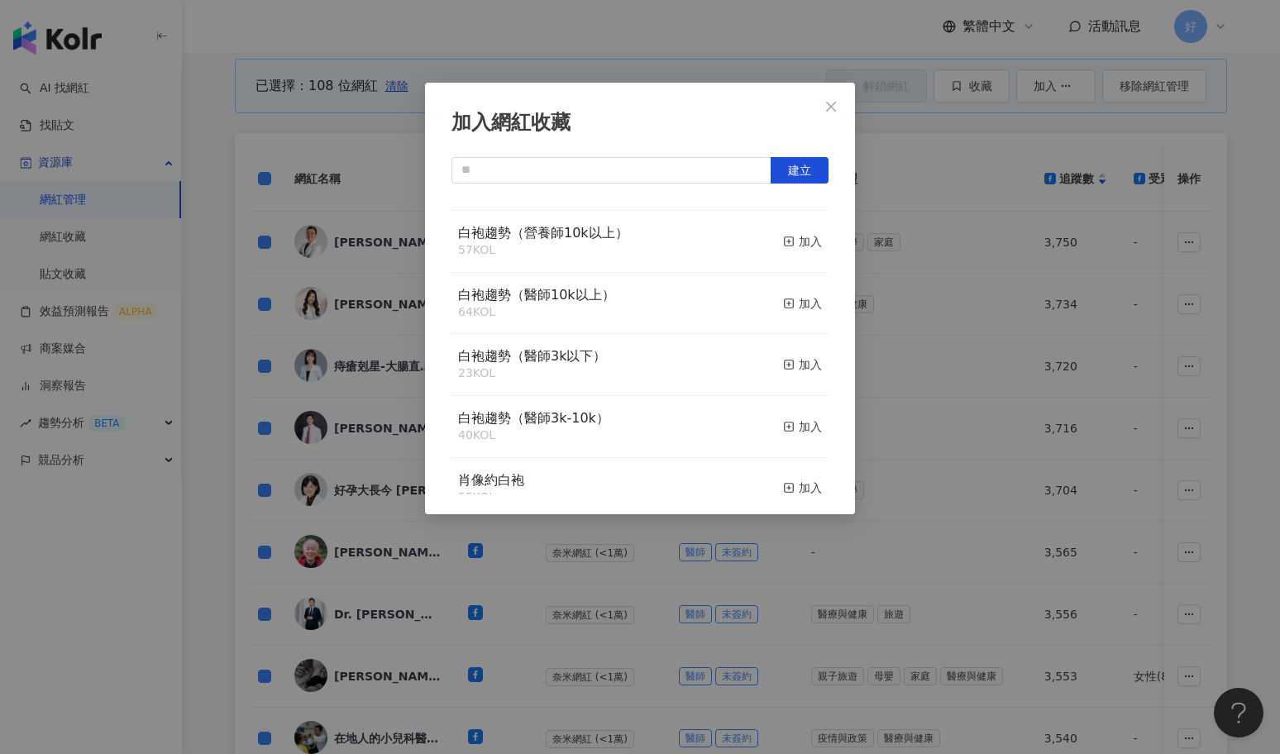
scroll to position [358, 0]
click at [793, 428] on rect "button" at bounding box center [789, 423] width 9 height 9
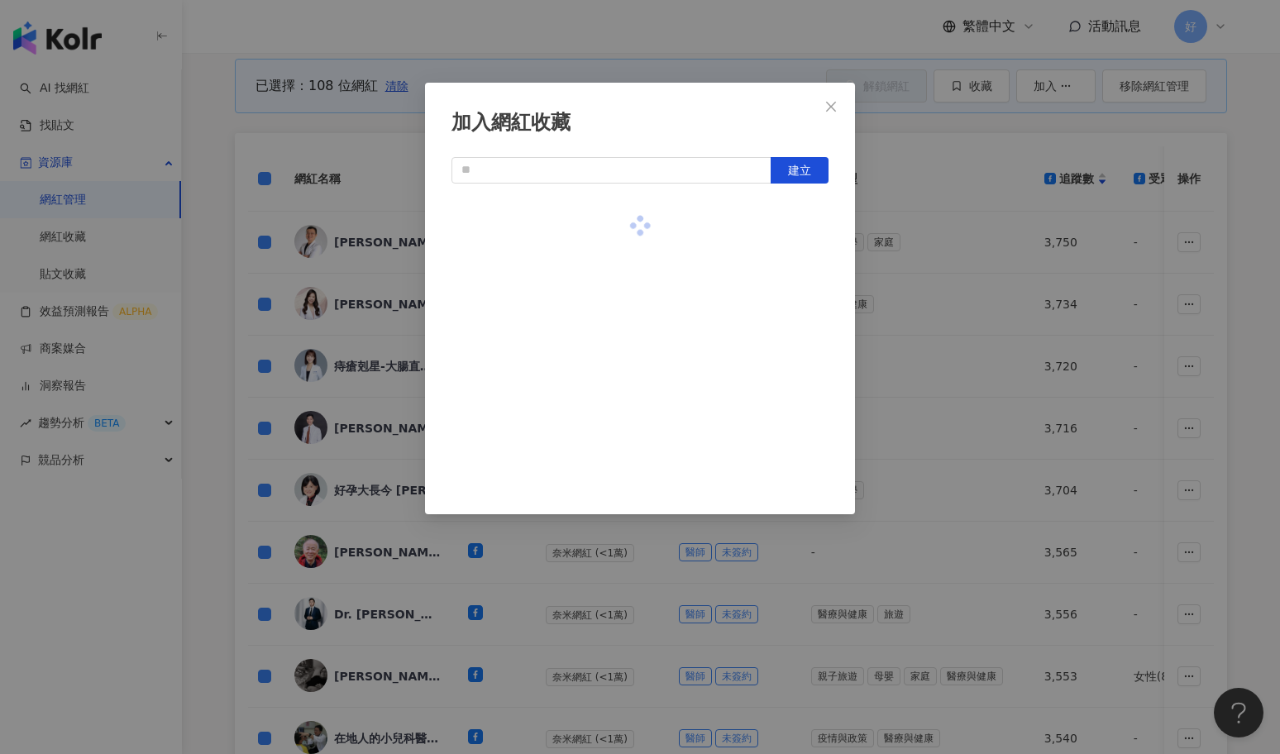
scroll to position [0, 0]
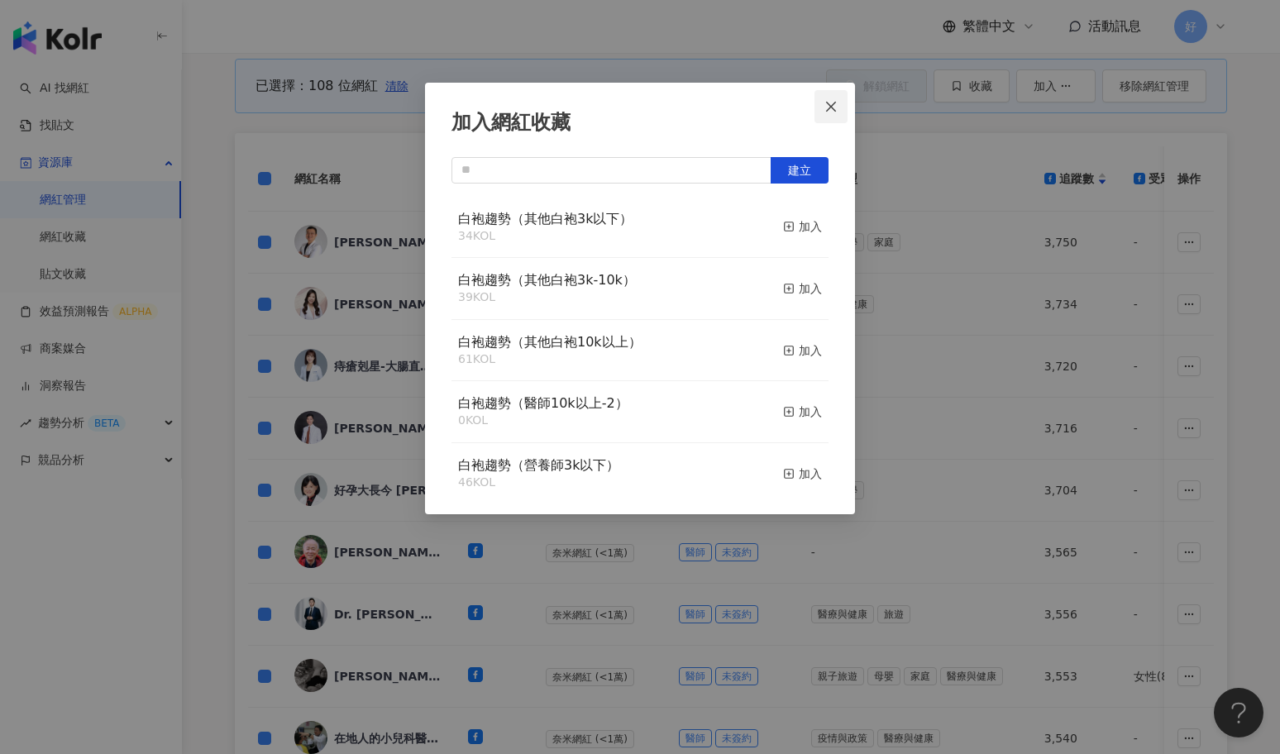
click at [831, 103] on icon "close" at bounding box center [831, 106] width 13 height 13
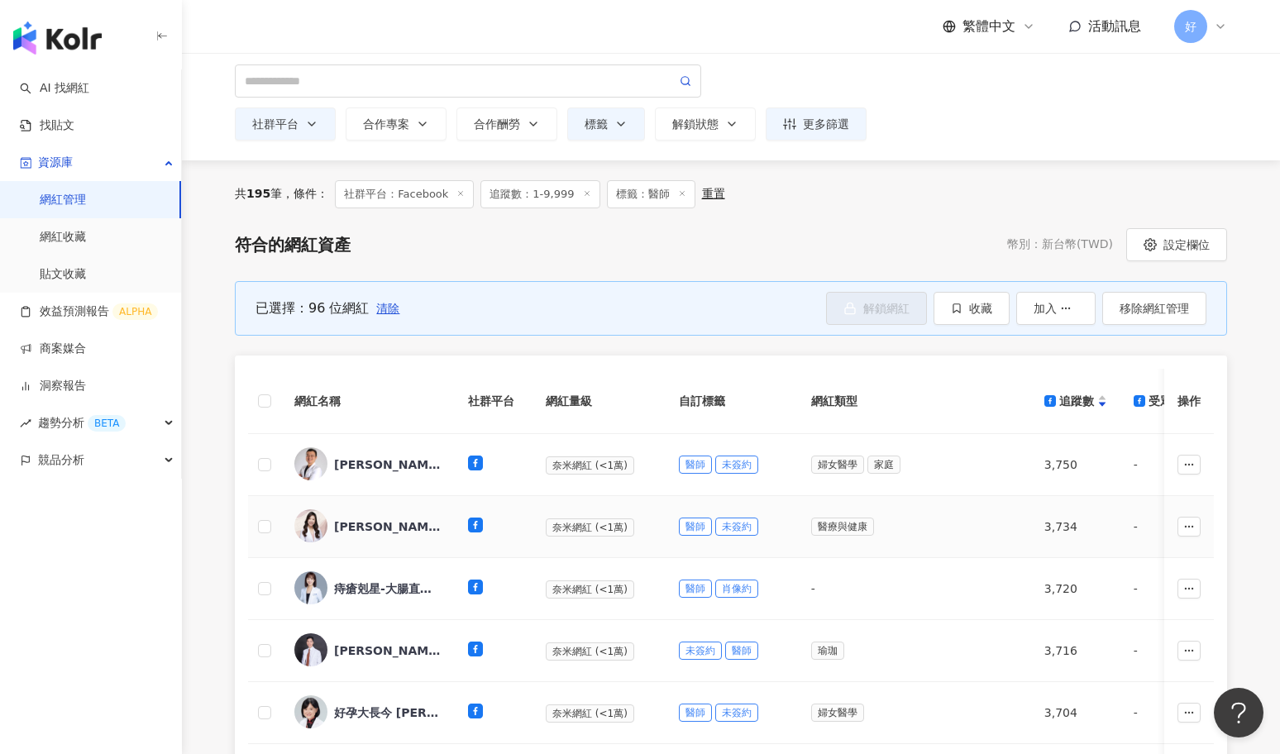
scroll to position [72, 0]
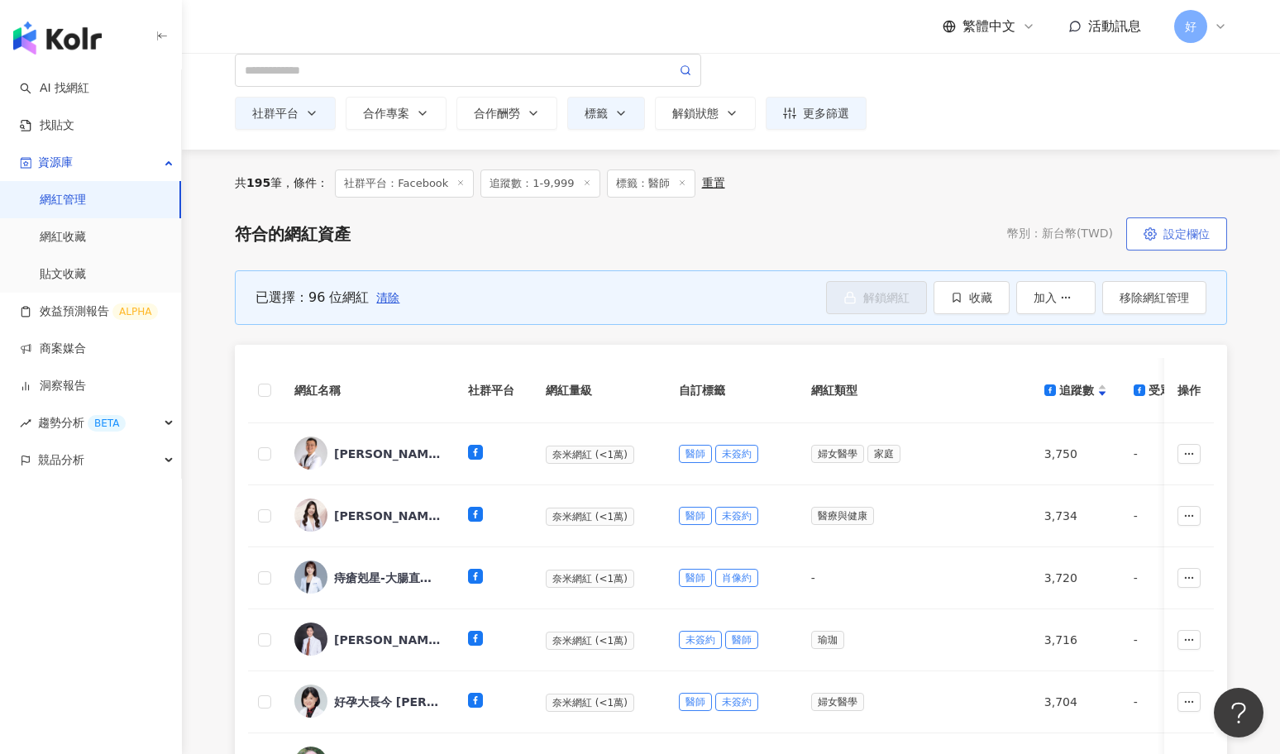
click at [1156, 232] on icon "button" at bounding box center [1151, 234] width 12 height 12
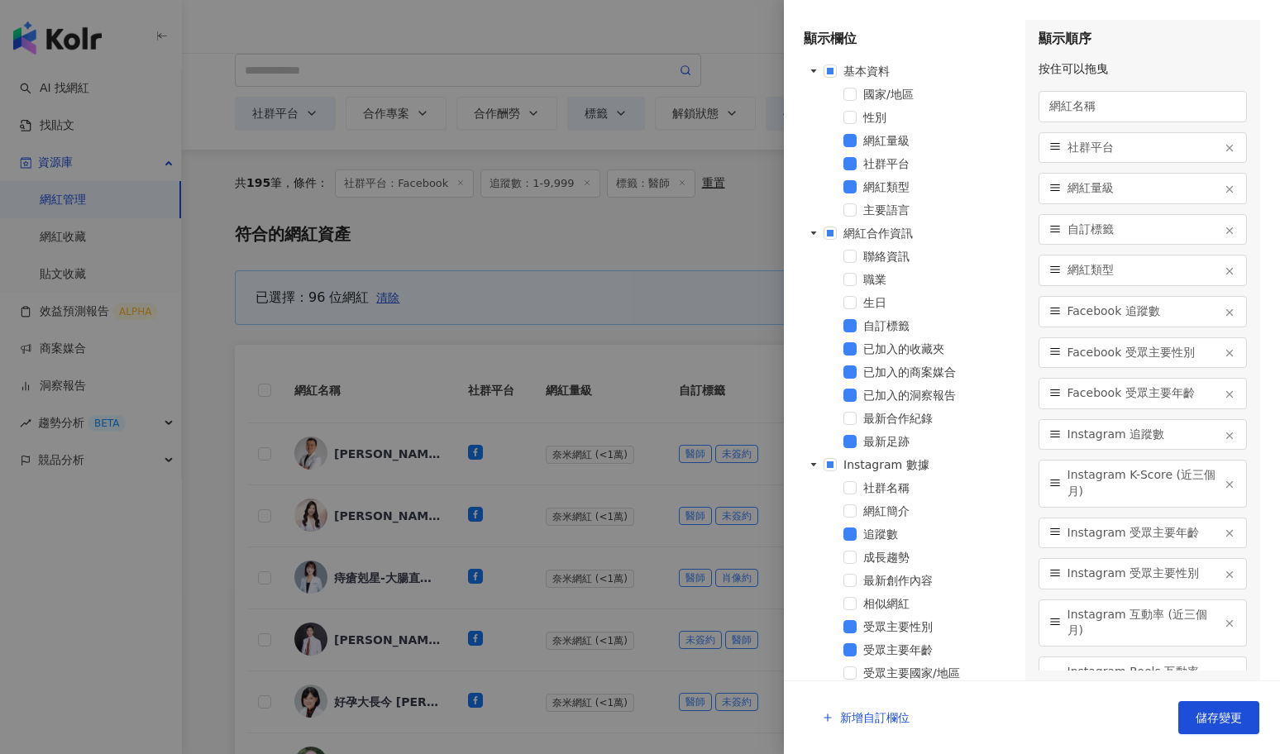
click at [677, 246] on div at bounding box center [640, 377] width 1280 height 754
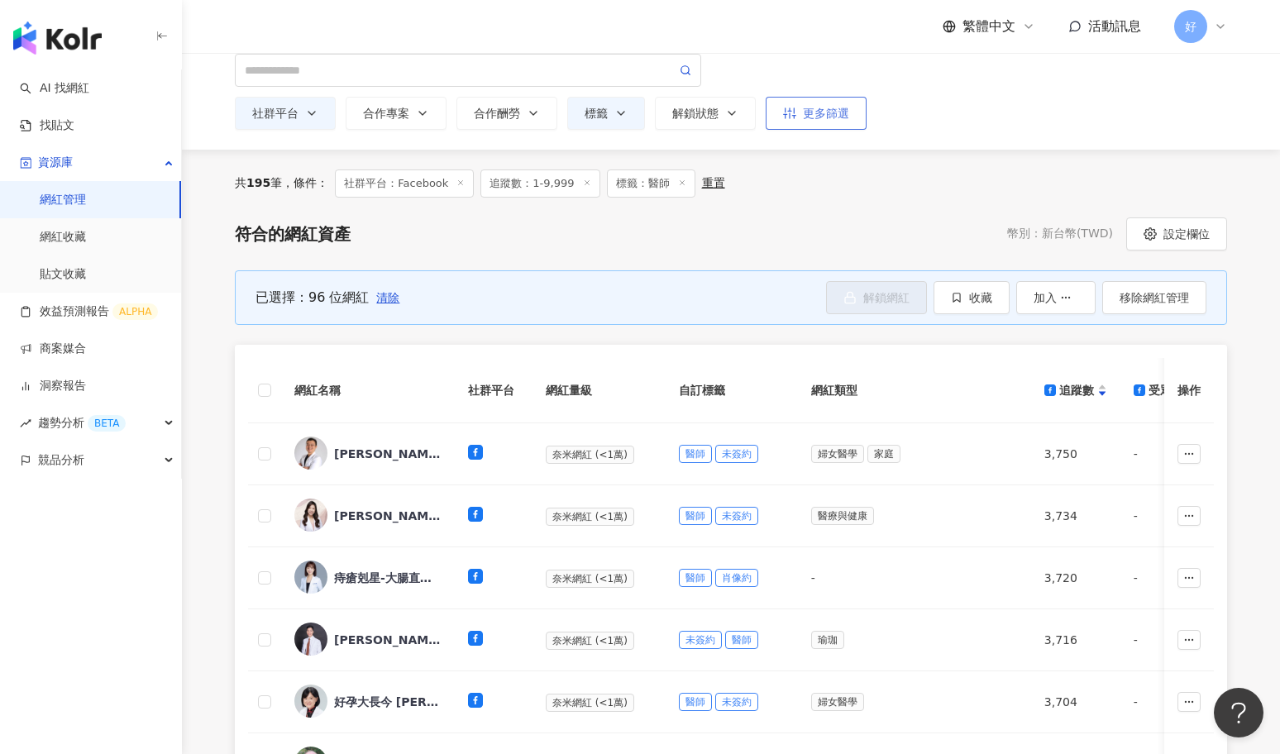
click at [808, 115] on div "更多篩選" at bounding box center [816, 113] width 66 height 13
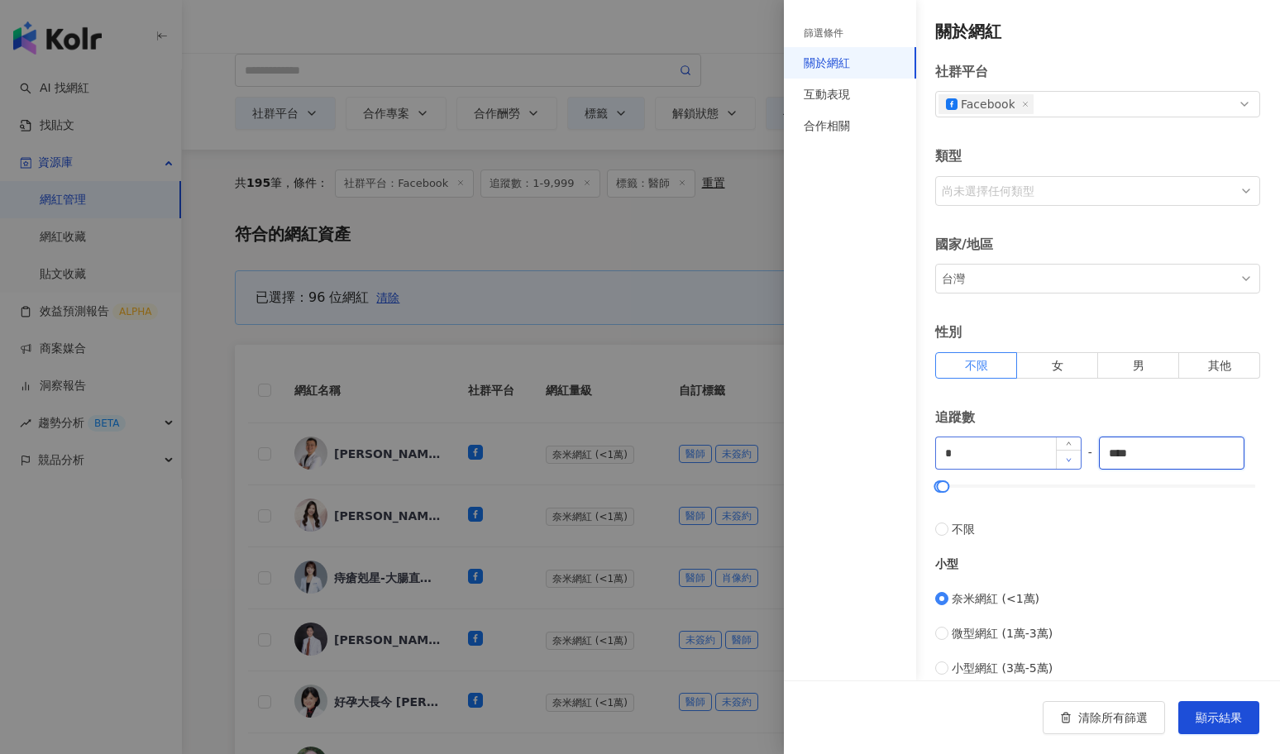
drag, startPoint x: 1150, startPoint y: 455, endPoint x: 1069, endPoint y: 455, distance: 81.9
click at [1069, 455] on div "* - **** 不限 小型 奈米網紅 (<1萬) 微型網紅 (1萬-3萬) 小型網紅 (3萬-5萬) 中型 中小型網紅 (5萬-10萬) 中型網紅 (10萬…" at bounding box center [1097, 679] width 325 height 484
type input "*"
type input "****"
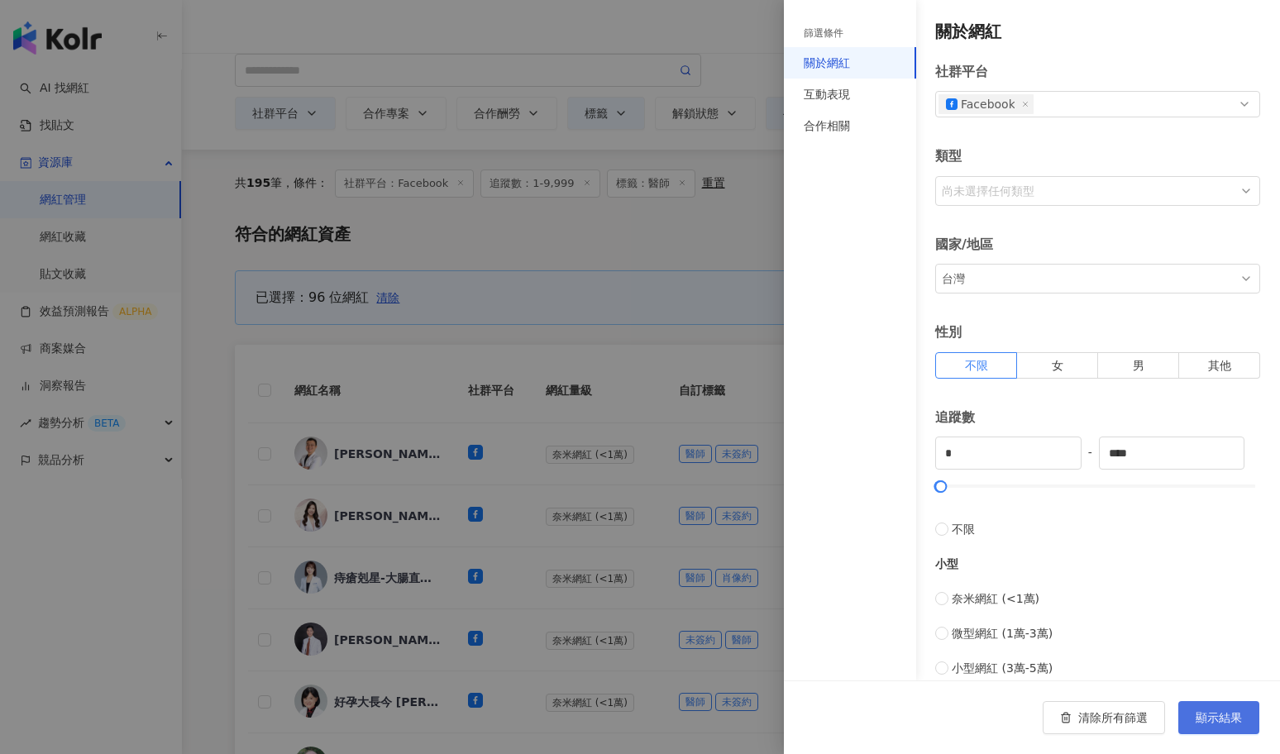
click at [1219, 709] on button "顯示結果" at bounding box center [1219, 717] width 81 height 33
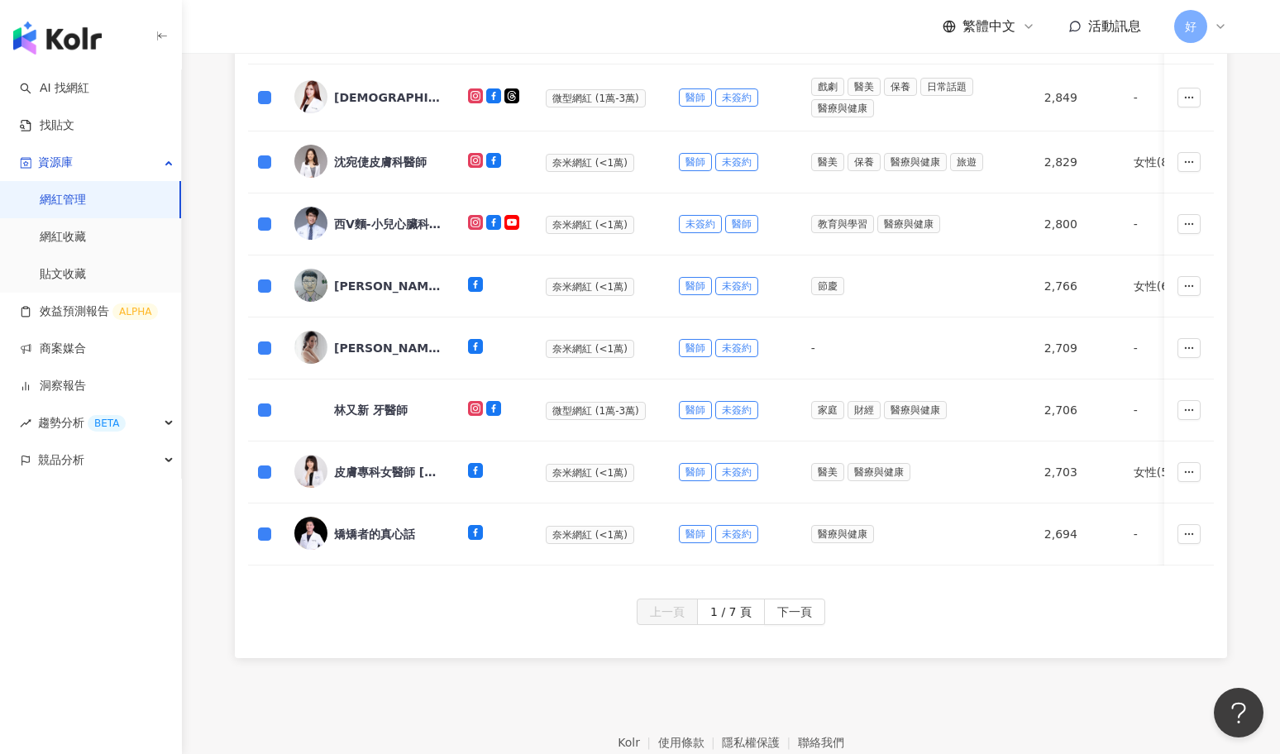
scroll to position [762, 0]
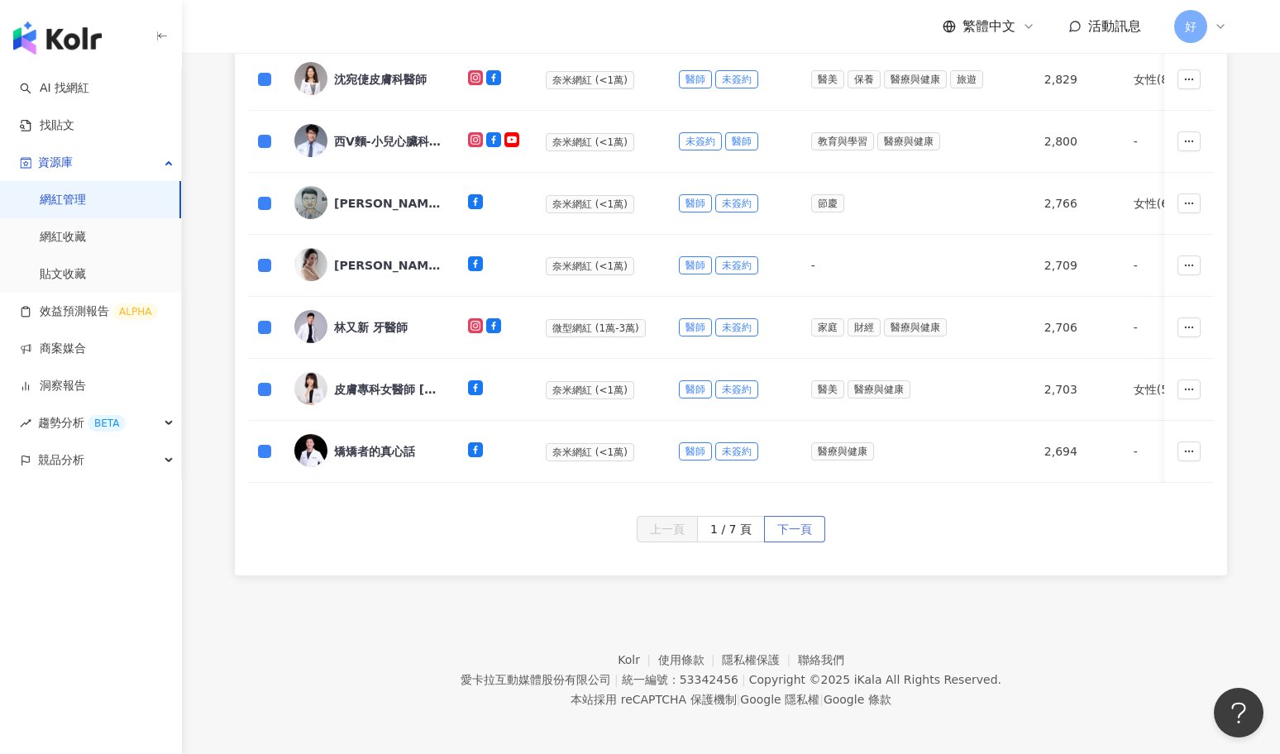
click at [797, 519] on span "下一頁" at bounding box center [794, 530] width 35 height 26
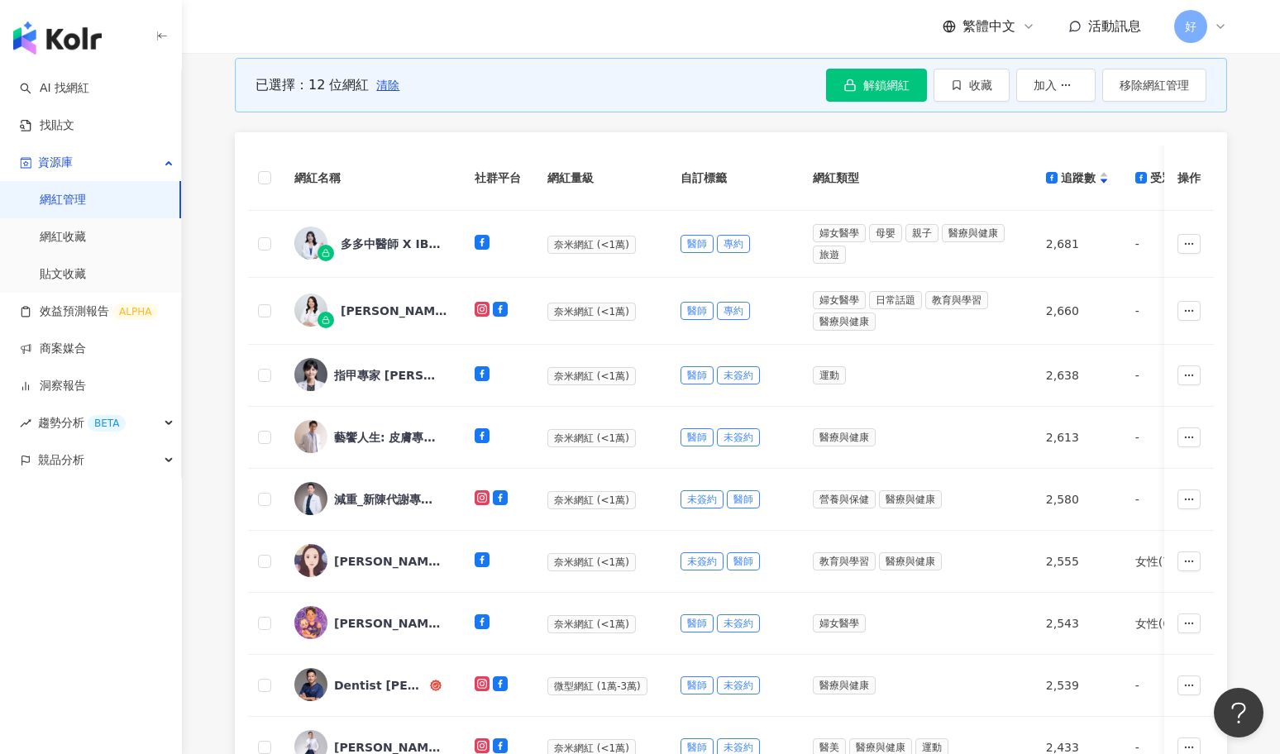
scroll to position [273, 0]
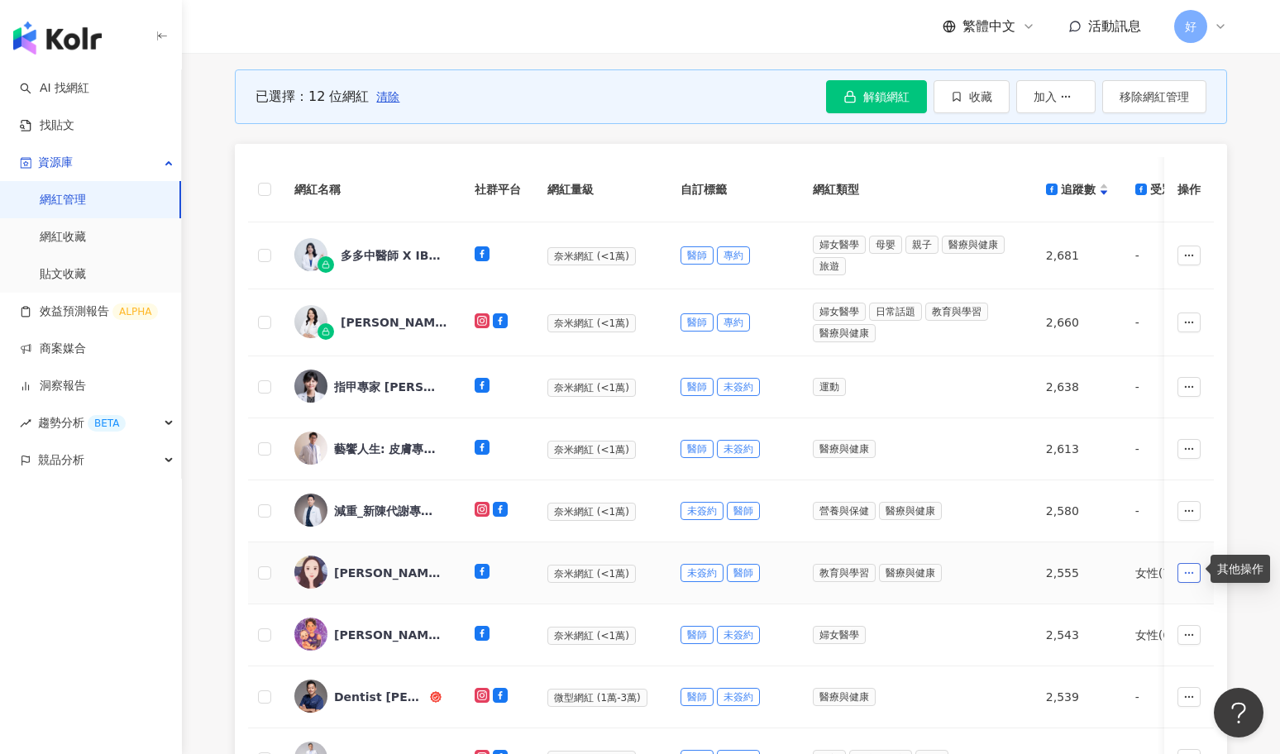
click at [1188, 571] on icon "button" at bounding box center [1190, 573] width 12 height 12
click at [749, 566] on span "醫師" at bounding box center [743, 573] width 33 height 18
click at [778, 568] on icon "button" at bounding box center [783, 574] width 12 height 12
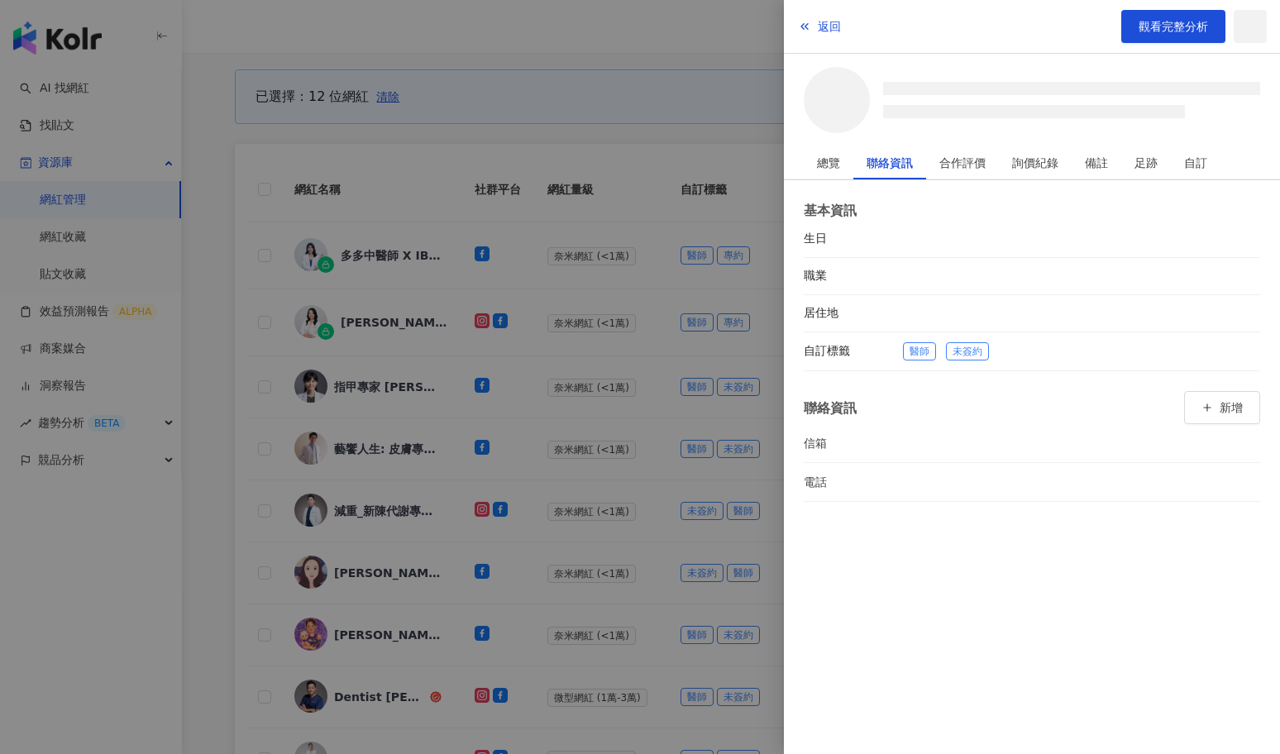
click at [682, 552] on div at bounding box center [640, 377] width 1280 height 754
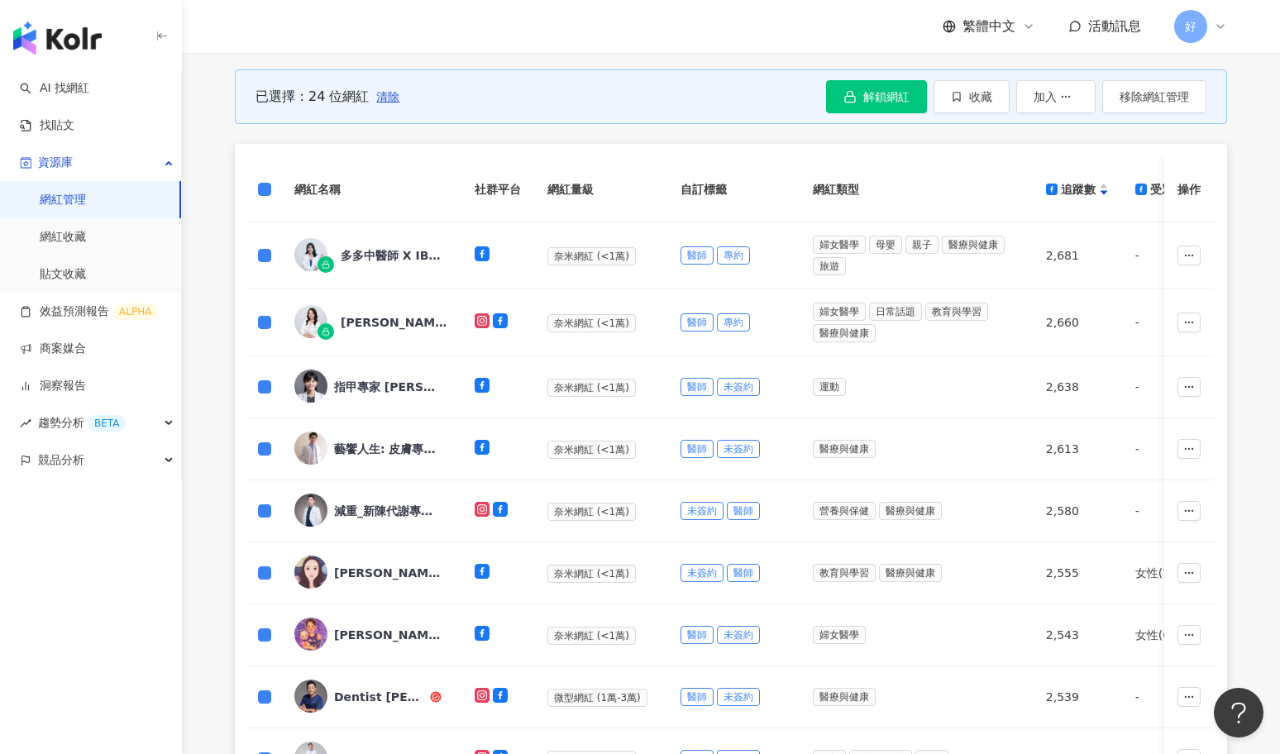
scroll to position [770, 0]
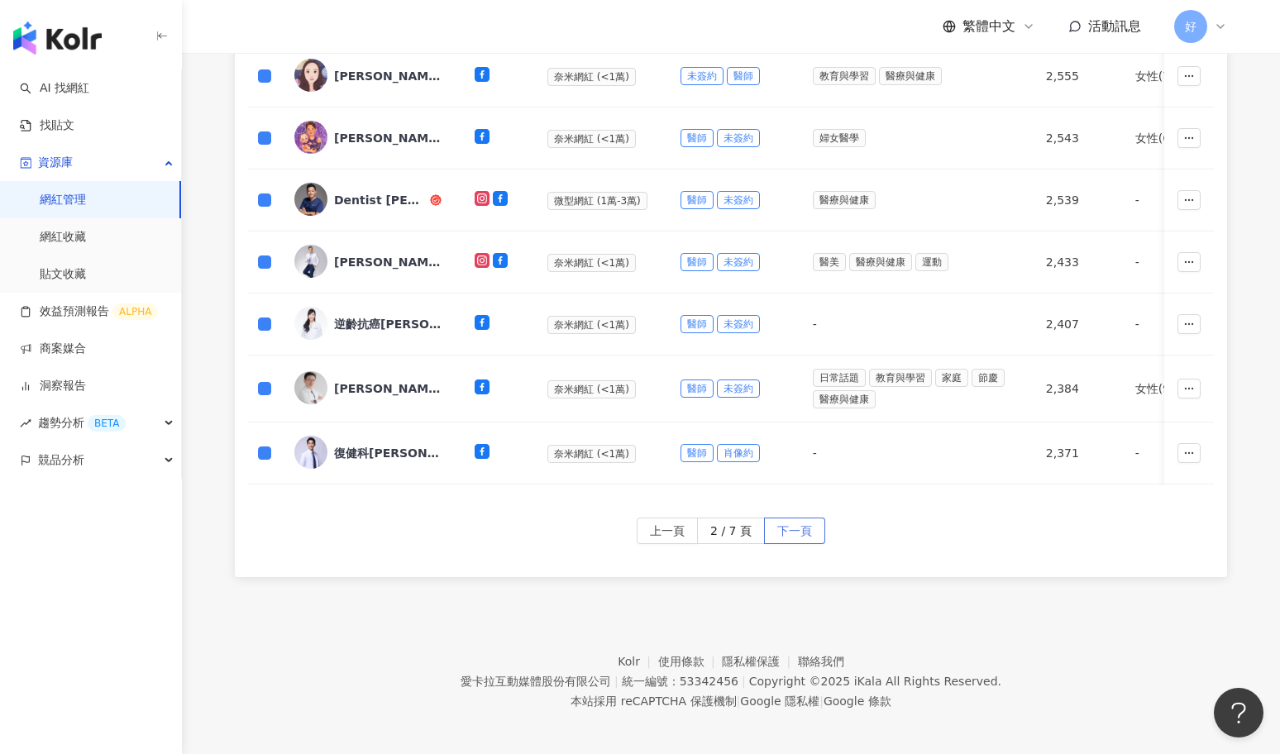
click at [786, 526] on span "下一頁" at bounding box center [794, 532] width 35 height 26
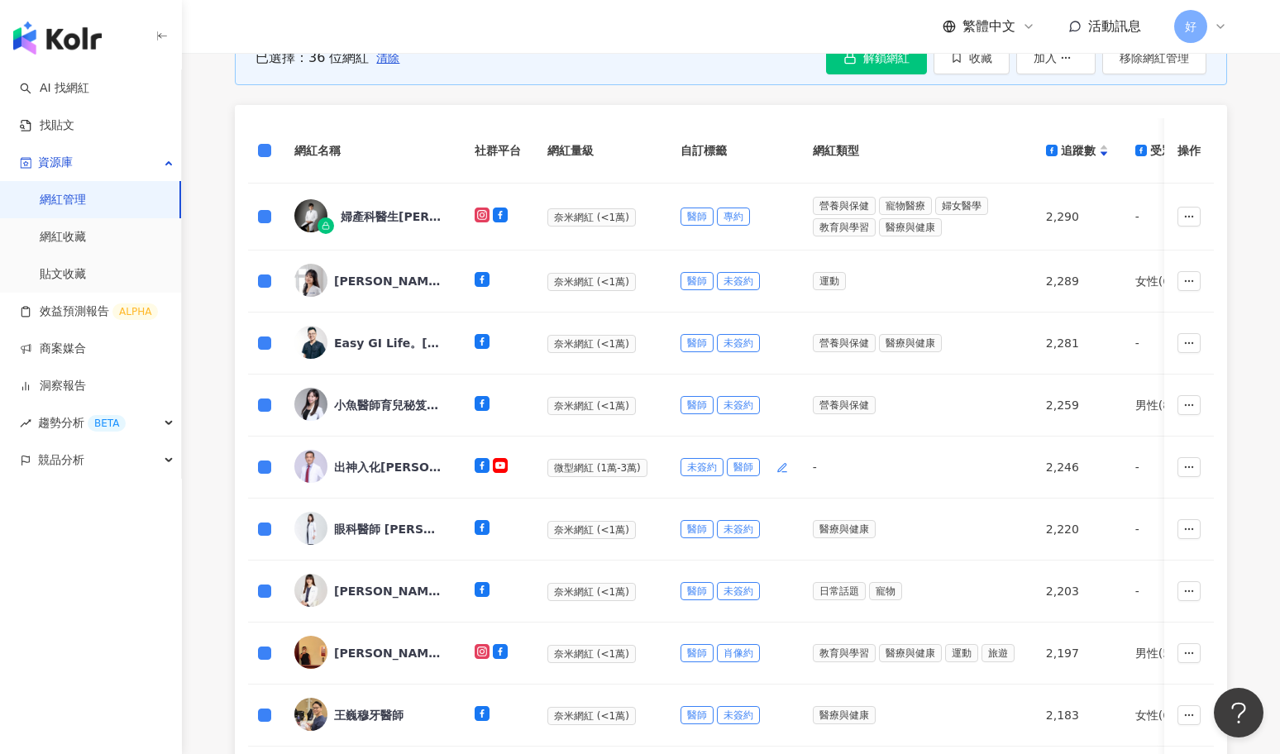
scroll to position [762, 0]
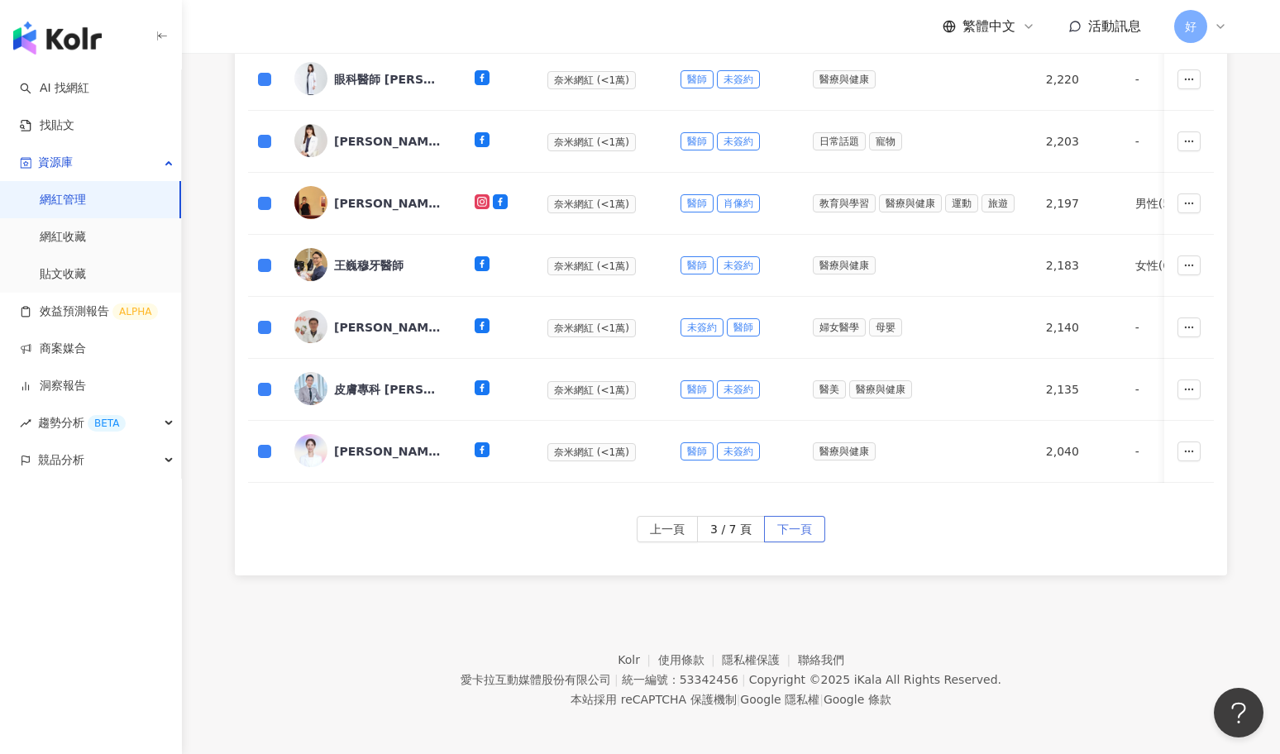
click at [806, 530] on span "下一頁" at bounding box center [794, 530] width 35 height 26
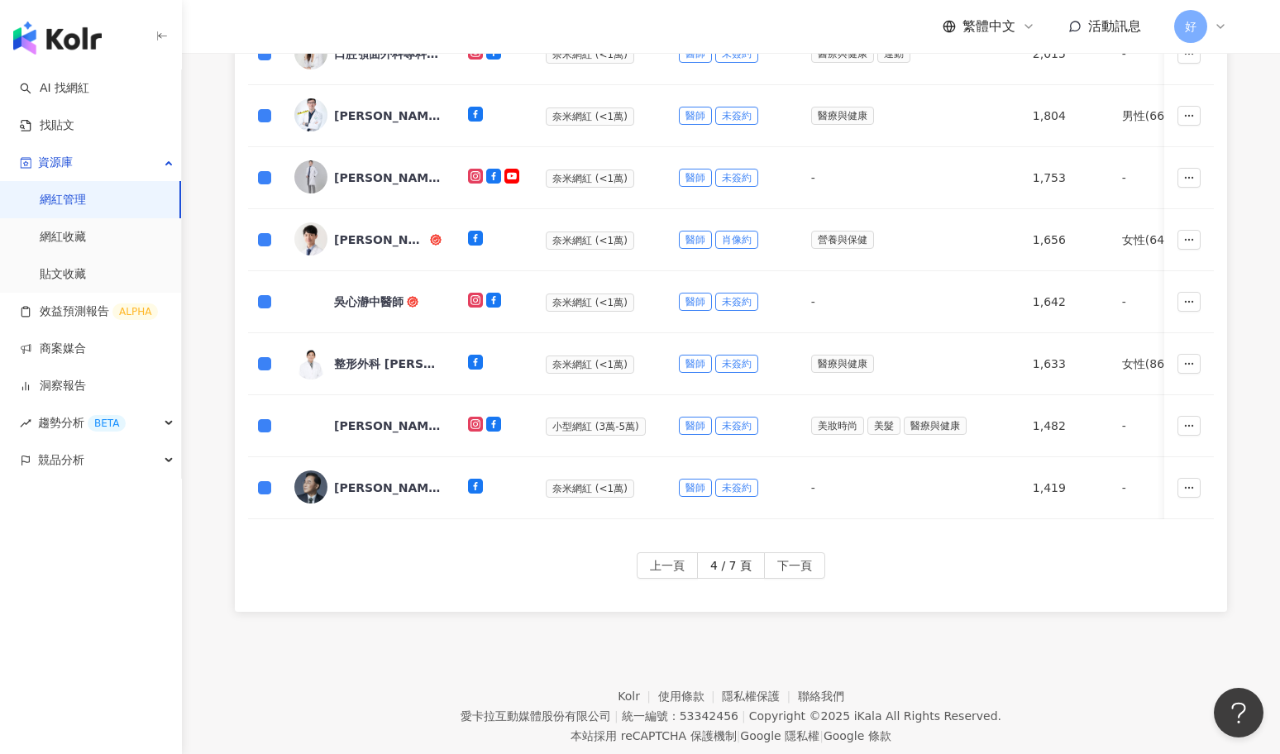
scroll to position [758, 0]
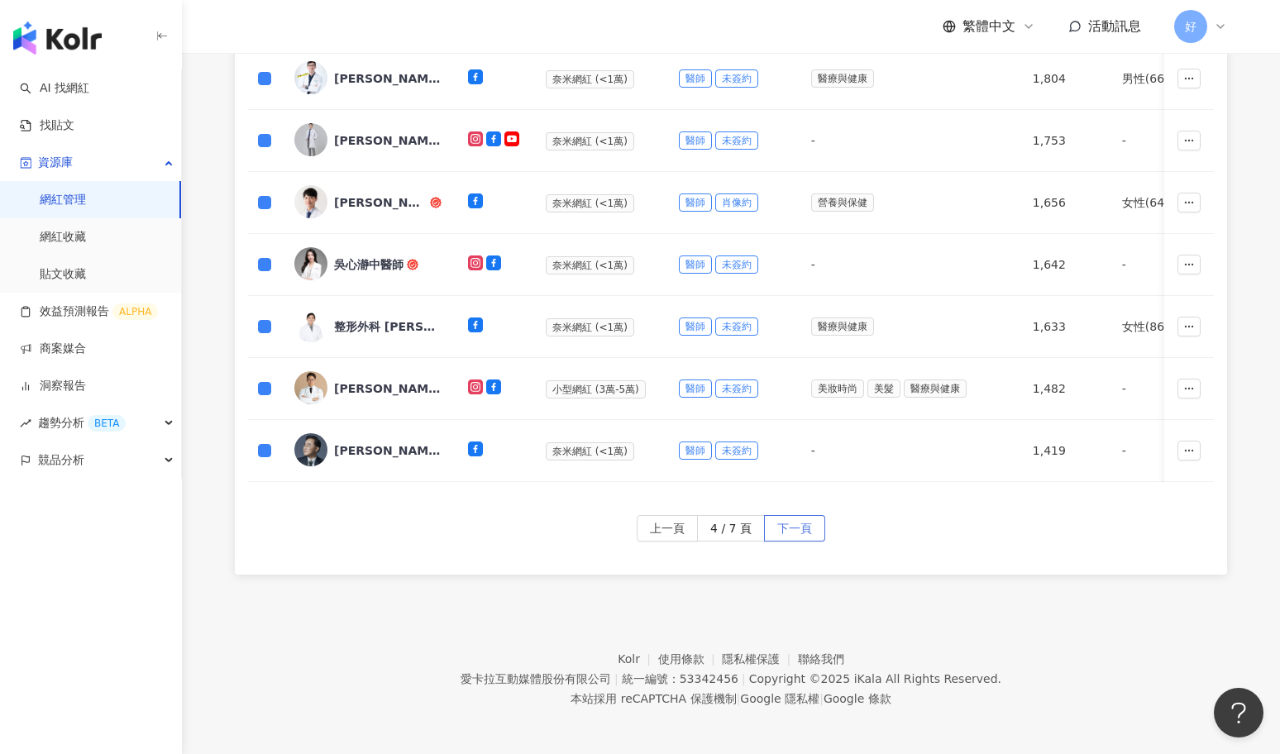
click at [792, 528] on span "下一頁" at bounding box center [794, 529] width 35 height 26
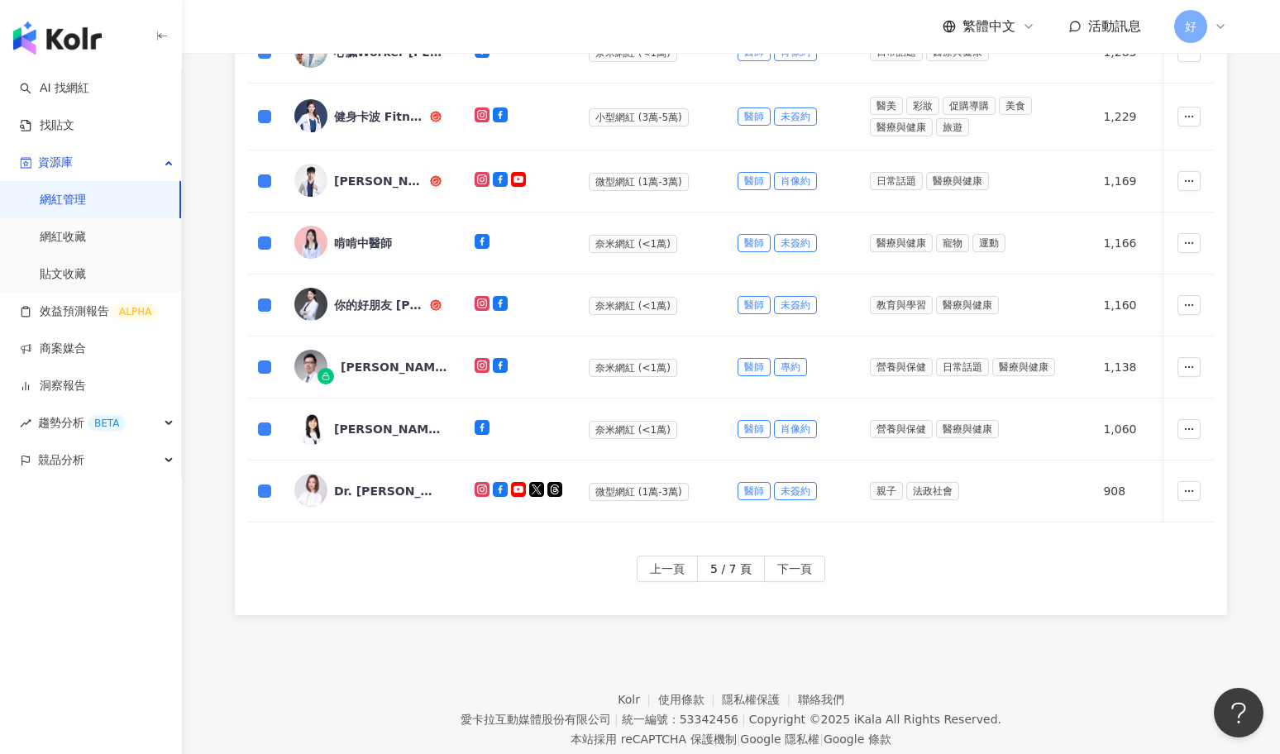
scroll to position [743, 0]
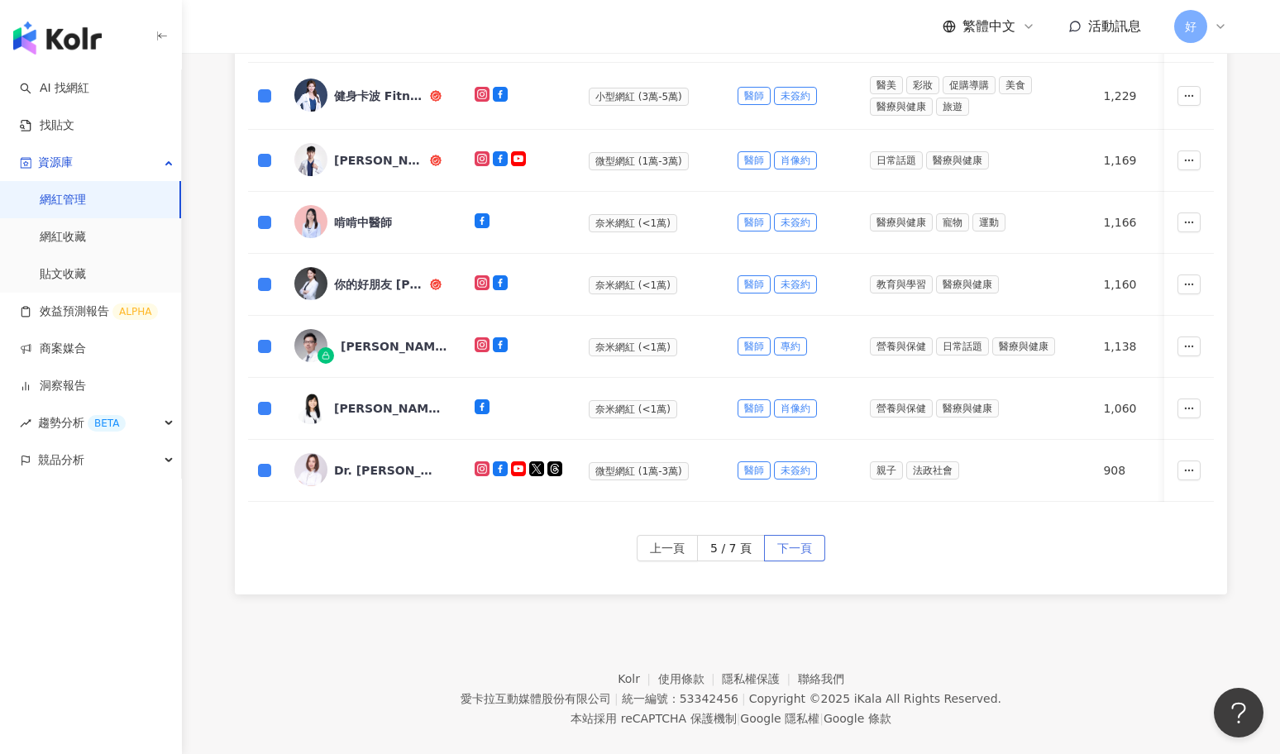
click at [793, 538] on span "下一頁" at bounding box center [794, 549] width 35 height 26
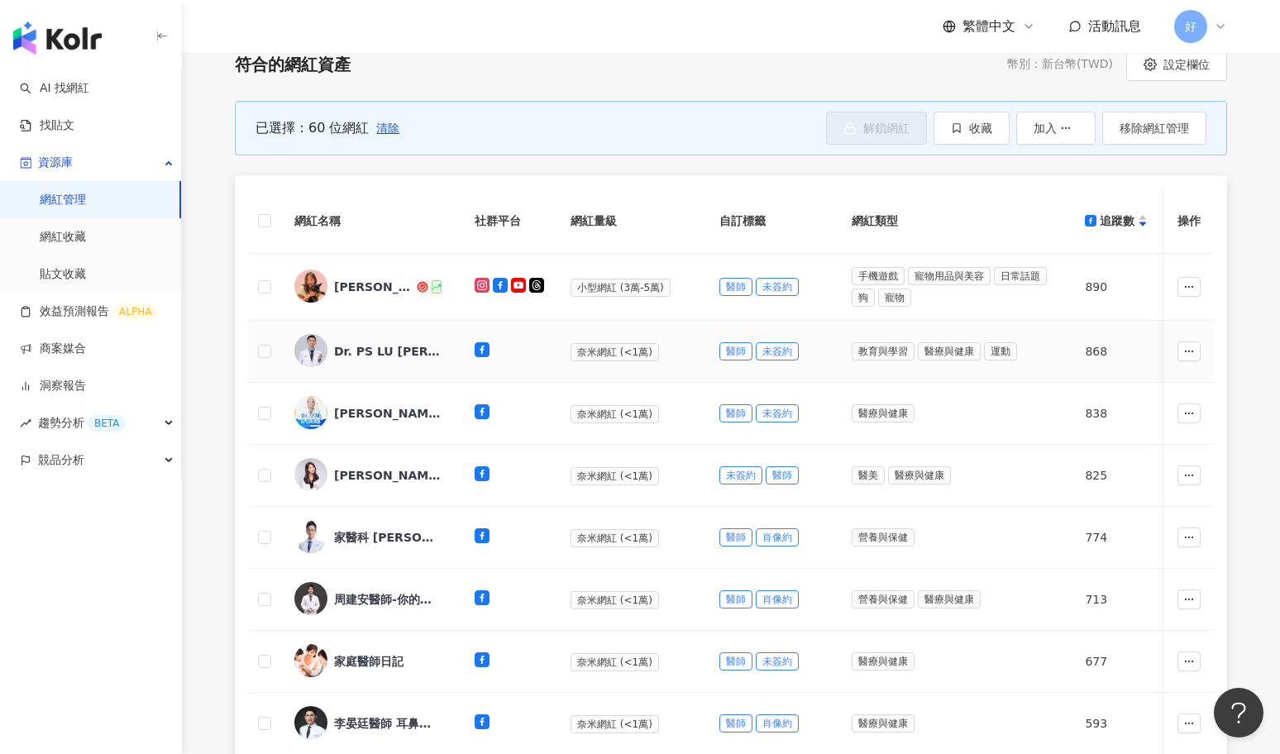
scroll to position [241, 0]
click at [1056, 125] on span "加入" at bounding box center [1045, 128] width 23 height 13
click at [969, 131] on button "收藏" at bounding box center [972, 128] width 76 height 33
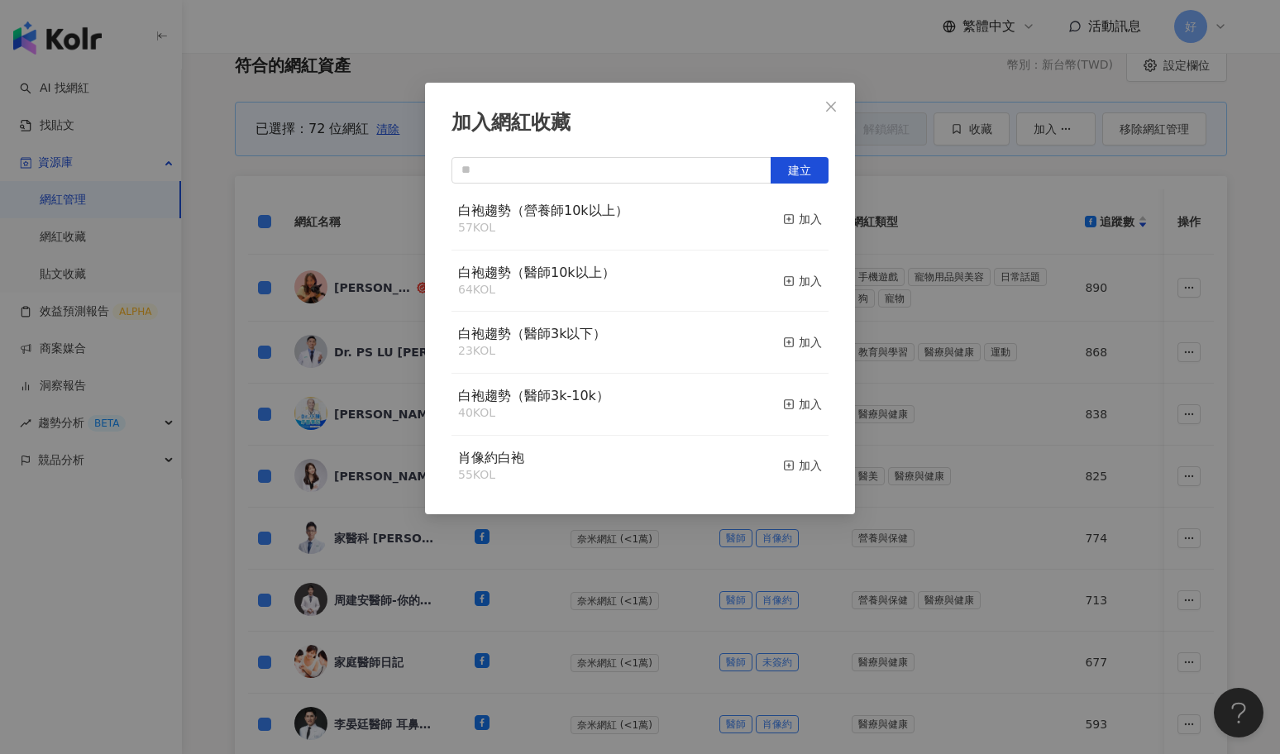
scroll to position [380, 0]
click at [801, 342] on div "加入" at bounding box center [802, 341] width 39 height 18
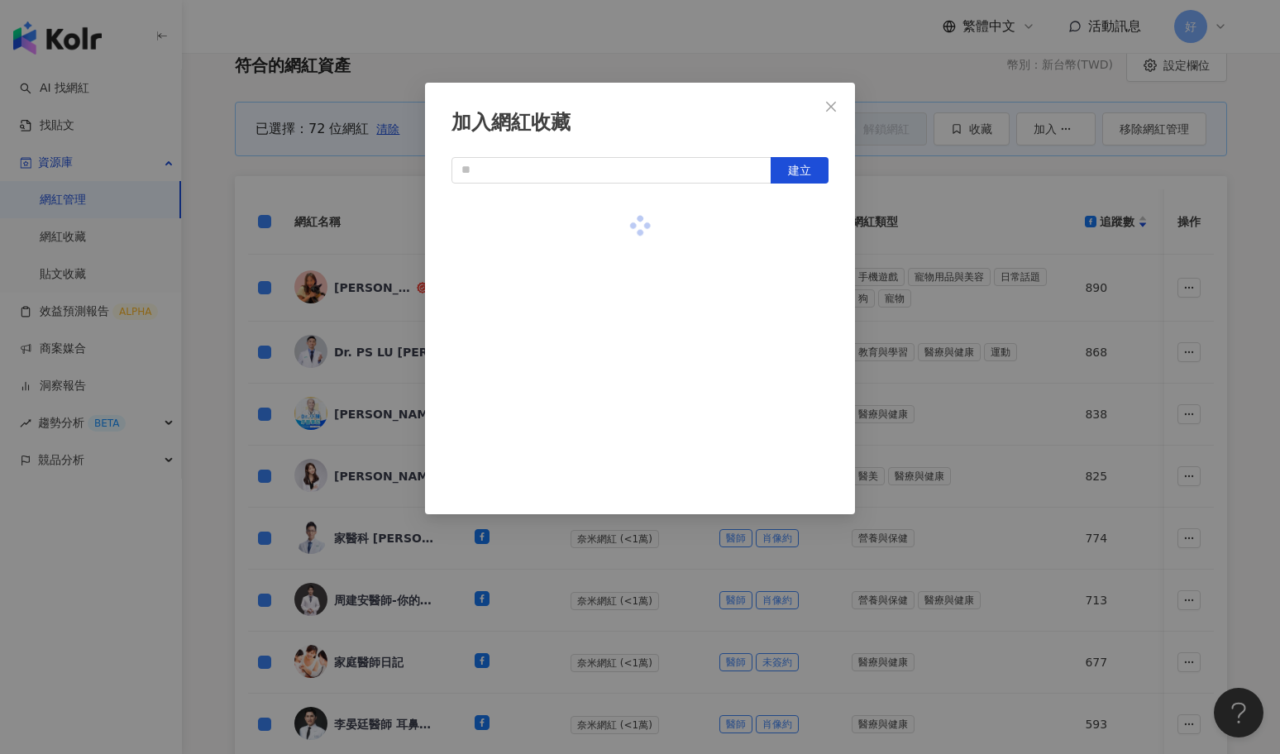
scroll to position [0, 0]
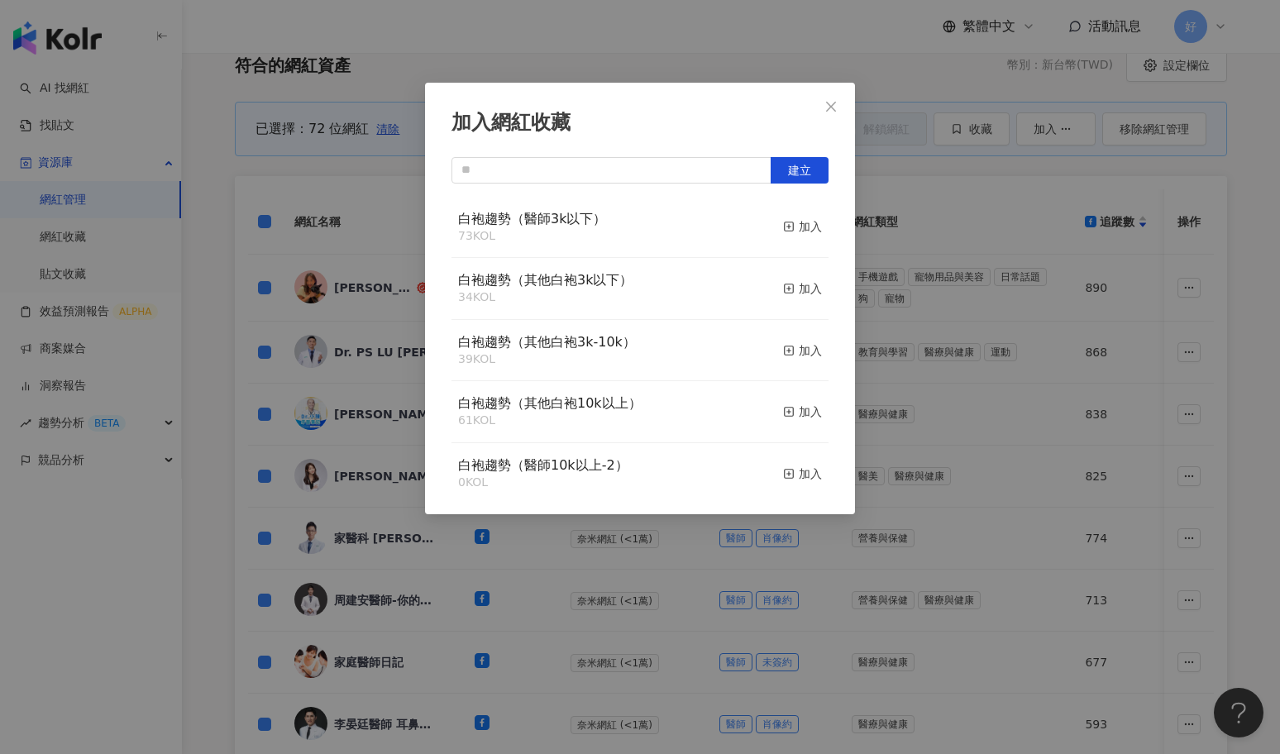
click at [983, 428] on div "加入網紅收藏 建立 白袍趨勢（醫師3k以下） 73 KOL 加入 白袍趨勢（其他白袍3k以下） 34 KOL 加入 白袍趨勢（其他白袍3k-10k） 39 K…" at bounding box center [640, 377] width 1280 height 754
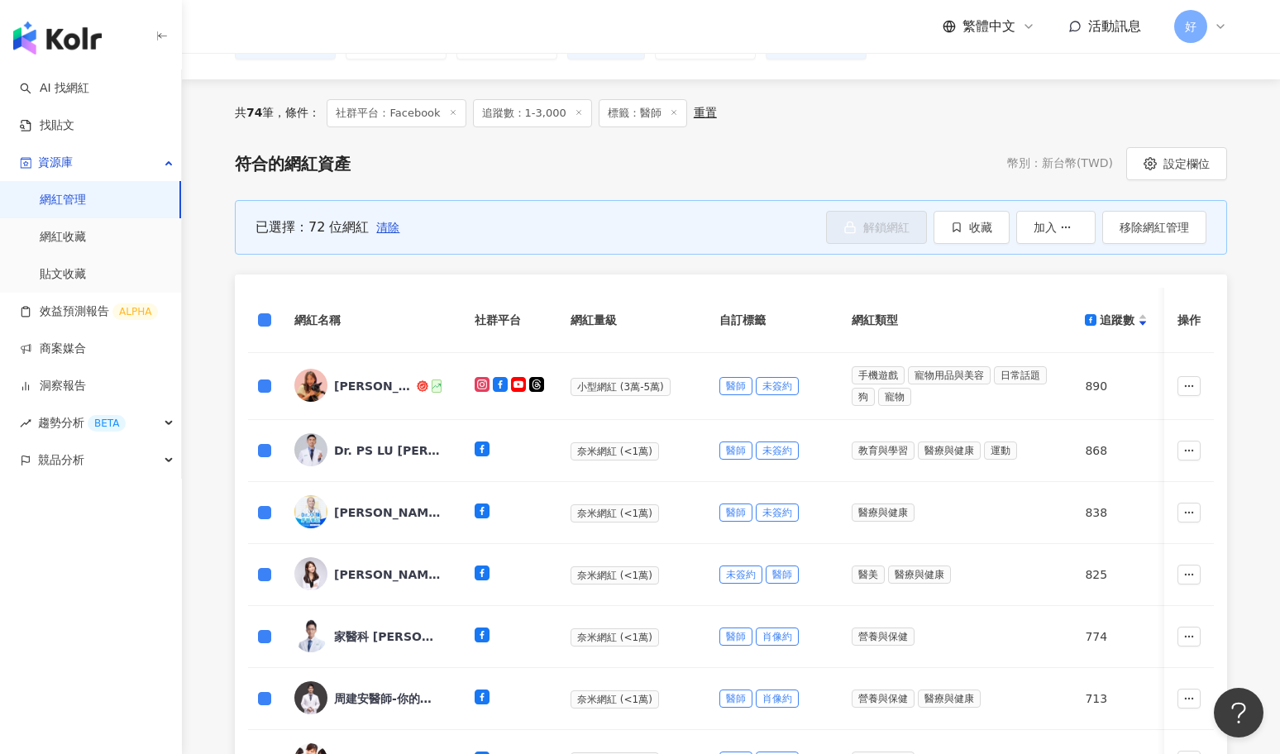
scroll to position [141, 0]
click at [382, 222] on span "清除" at bounding box center [387, 228] width 23 height 13
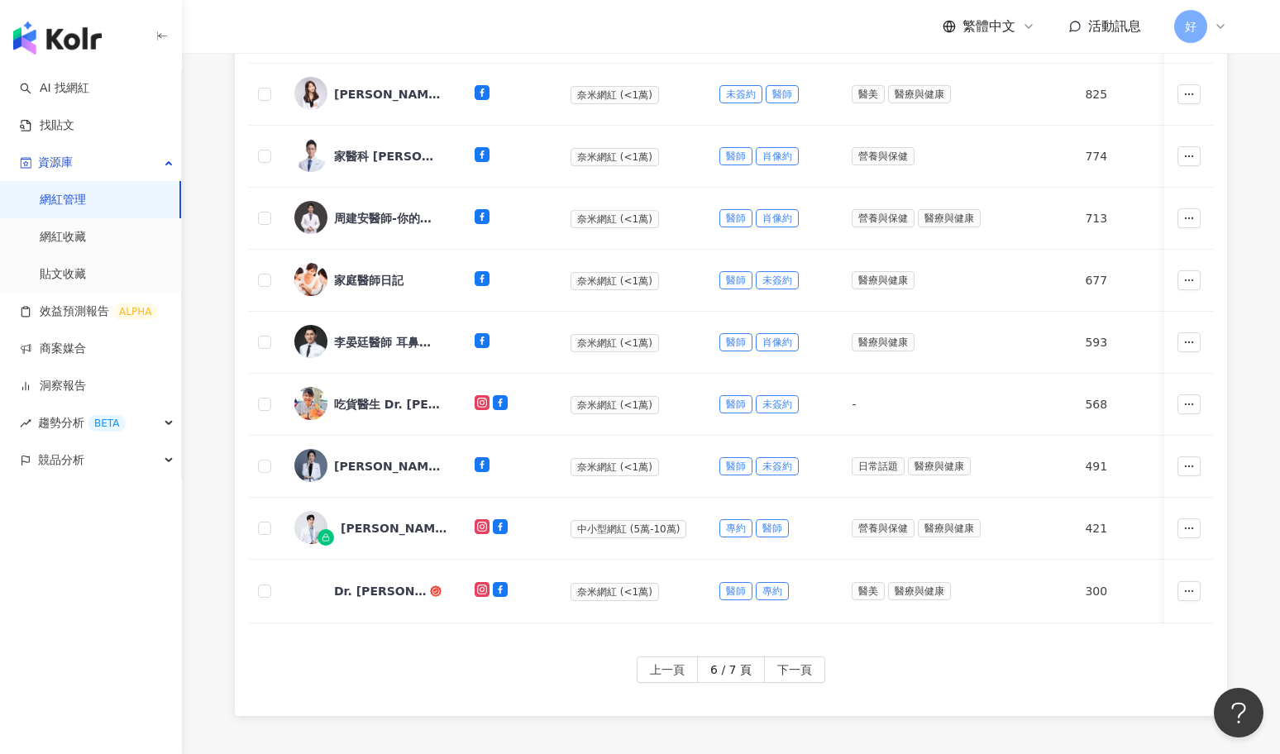
scroll to position [559, 0]
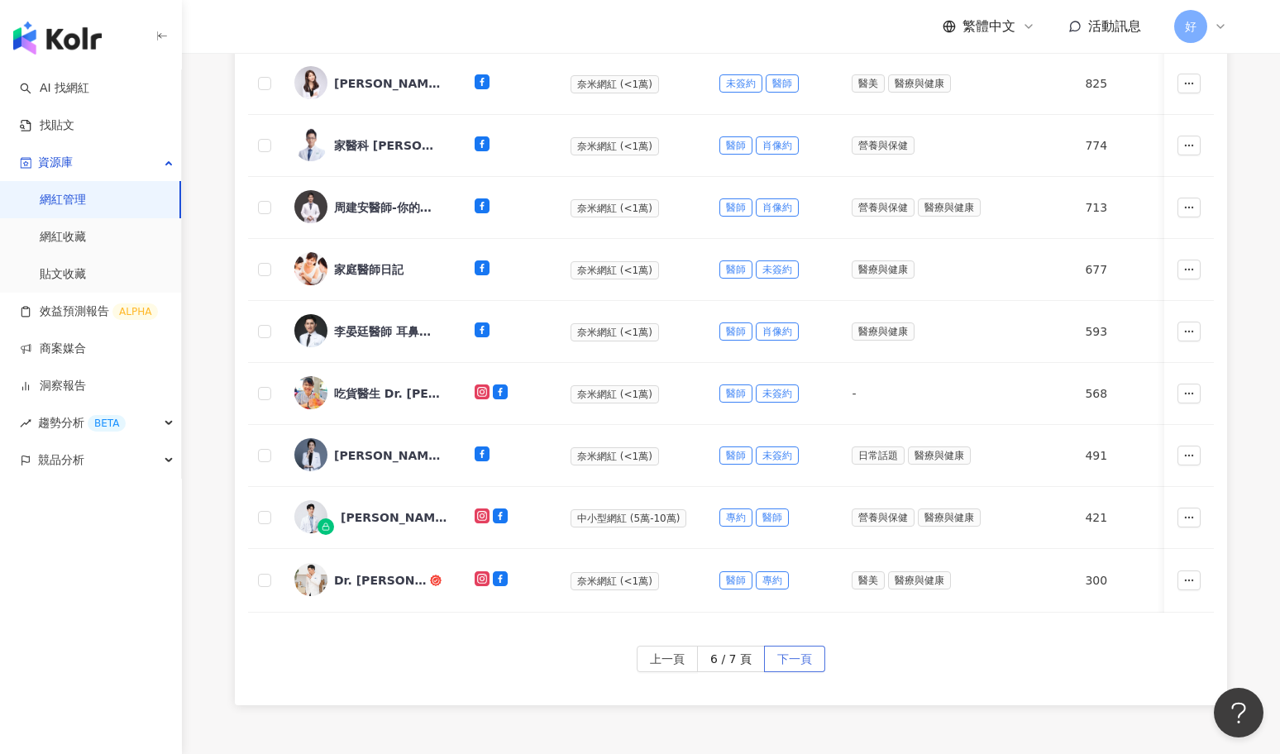
click at [804, 661] on span "下一頁" at bounding box center [794, 660] width 35 height 26
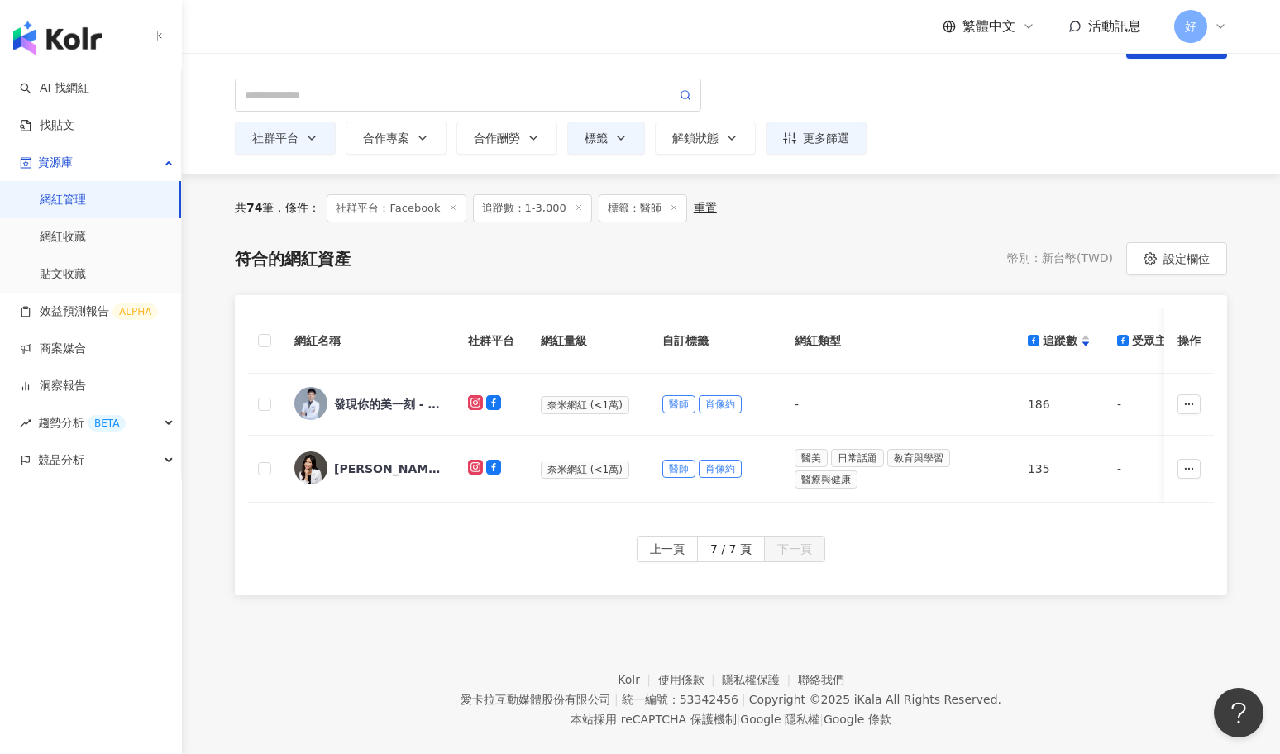
scroll to position [45, 0]
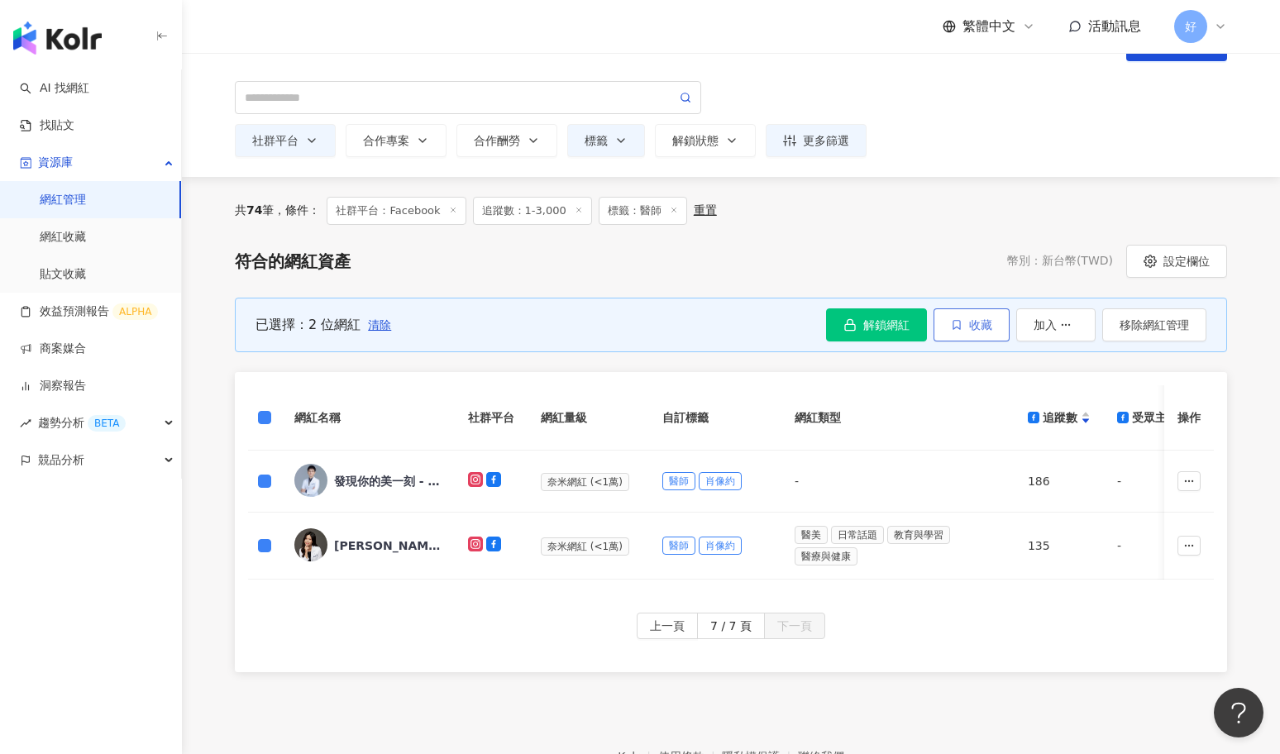
click at [960, 325] on icon "button" at bounding box center [957, 325] width 12 height 12
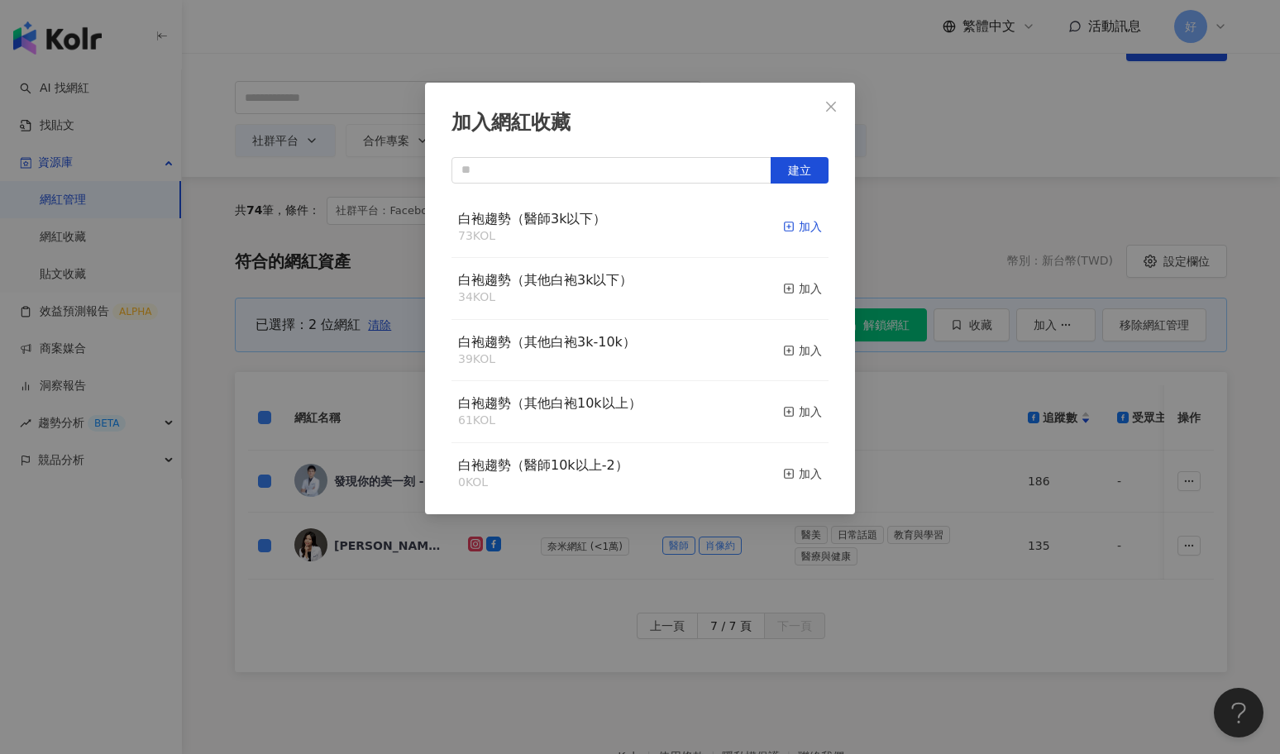
click at [811, 225] on div "加入" at bounding box center [802, 227] width 39 height 18
click at [933, 198] on div "加入網紅收藏 建立 白袍趨勢（醫師3k以下） 74 KOL 加入 白袍趨勢（其他白袍3k以下） 34 KOL 加入 白袍趨勢（其他白袍3k-10k） 39 K…" at bounding box center [640, 377] width 1280 height 754
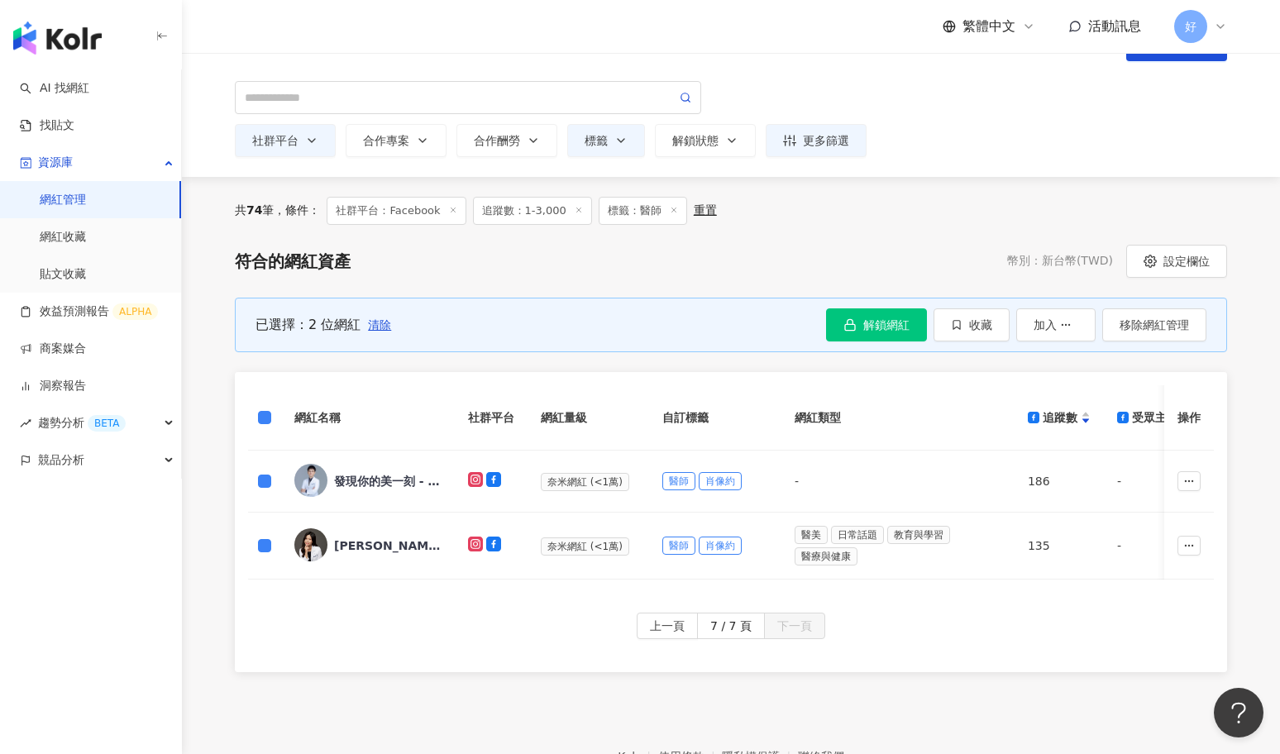
click at [532, 212] on span "追蹤數：1-3,000" at bounding box center [532, 211] width 119 height 28
click at [822, 138] on div "更多篩選" at bounding box center [816, 140] width 66 height 13
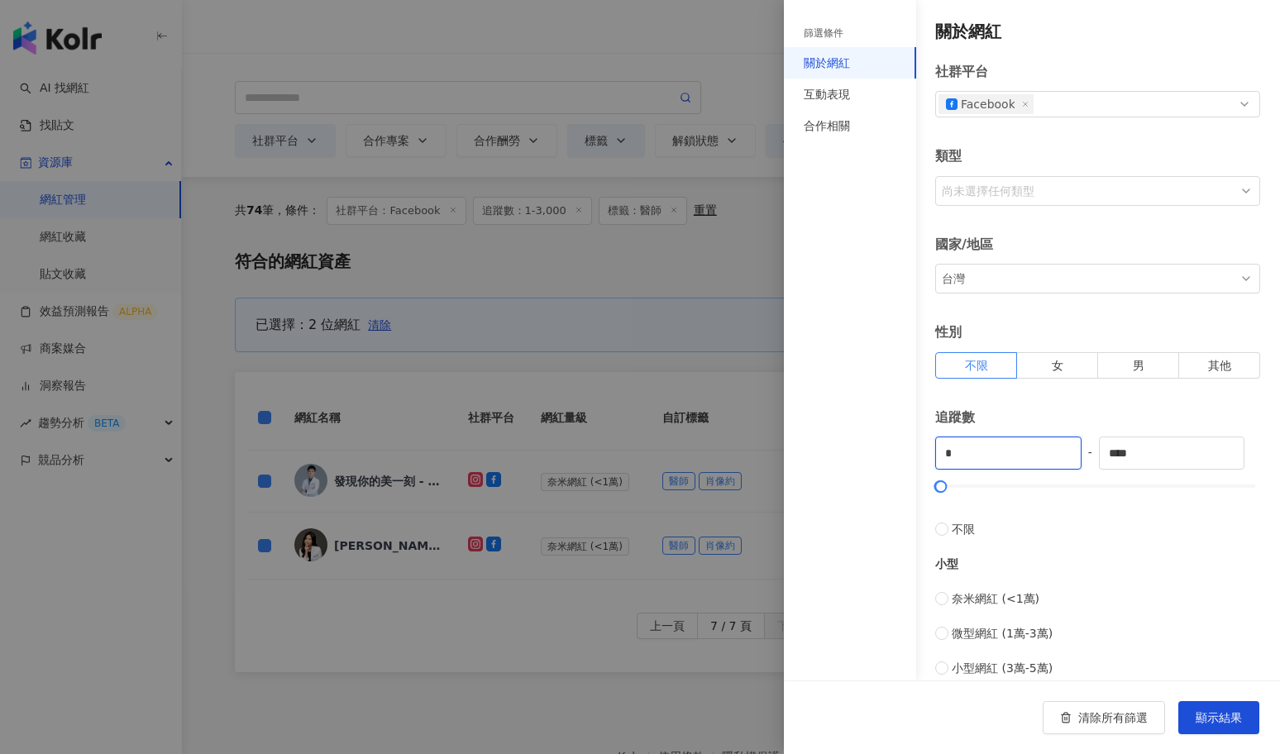
drag, startPoint x: 969, startPoint y: 463, endPoint x: 873, endPoint y: 458, distance: 96.1
click at [873, 458] on div "篩選條件 關於網紅 互動表現 合作相關 關於網紅 社群平台 Facebook 類型 尚未選擇任何類型 國家/地區 台灣 性別 不限 女 男 其他 追蹤數 * …" at bounding box center [1032, 340] width 496 height 681
type input "****"
click at [1122, 452] on input "****" at bounding box center [1172, 453] width 145 height 31
type input "*****"
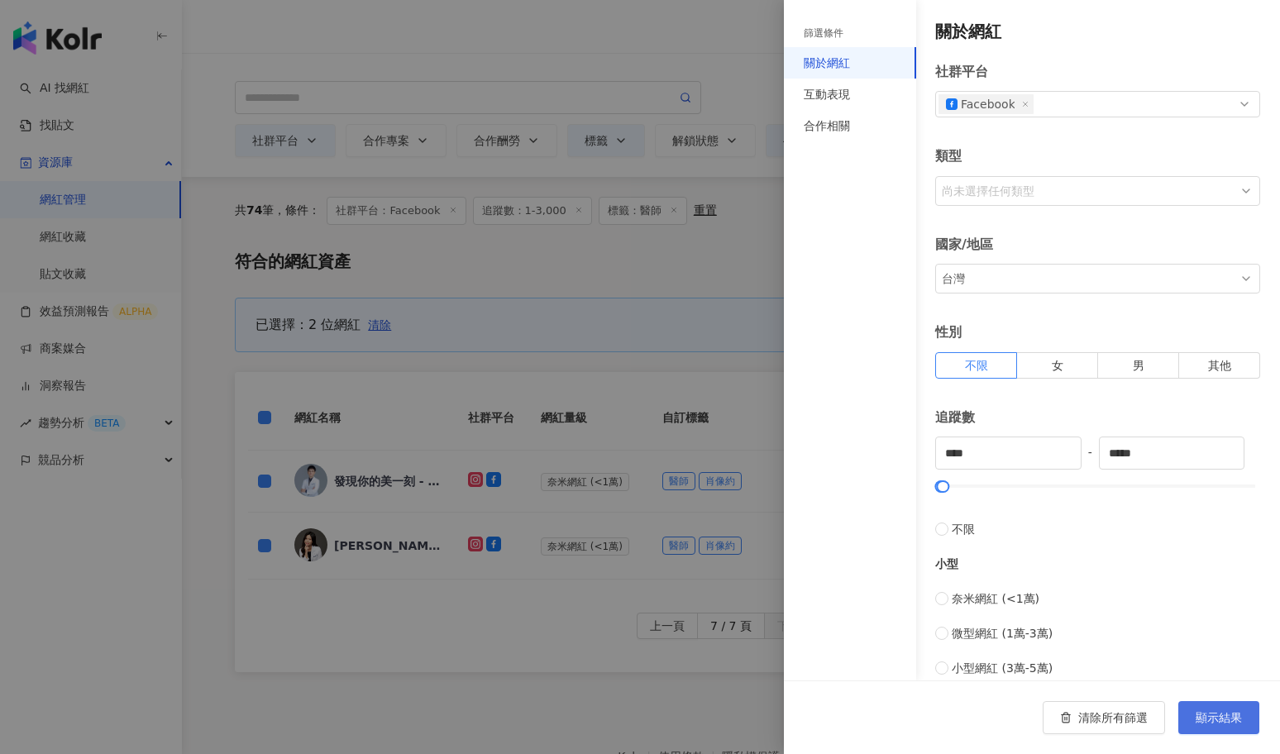
click at [1242, 712] on span "顯示結果" at bounding box center [1219, 717] width 46 height 13
